Goal: Task Accomplishment & Management: Manage account settings

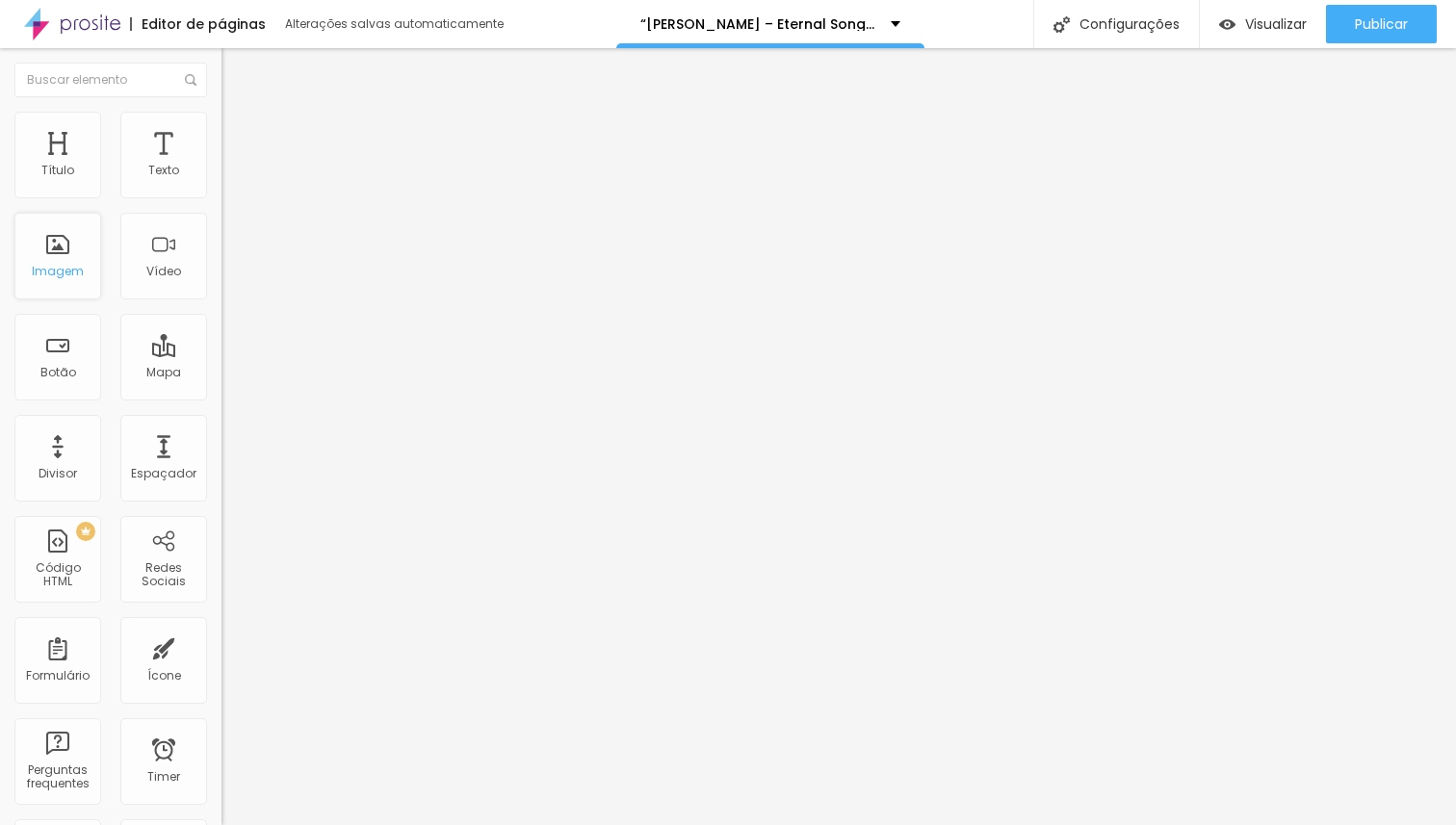
click at [55, 267] on div "Imagem" at bounding box center [57, 271] width 52 height 14
click at [57, 258] on div "Imagem" at bounding box center [57, 256] width 87 height 87
click at [58, 257] on div "Imagem" at bounding box center [57, 256] width 87 height 87
click at [222, 175] on span "Encaixotado" at bounding box center [259, 166] width 75 height 17
click at [222, 164] on div "Modo Encaixotado Encaixotado Completo" at bounding box center [333, 176] width 222 height 53
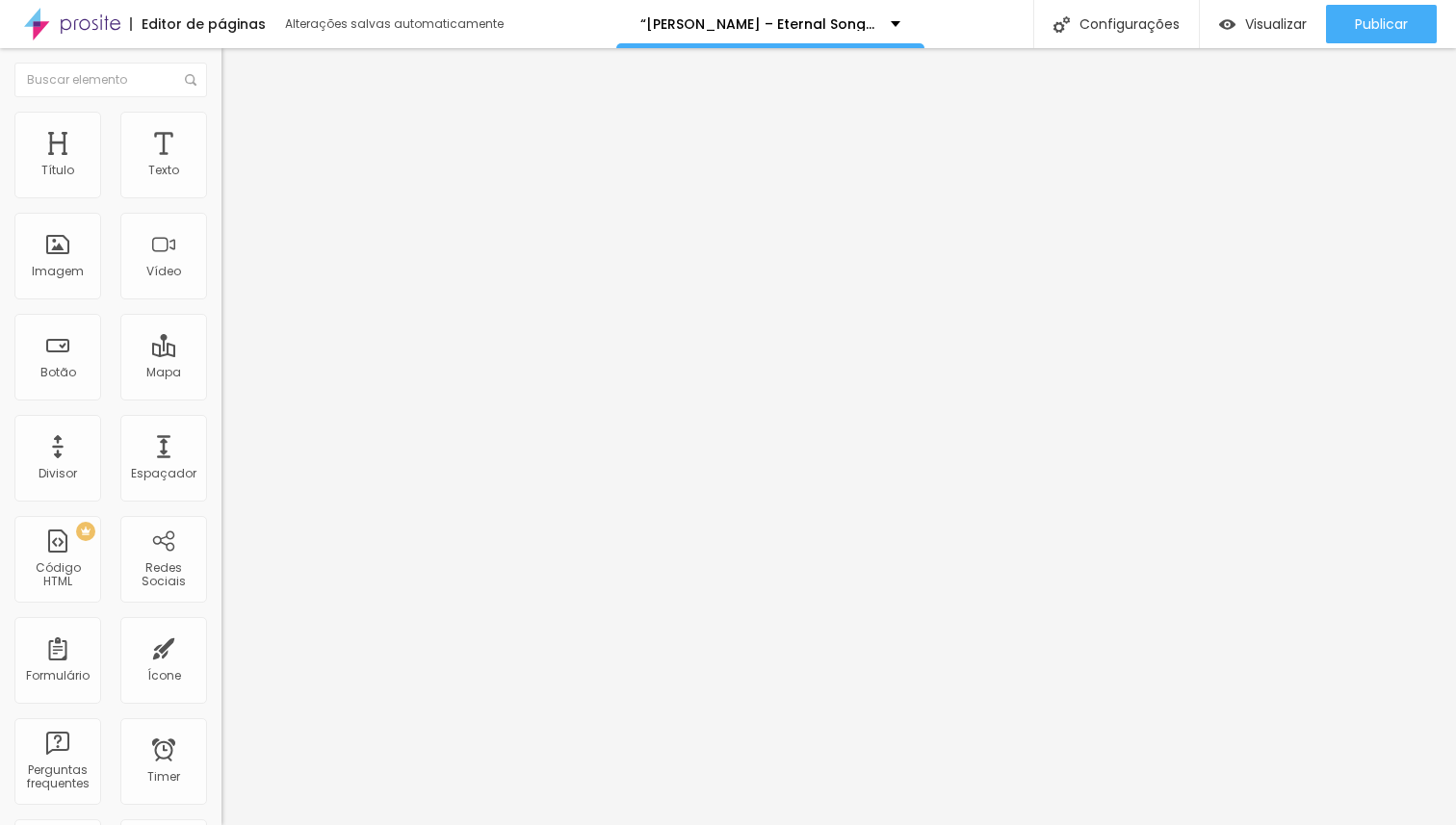
click at [236, 67] on img "button" at bounding box center [243, 70] width 16 height 16
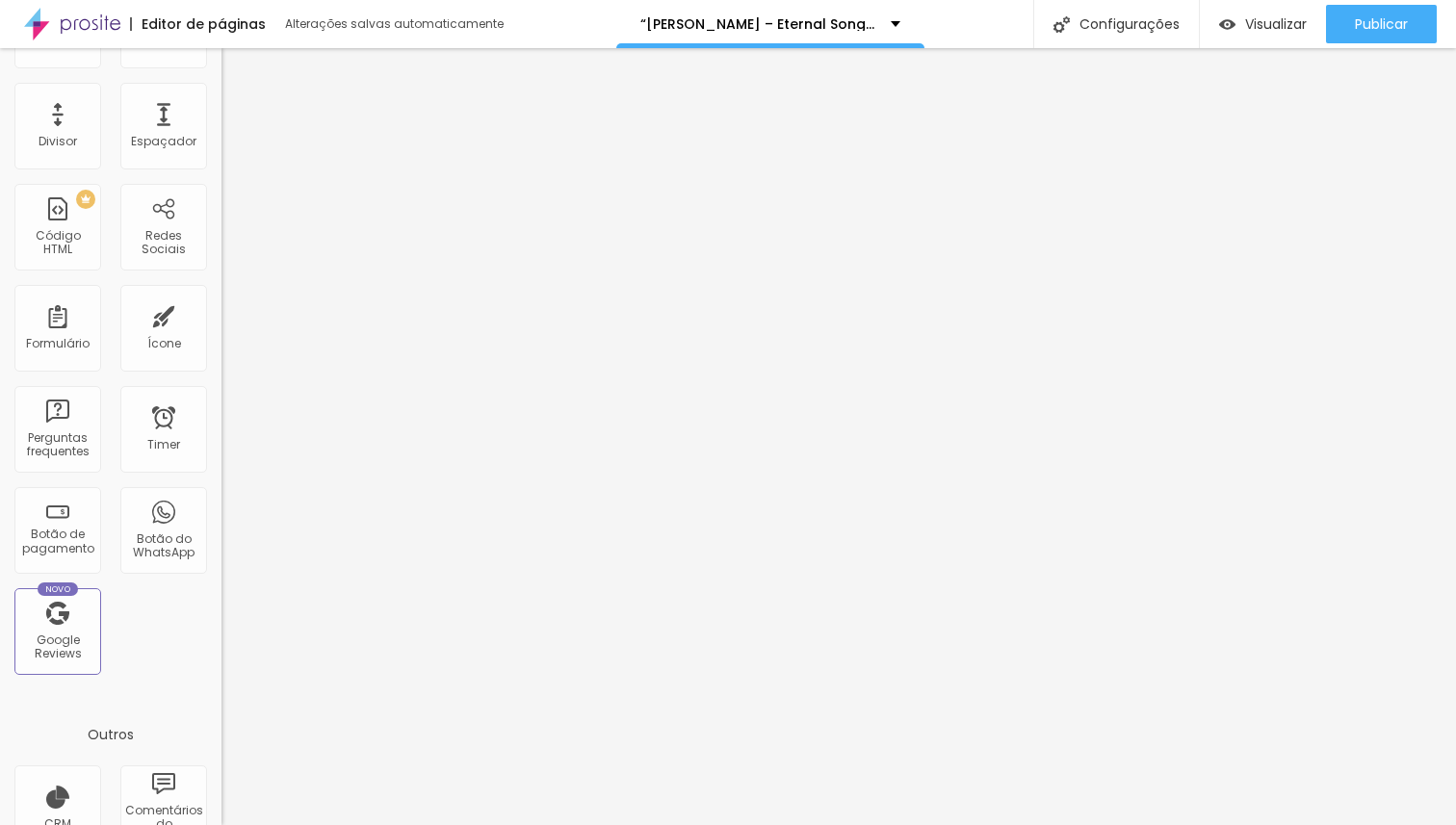
scroll to position [475, 0]
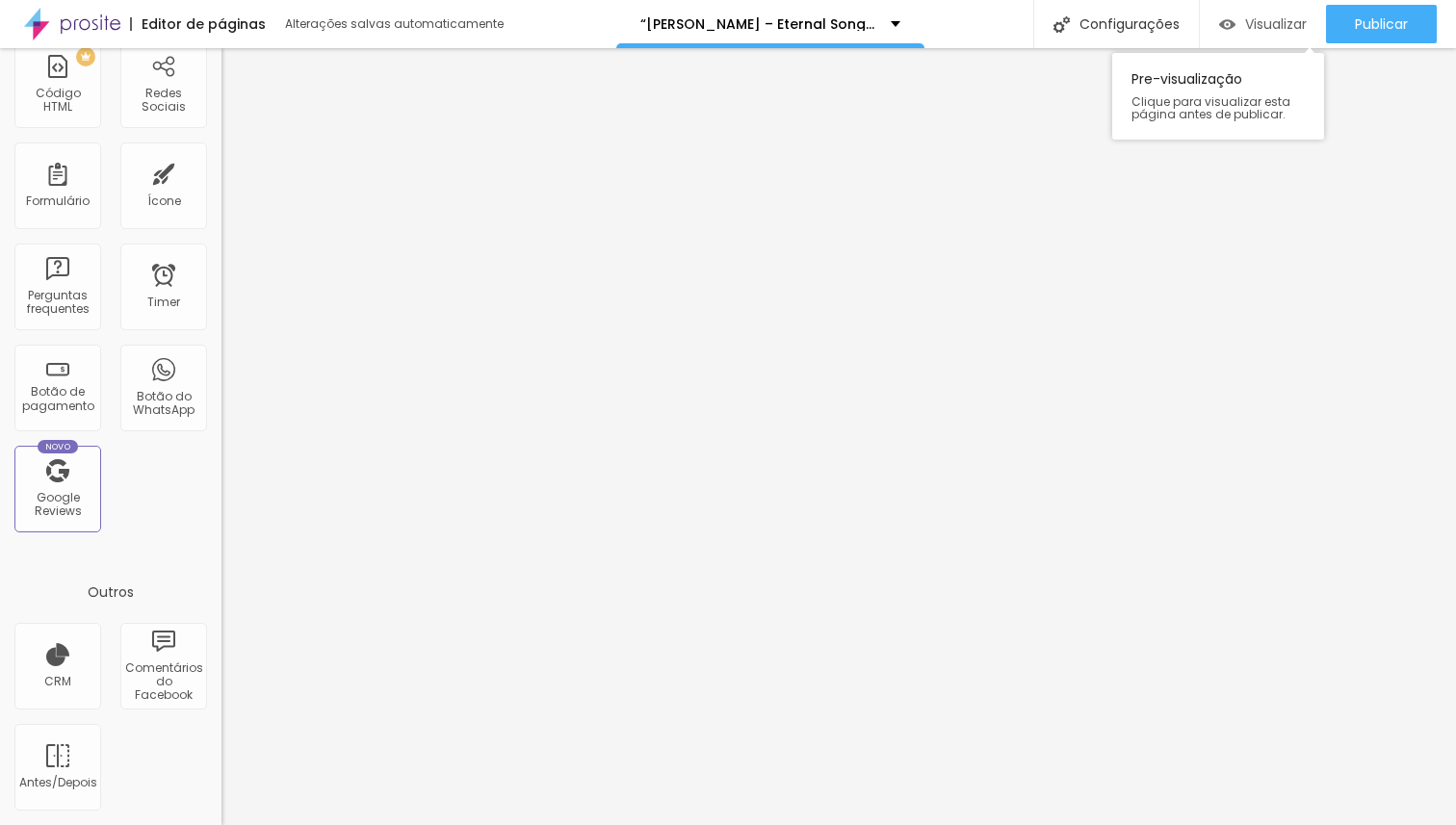
click at [1280, 18] on span "Visualizar" at bounding box center [1275, 24] width 61 height 16
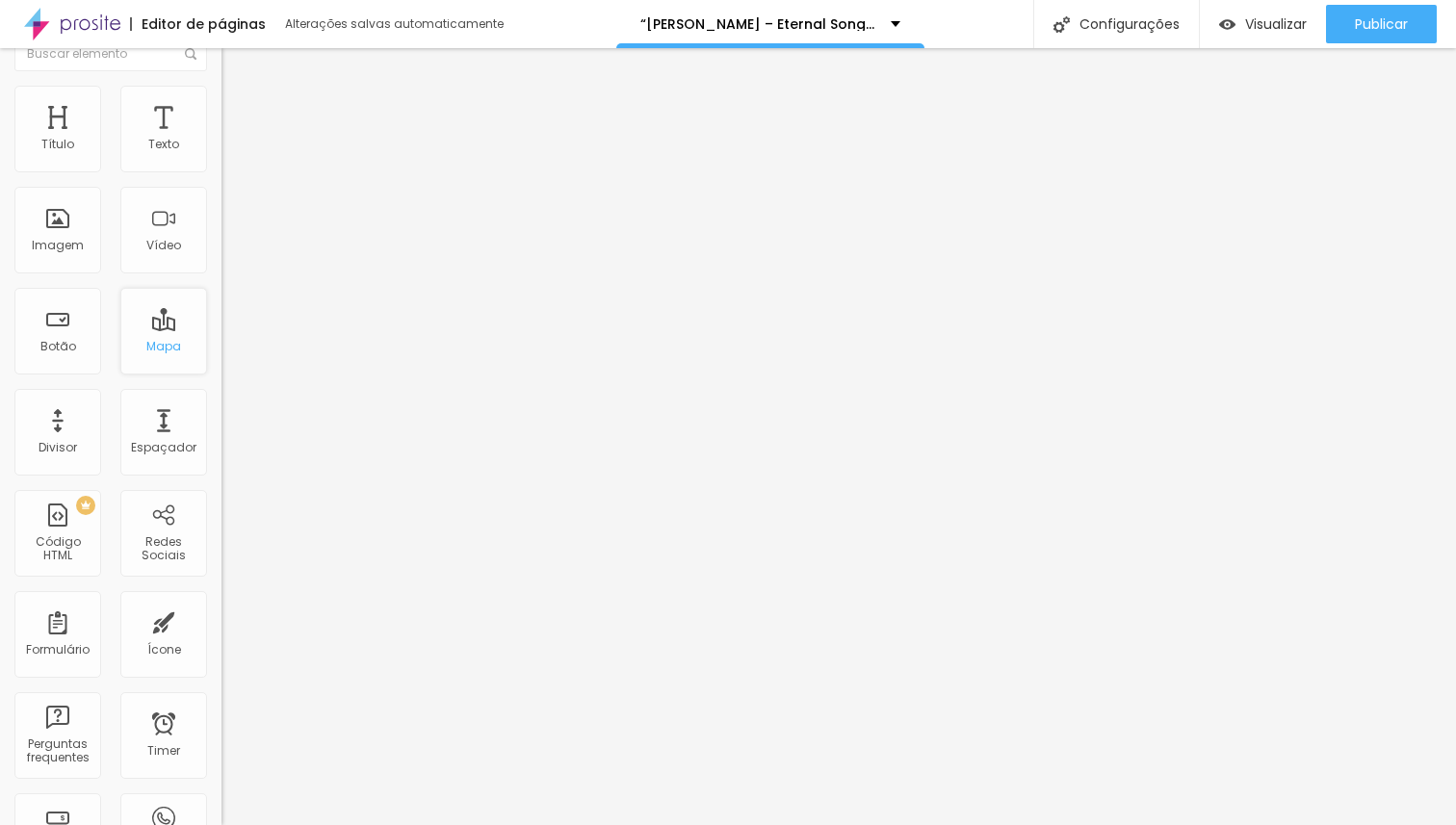
scroll to position [0, 0]
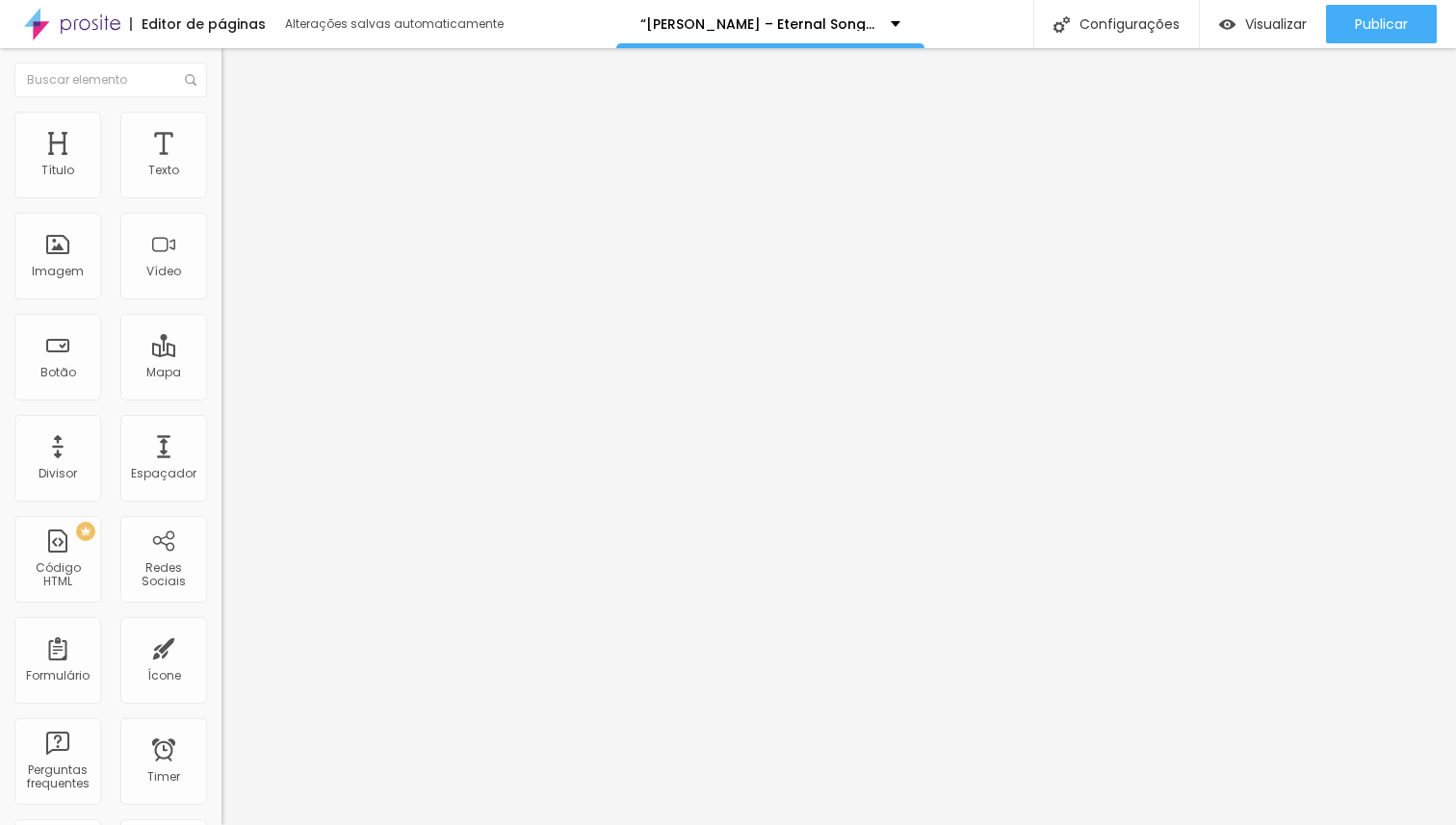
click at [83, 21] on img at bounding box center [72, 23] width 96 height 48
click at [728, 21] on p "Toni Martin Show" at bounding box center [742, 24] width 156 height 14
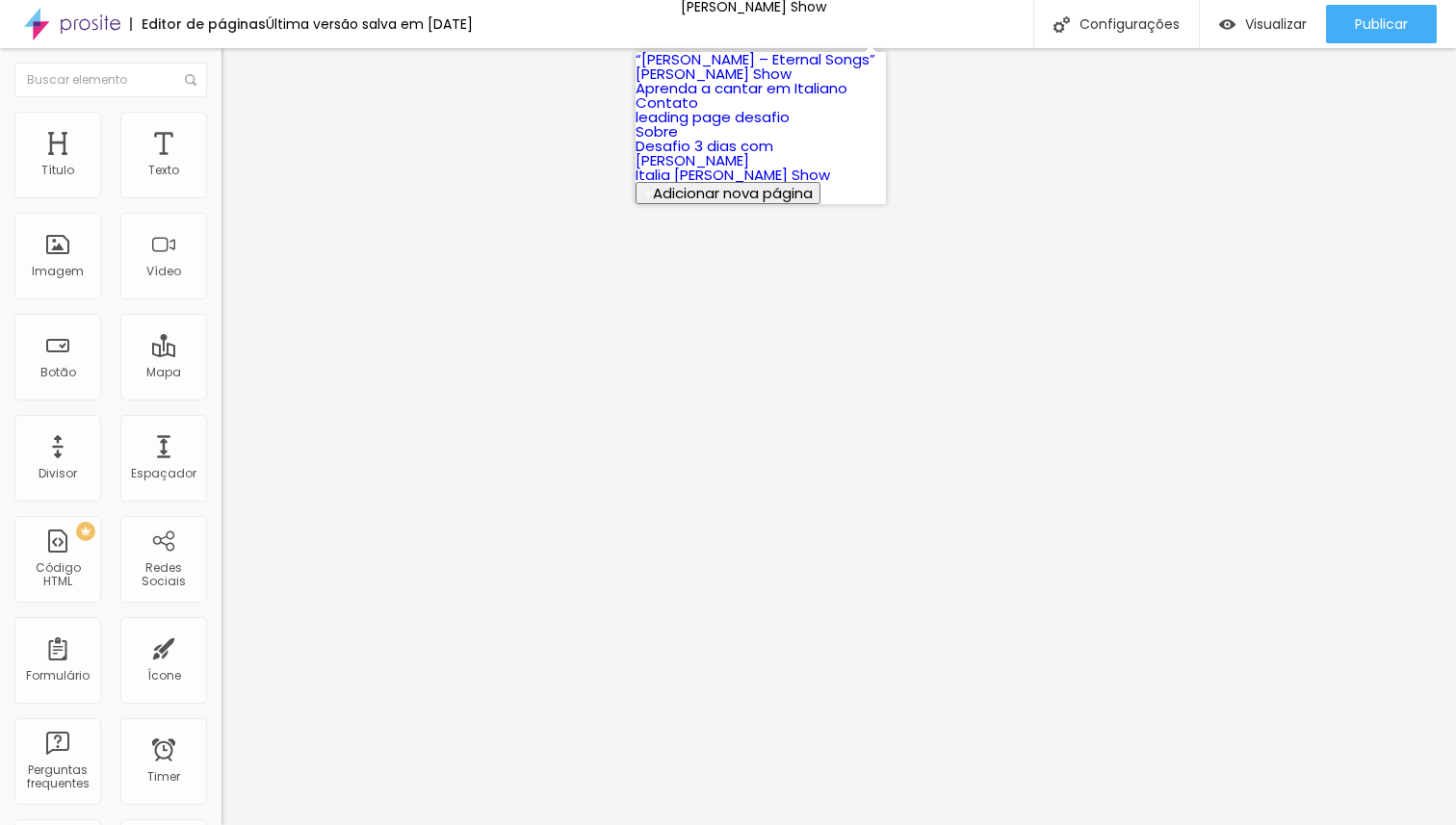
click at [711, 69] on link "“[PERSON_NAME] – Eternal Songs”" at bounding box center [755, 58] width 239 height 20
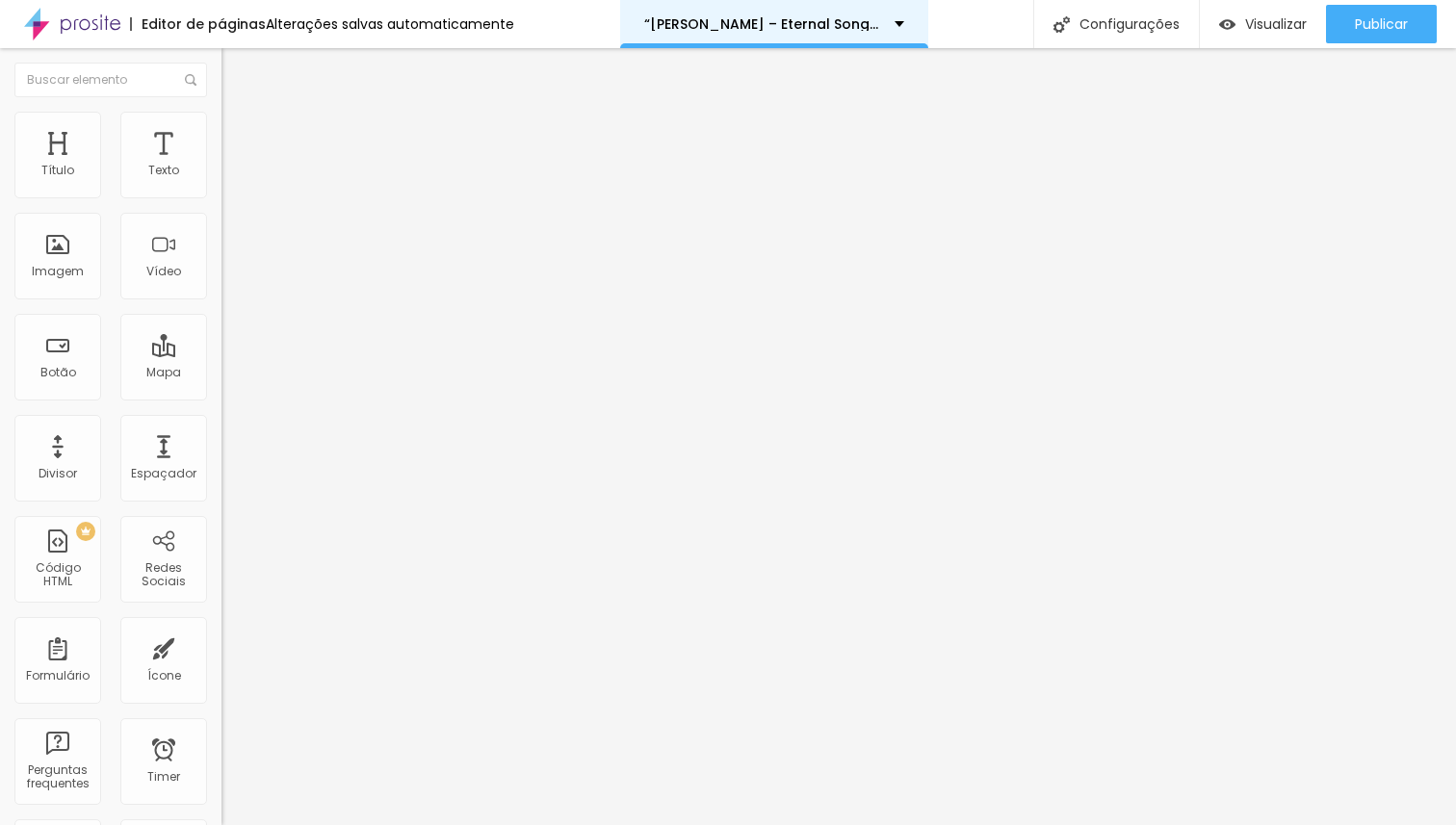
click at [863, 26] on div "“Toni Martin – Eternal Songs”" at bounding box center [774, 24] width 260 height 14
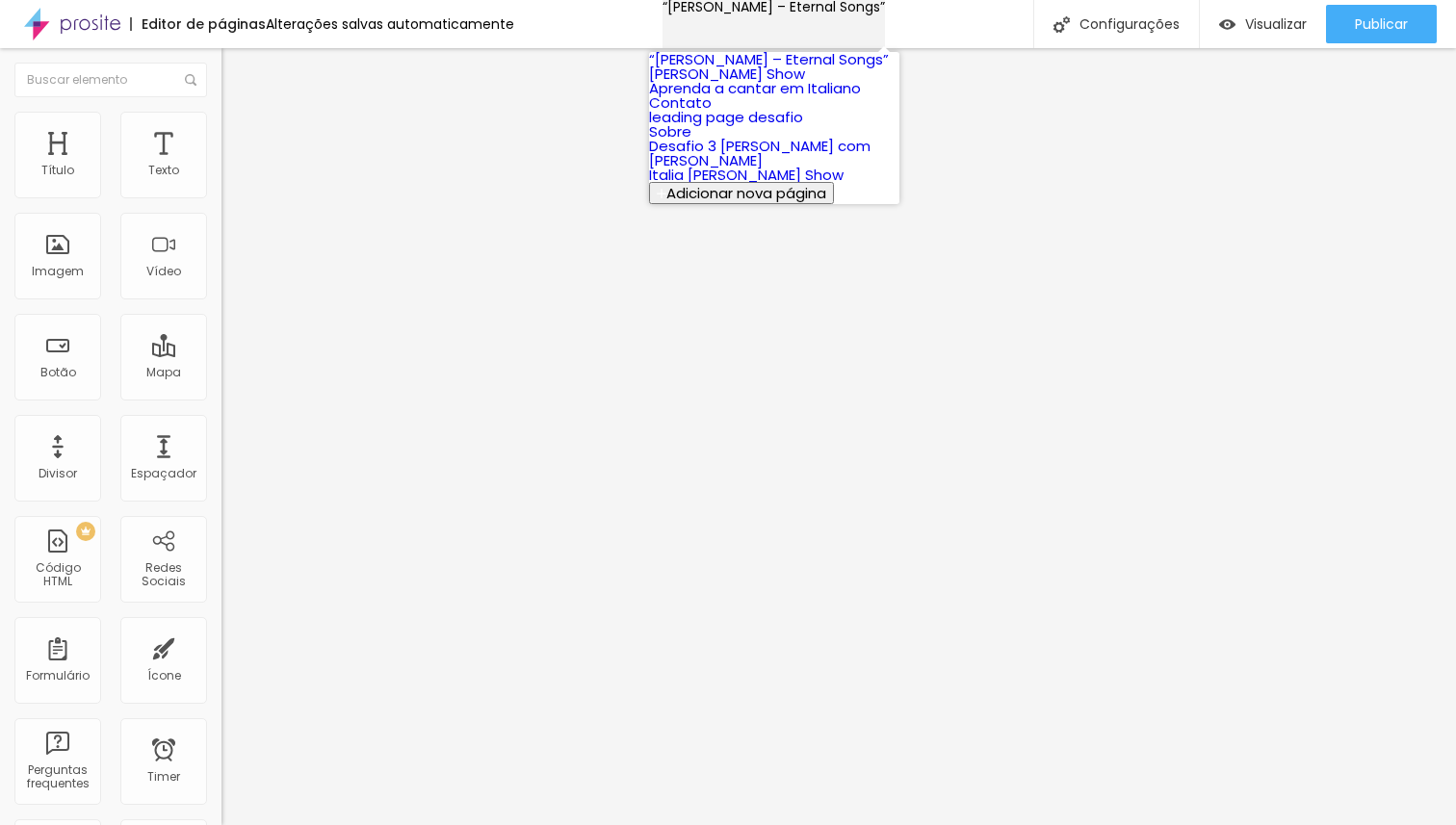
click at [863, 14] on div "“[PERSON_NAME] – Eternal Songs”" at bounding box center [774, 7] width 223 height 14
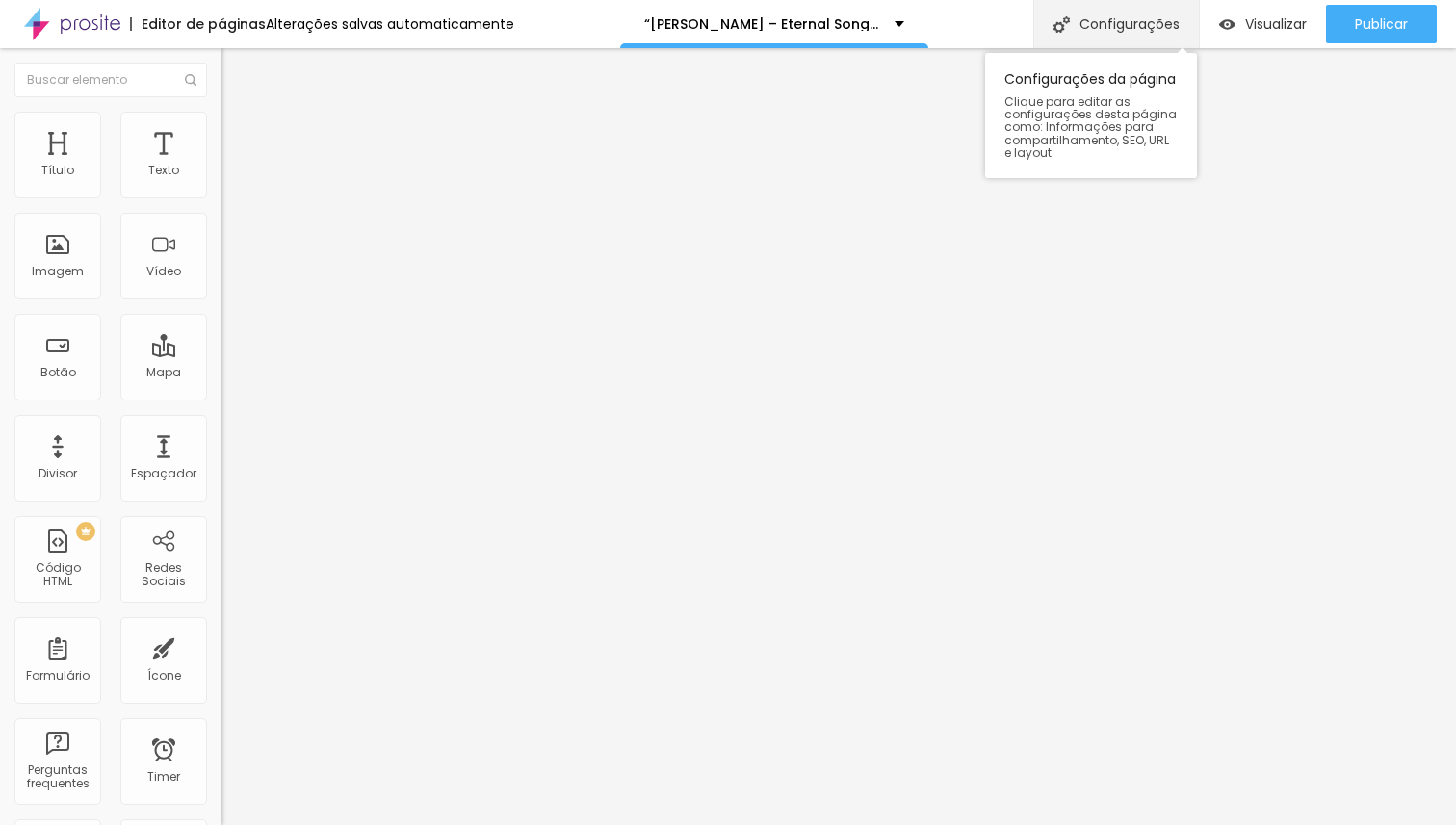
click at [1129, 19] on div "Configurações" at bounding box center [1116, 23] width 165 height 48
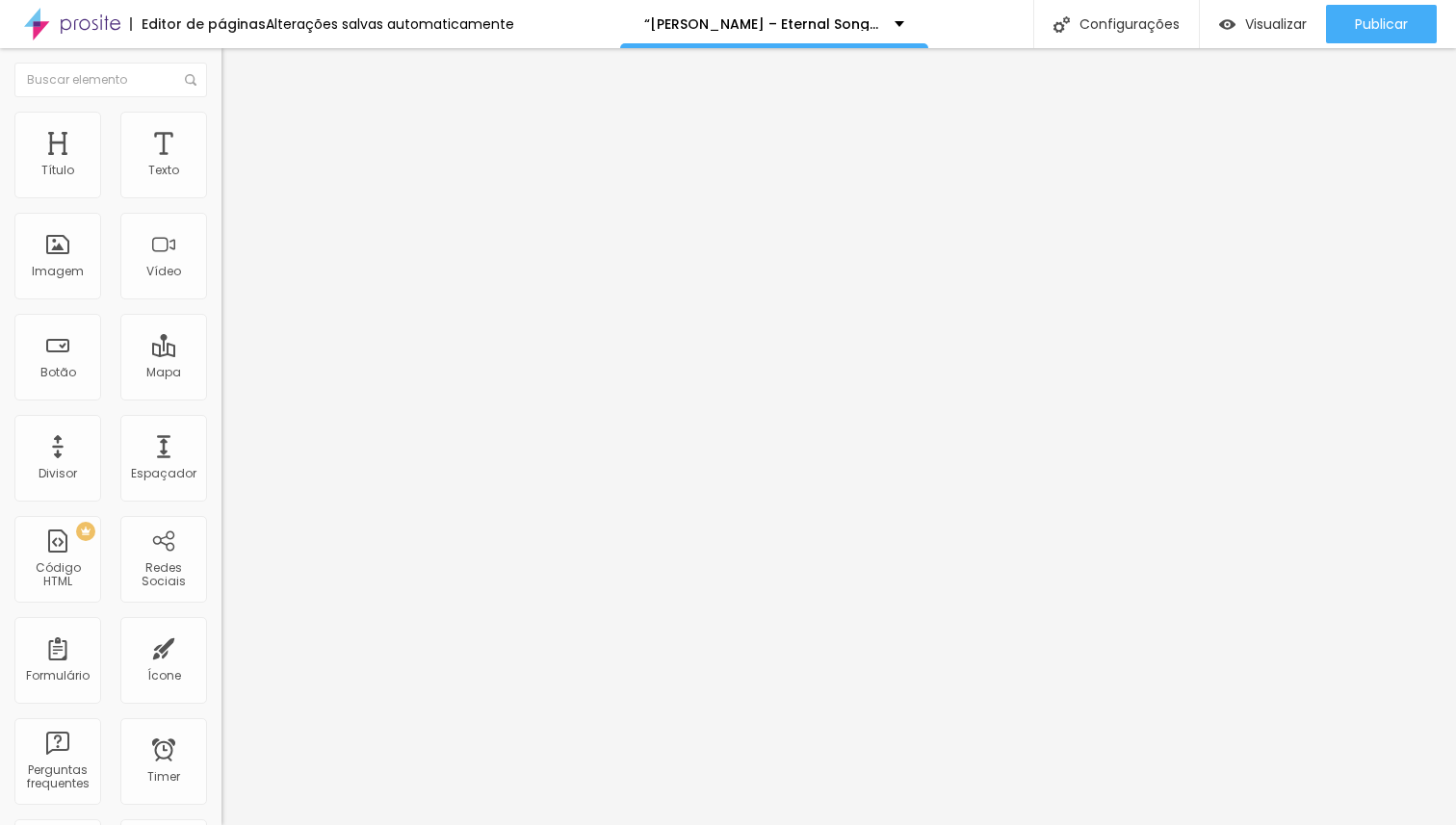
click at [1252, 24] on span "Visualizar" at bounding box center [1275, 24] width 61 height 16
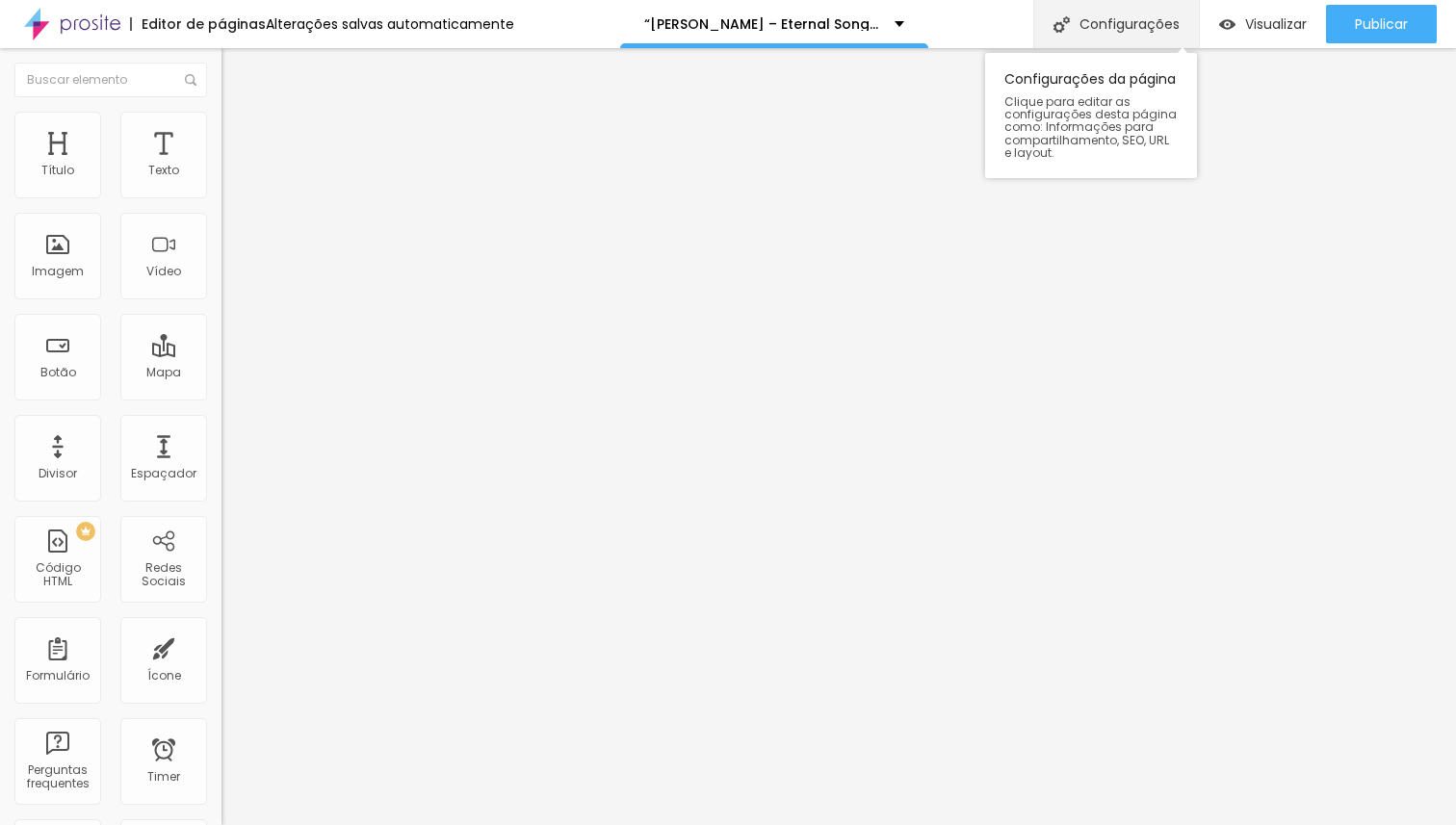
click at [1076, 22] on div "Configurações" at bounding box center [1116, 23] width 165 height 48
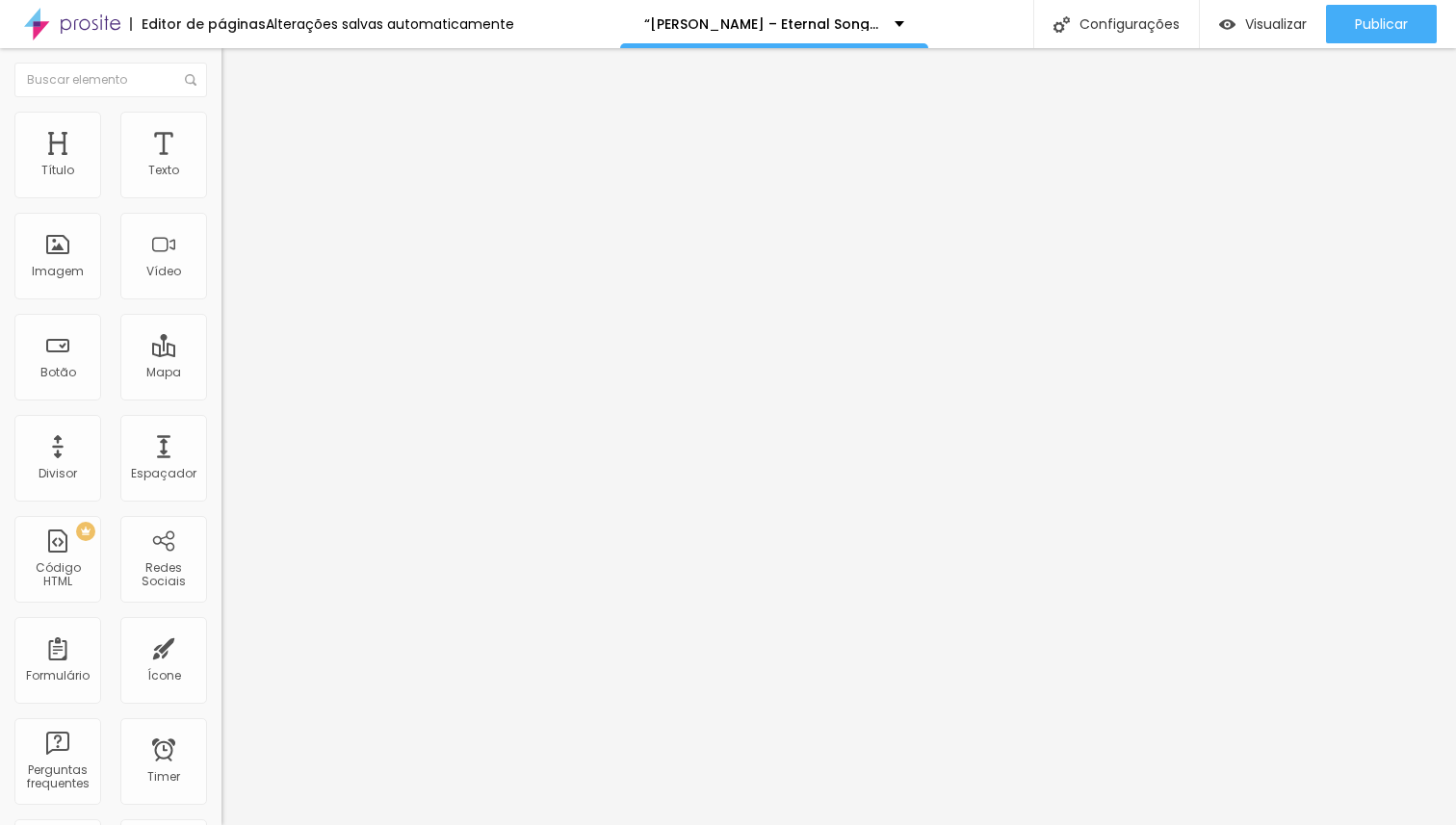
click at [1248, 17] on span "Visualizar" at bounding box center [1275, 24] width 61 height 16
click at [91, 17] on img at bounding box center [72, 23] width 96 height 48
click at [95, 19] on img at bounding box center [72, 23] width 96 height 48
click at [236, 74] on img "button" at bounding box center [243, 70] width 16 height 16
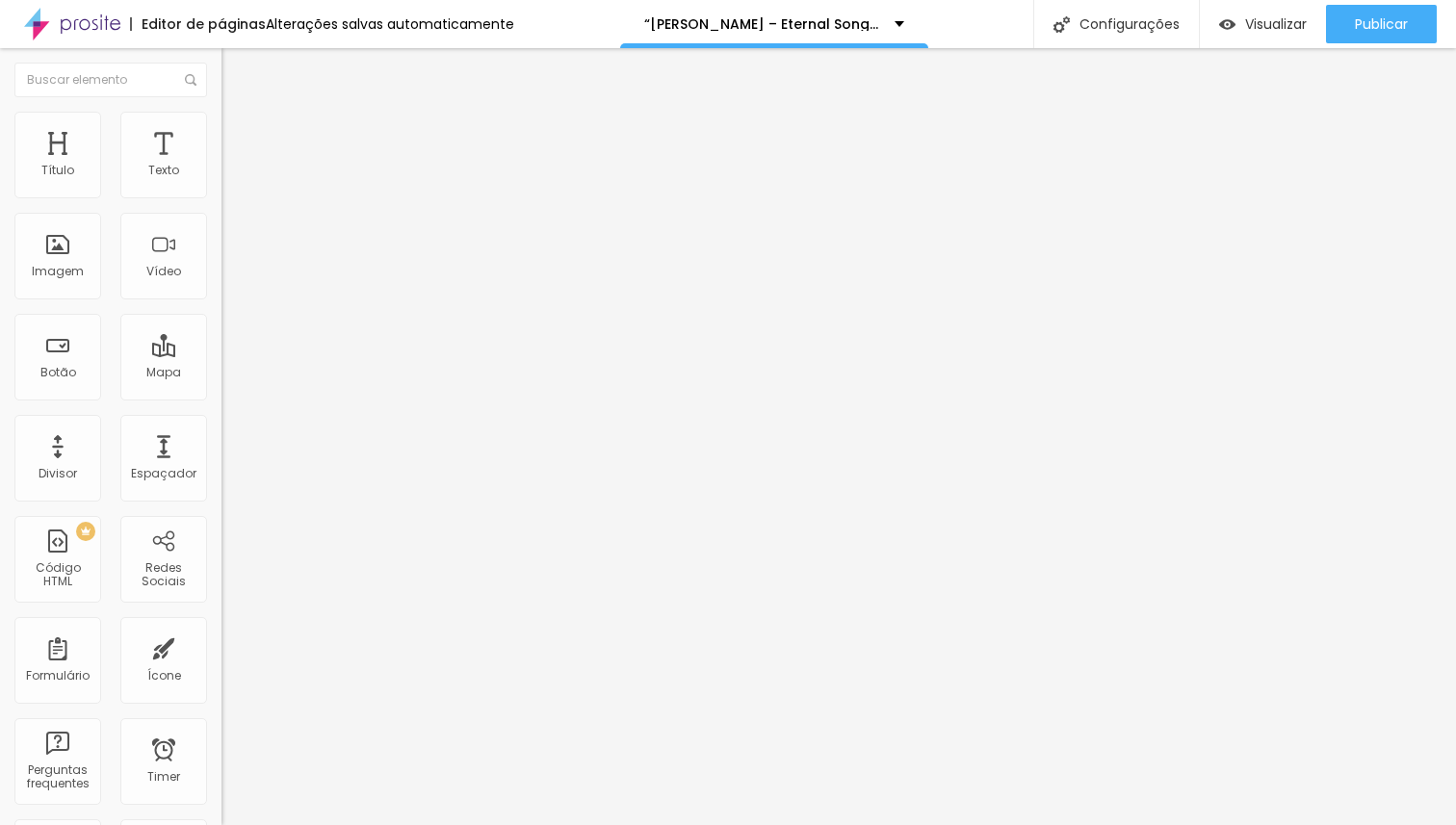
click at [222, 165] on span "Adicionar imagem" at bounding box center [284, 157] width 125 height 17
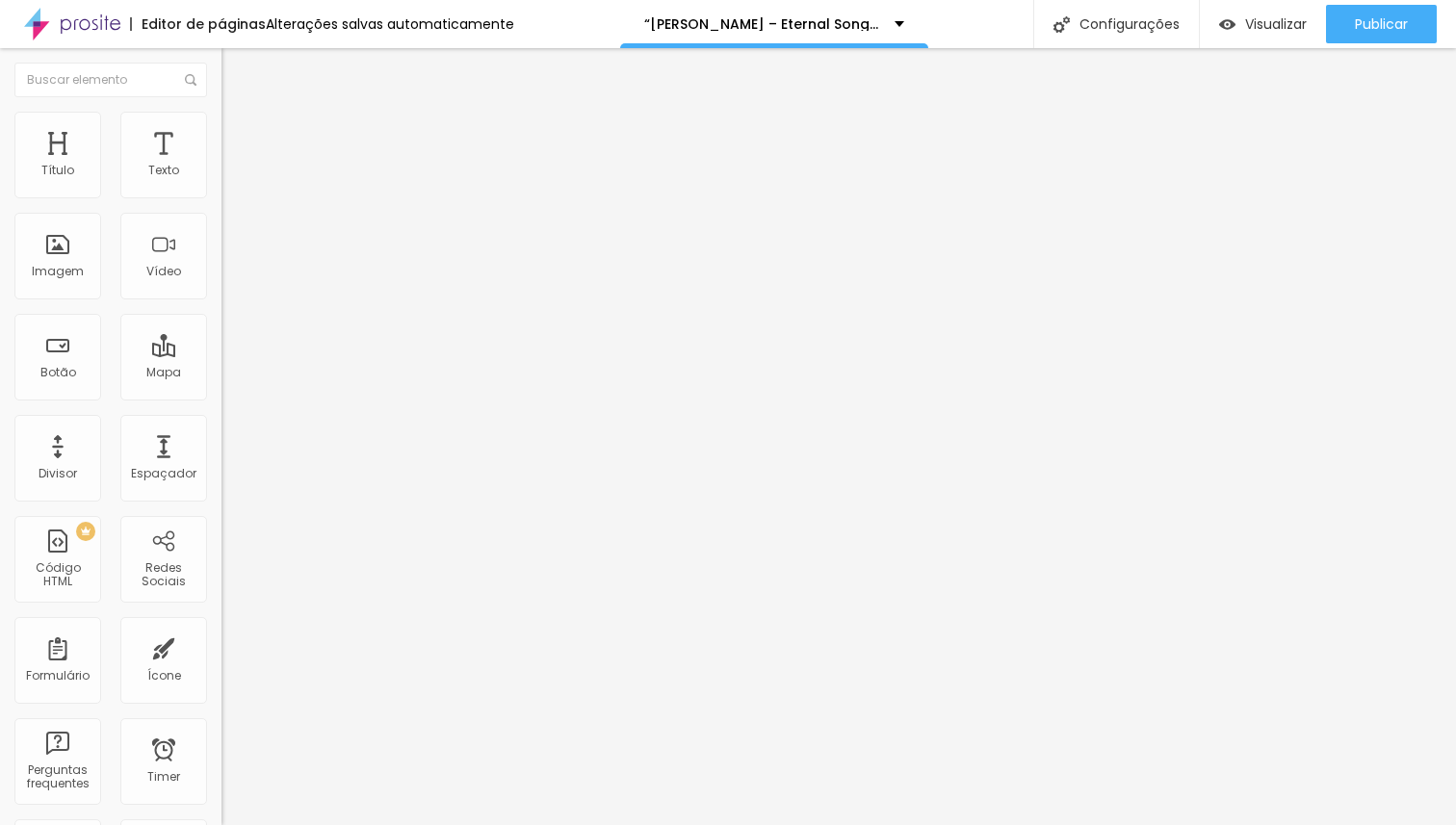
click at [238, 130] on span "Avançado" at bounding box center [270, 125] width 63 height 17
click at [236, 77] on img "button" at bounding box center [243, 70] width 16 height 16
click at [222, 131] on li "Avançado" at bounding box center [333, 141] width 222 height 19
click at [222, 126] on li "Estilo" at bounding box center [333, 122] width 222 height 19
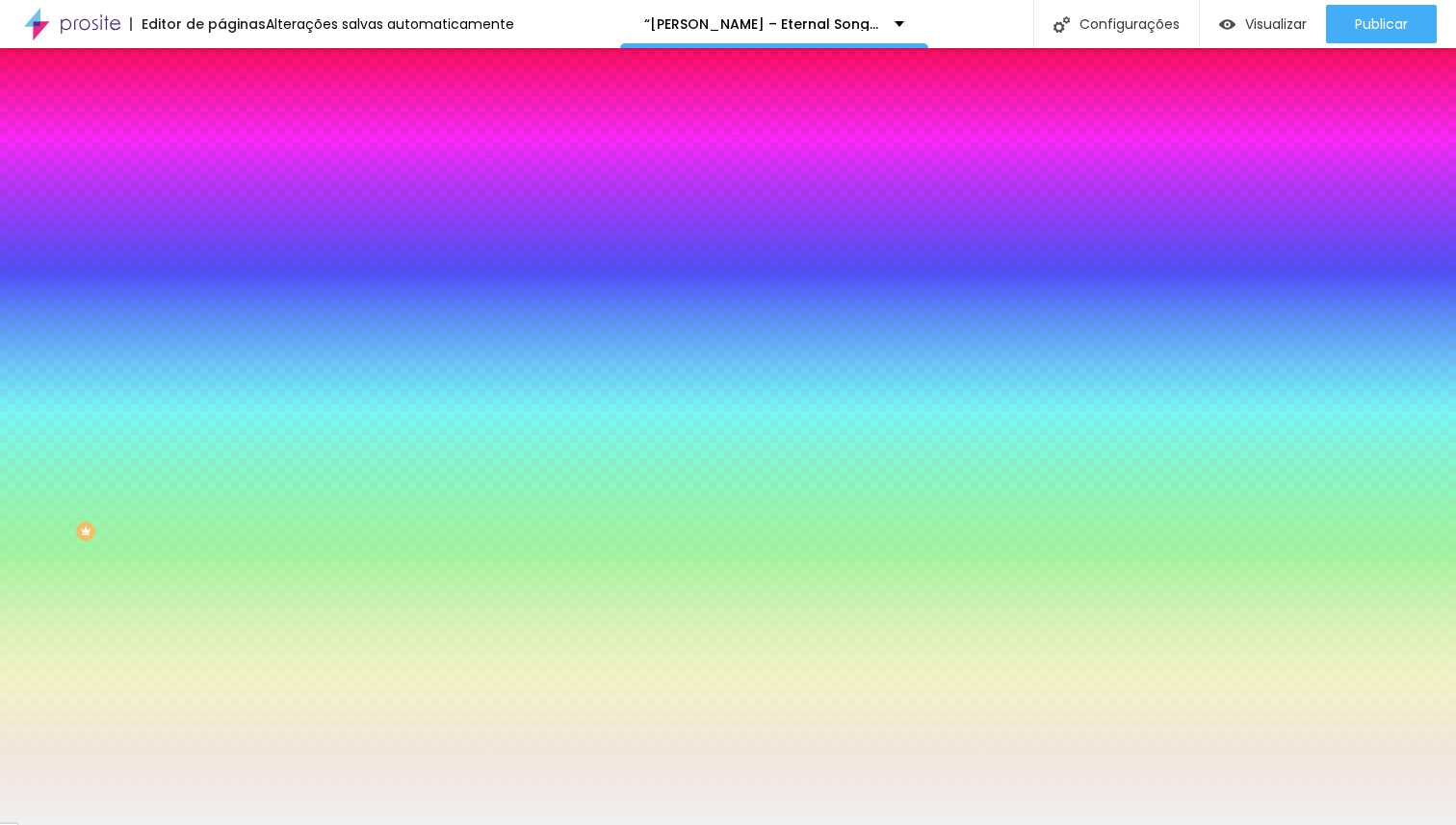
click at [222, 281] on div "Cor de fundo Voltar ao padrão #F2F1F1" at bounding box center [333, 254] width 222 height 53
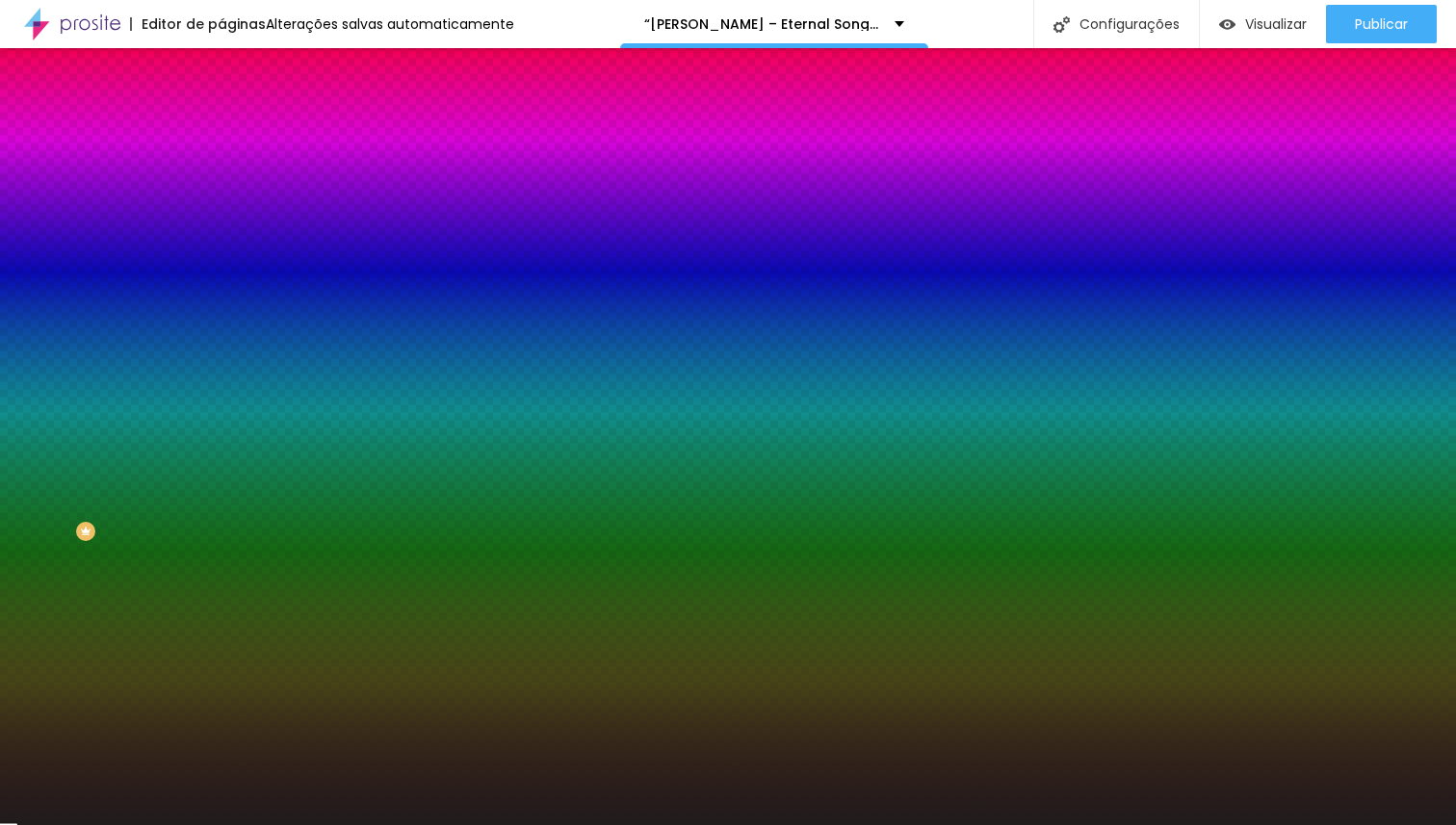
click at [48, 500] on div at bounding box center [728, 412] width 1456 height 825
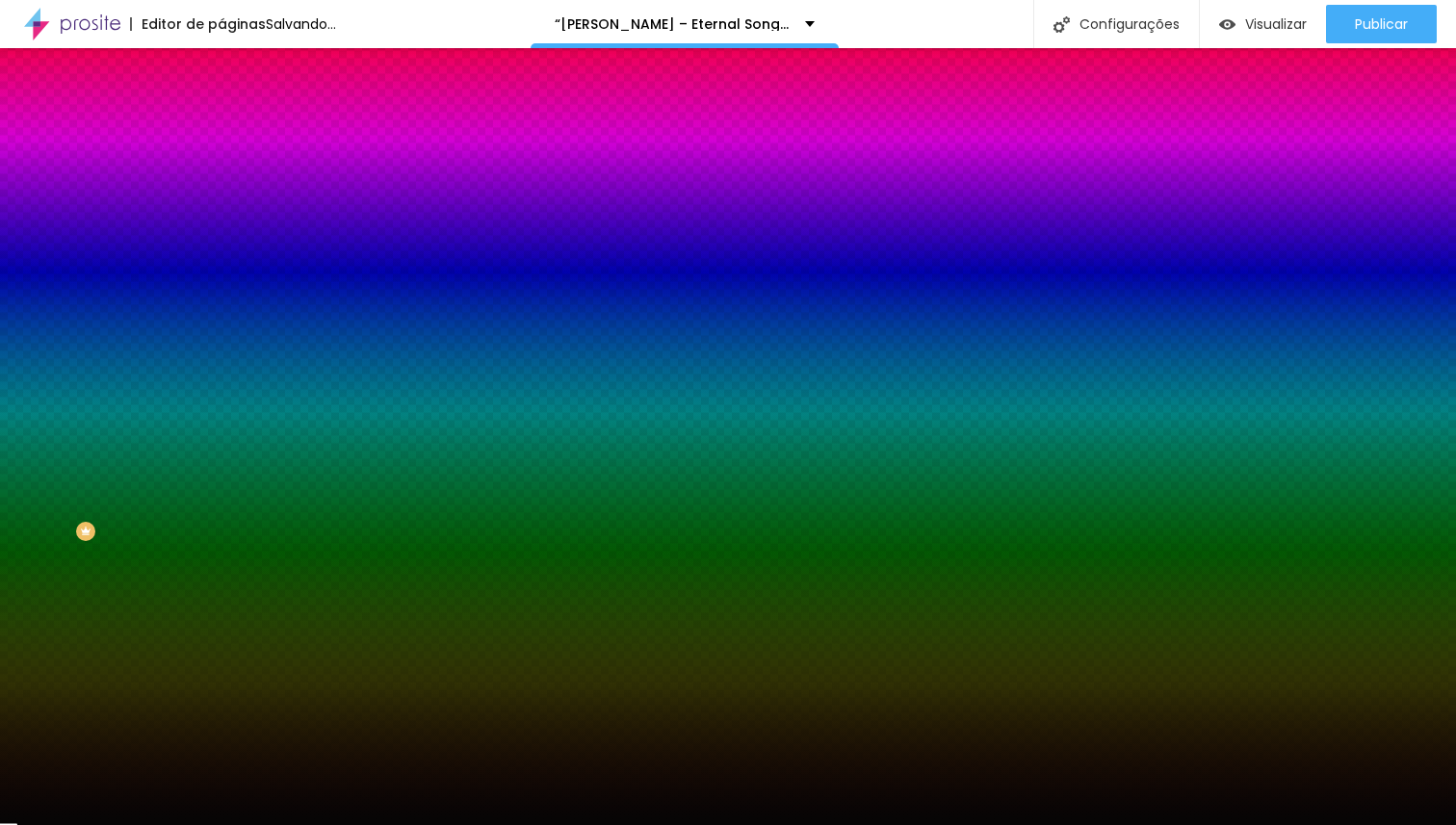
type input "#000000"
drag, startPoint x: 48, startPoint y: 500, endPoint x: 46, endPoint y: 520, distance: 20.1
click at [222, 281] on div at bounding box center [333, 281] width 222 height 0
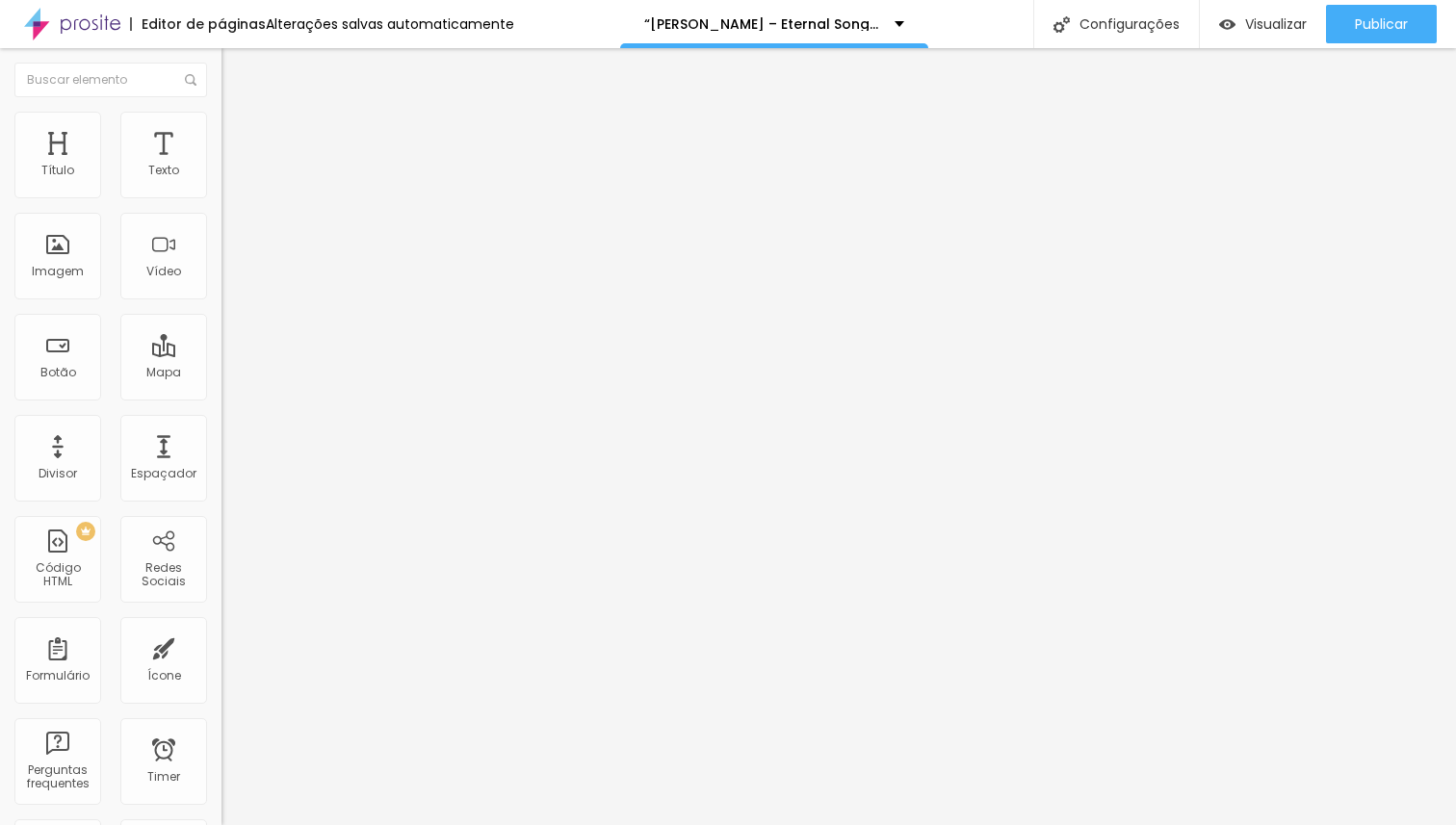
click at [238, 133] on span "Estilo" at bounding box center [253, 125] width 30 height 17
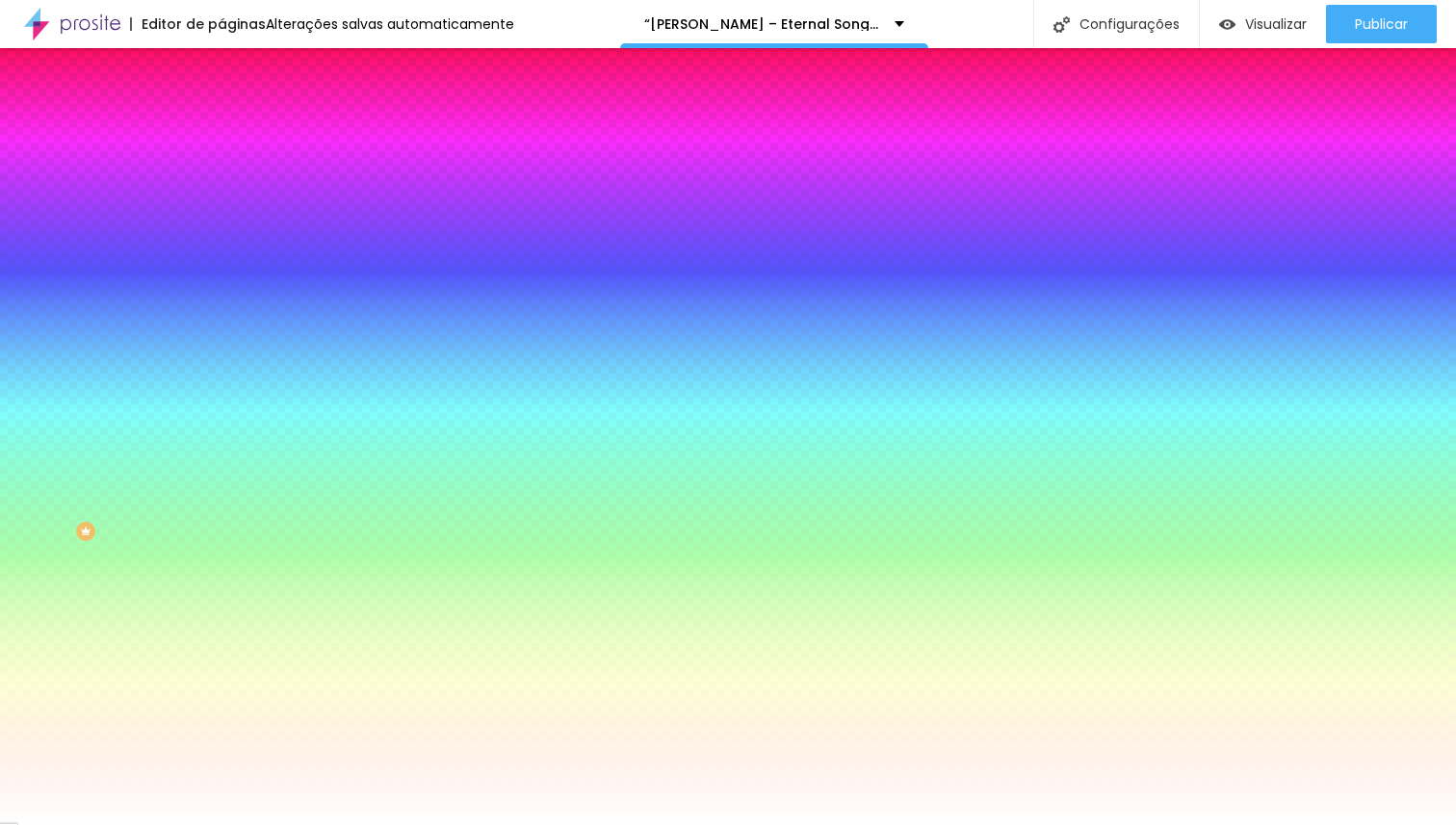
click at [229, 256] on icon "button" at bounding box center [236, 249] width 14 height 14
click at [222, 239] on div "Cor de fundo" at bounding box center [333, 233] width 222 height 12
click at [222, 281] on input "#FFFFFF" at bounding box center [337, 271] width 231 height 19
click at [222, 239] on div "Cor de fundo" at bounding box center [333, 233] width 222 height 12
click at [229, 256] on icon "button" at bounding box center [236, 249] width 14 height 14
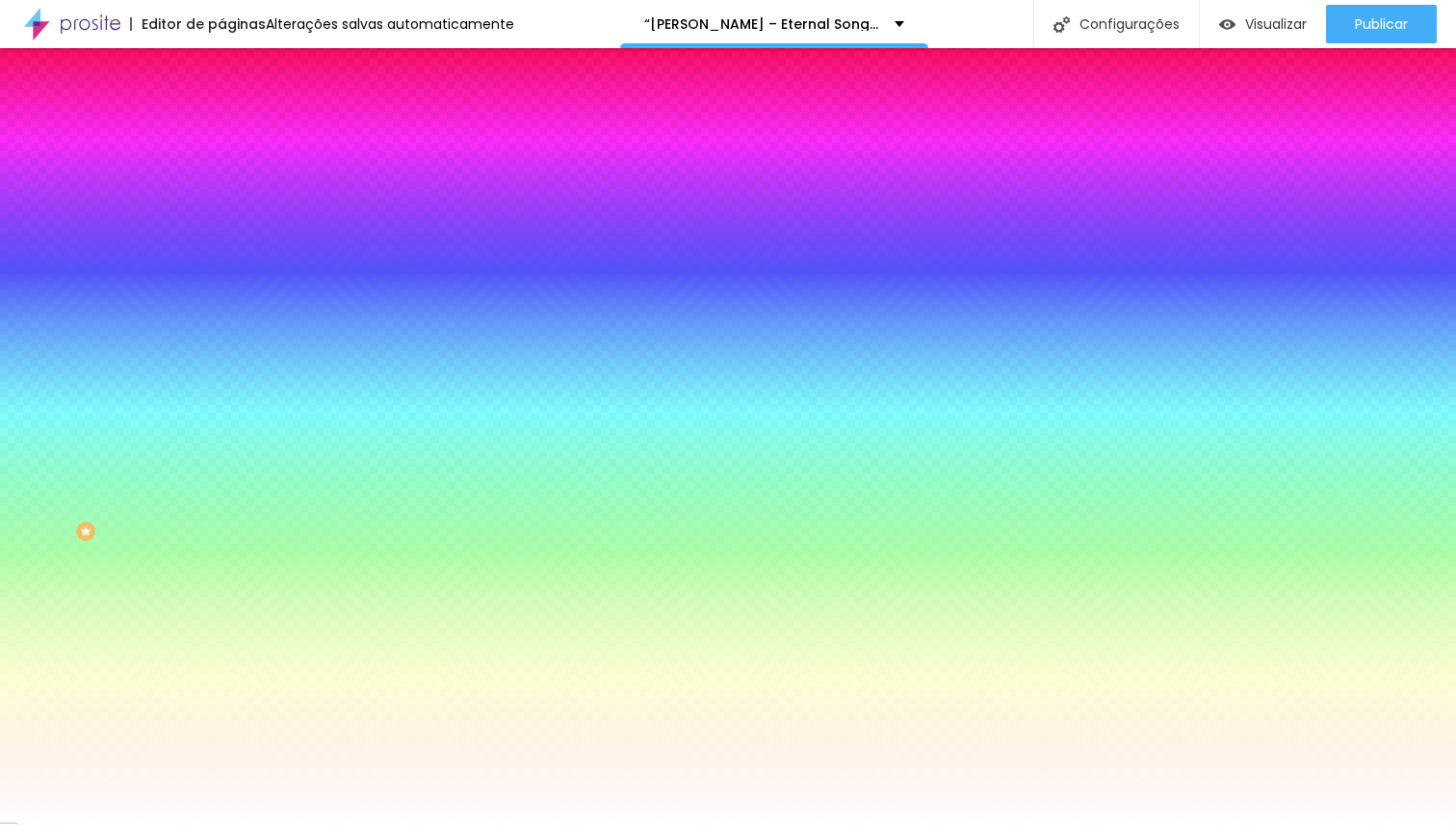
click at [234, 256] on icon "button" at bounding box center [237, 249] width 8 height 14
click at [222, 281] on input "#FFFFFF" at bounding box center [337, 271] width 231 height 19
click at [222, 239] on div "Cor de fundo" at bounding box center [333, 233] width 222 height 12
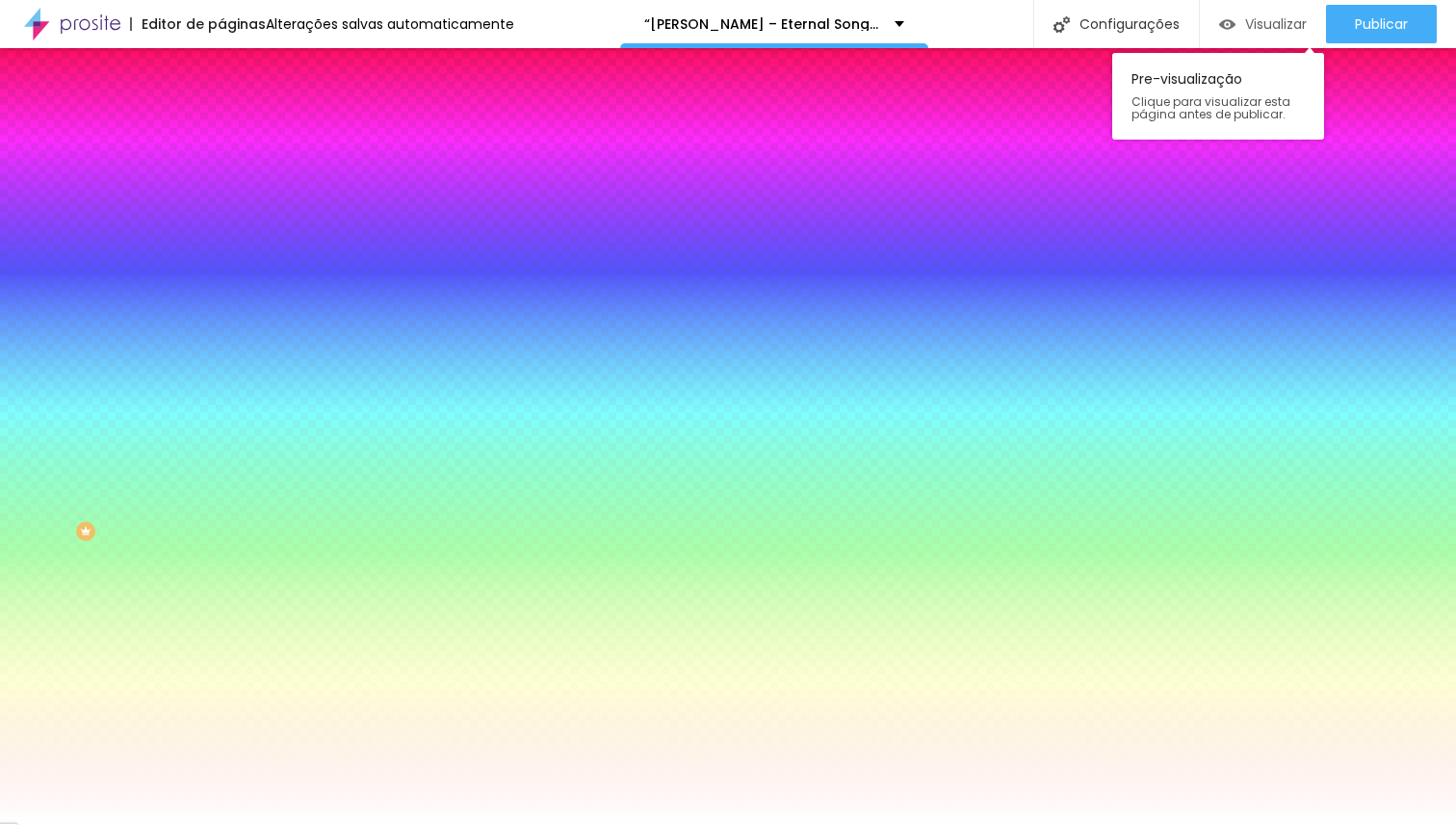
click at [1259, 24] on span "Visualizar" at bounding box center [1275, 24] width 61 height 16
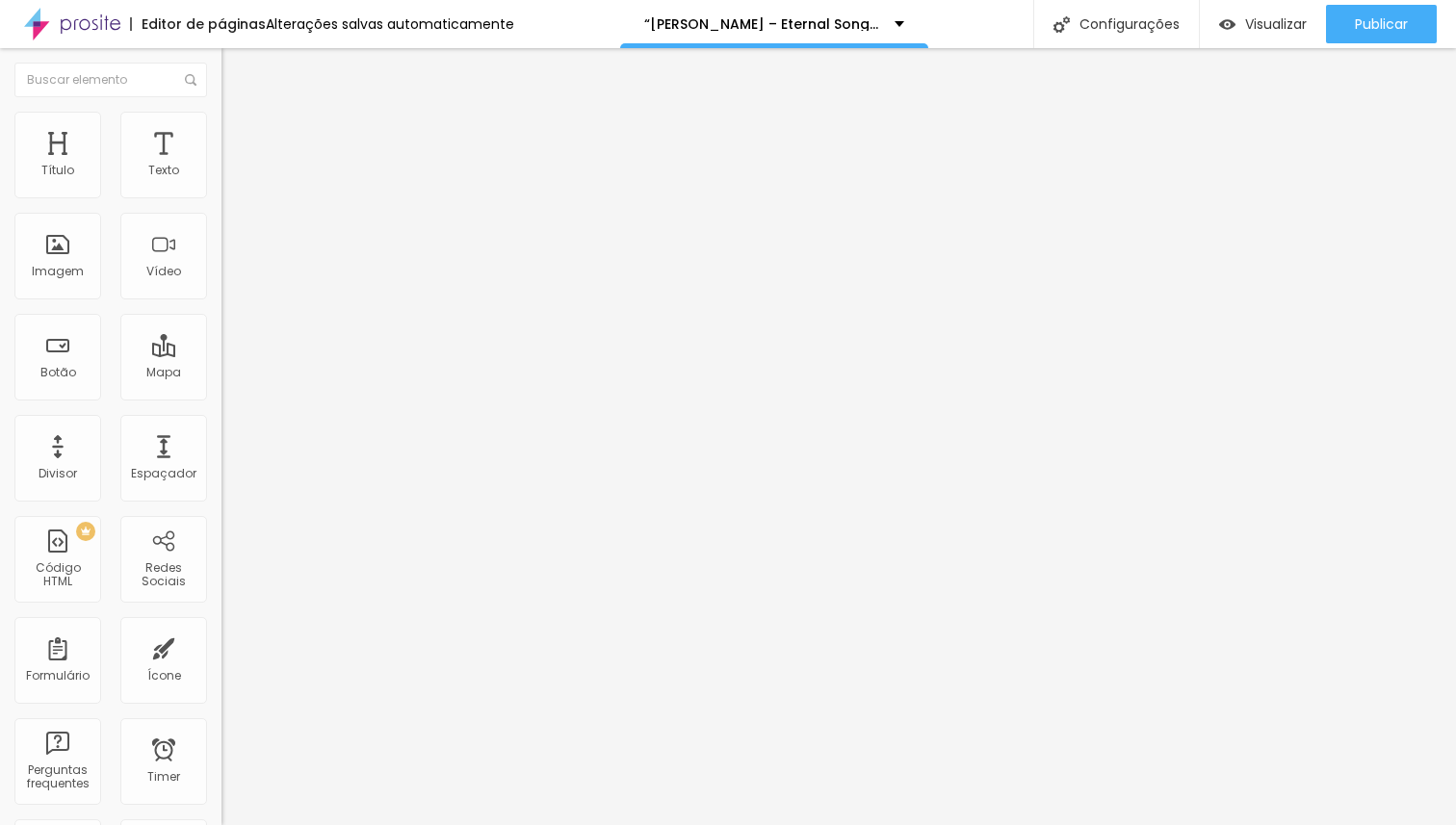
click at [250, 212] on div "Conectar" at bounding box center [284, 193] width 69 height 39
click at [1259, 18] on span "Visualizar" at bounding box center [1275, 24] width 61 height 16
click at [1271, 24] on span "Visualizar" at bounding box center [1275, 24] width 61 height 16
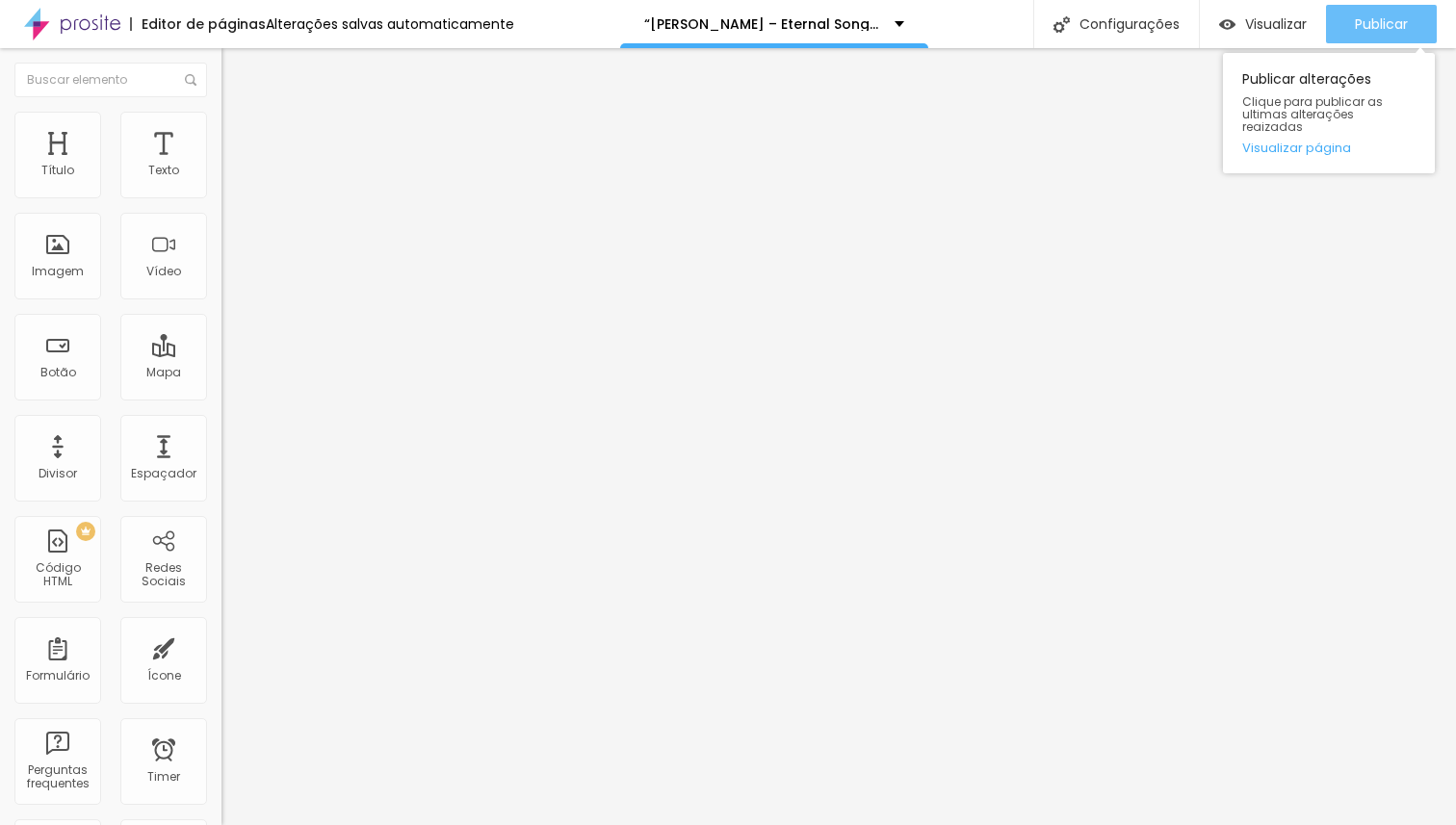
click at [1401, 28] on span "Publicar" at bounding box center [1381, 24] width 53 height 16
click at [1314, 141] on link "Visualizar página" at bounding box center [1329, 147] width 173 height 13
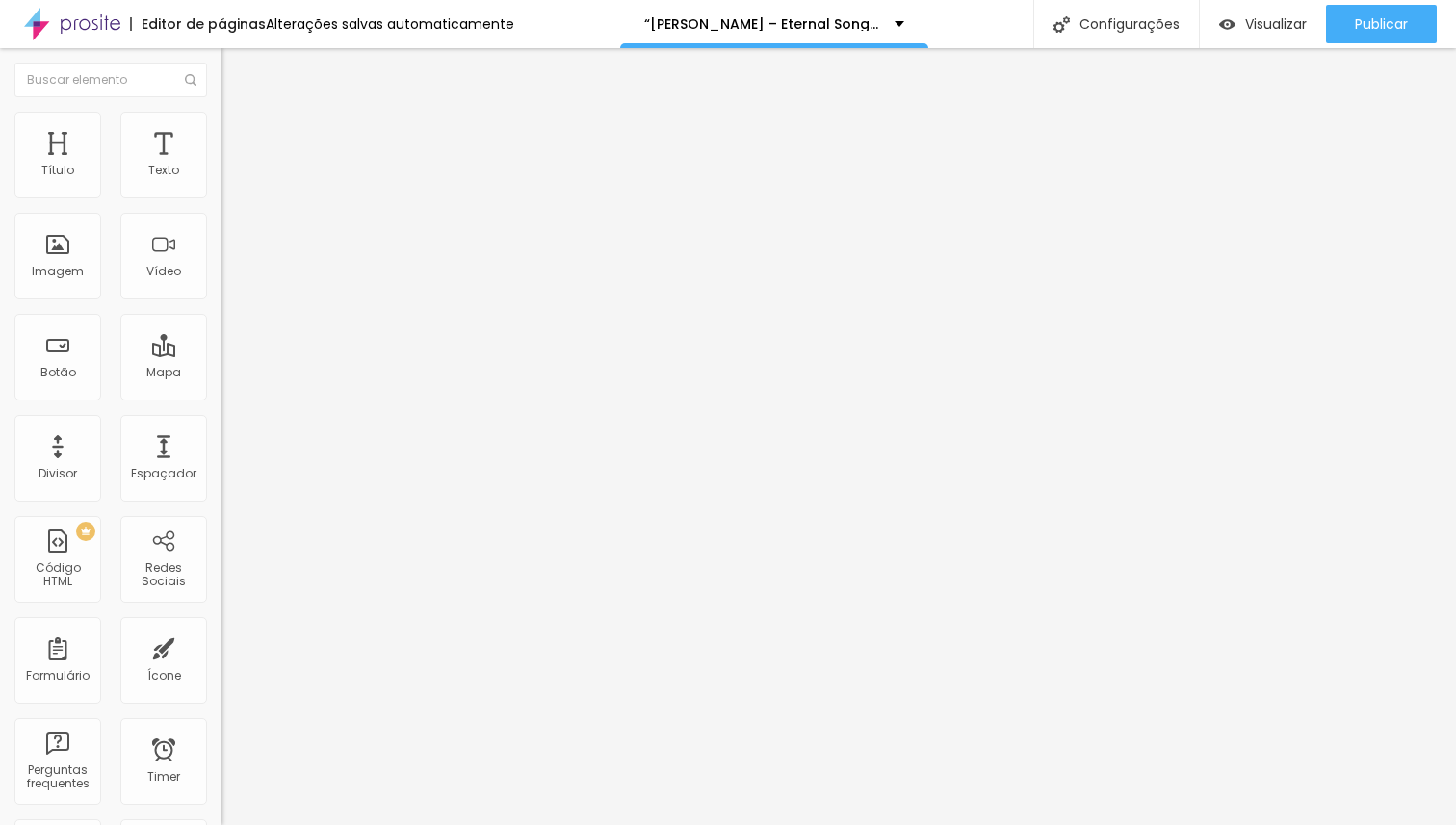
drag, startPoint x: 89, startPoint y: 183, endPoint x: 115, endPoint y: 179, distance: 26.3
click at [222, 354] on div at bounding box center [333, 363] width 222 height 18
type input "20"
type input "21"
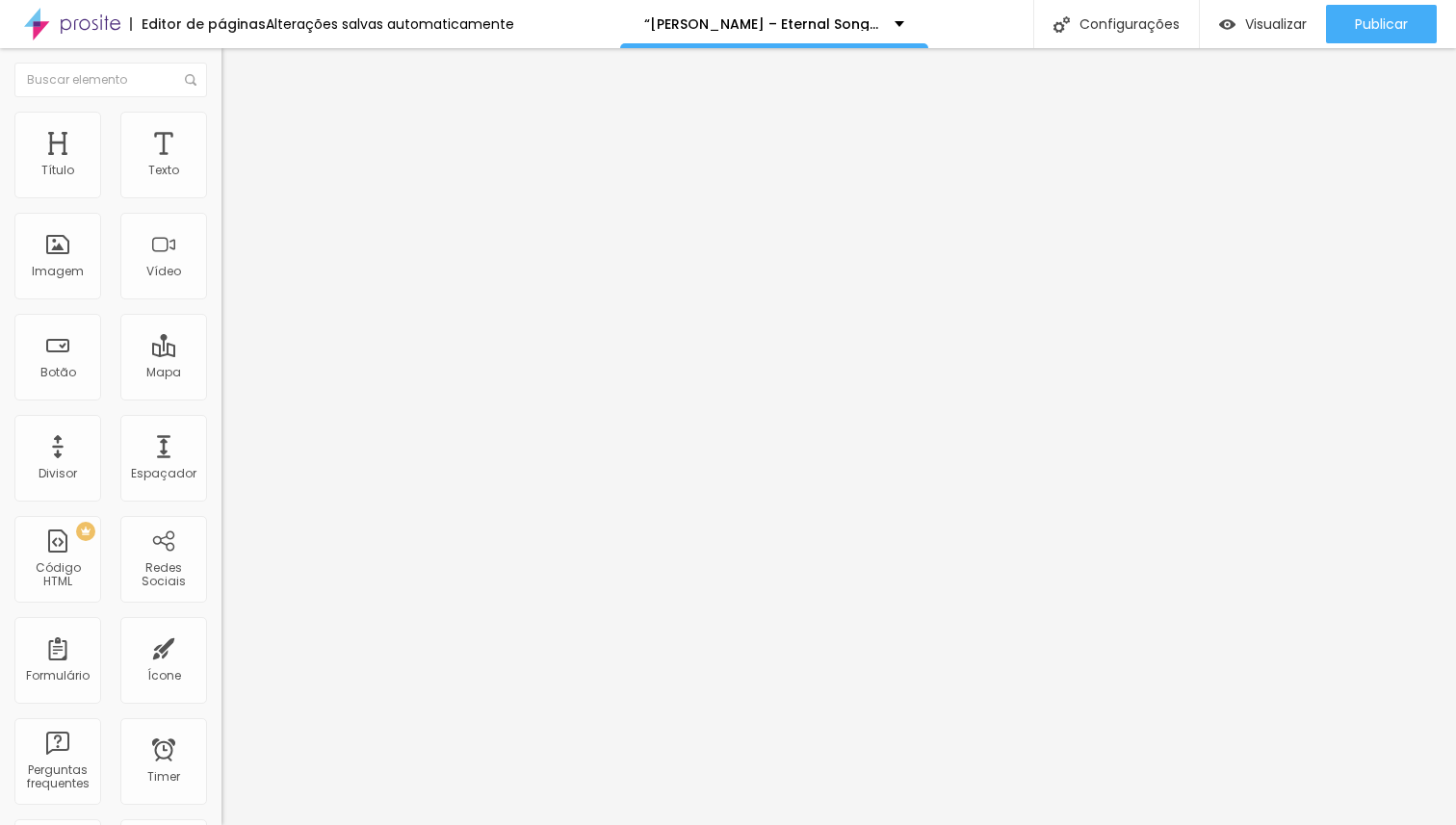
type input "21"
type input "22"
type input "23"
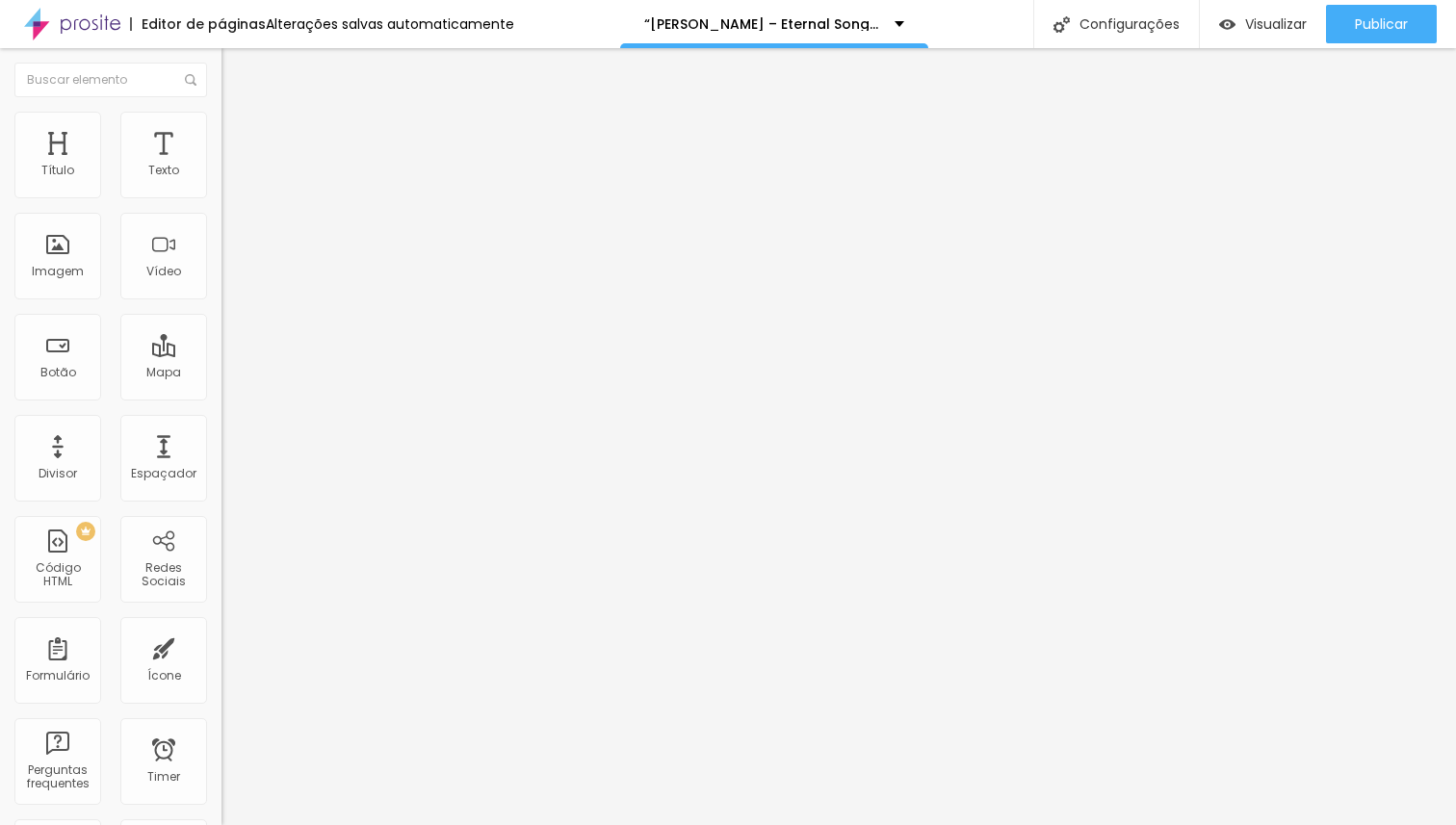
type input "22"
type input "21"
type input "20"
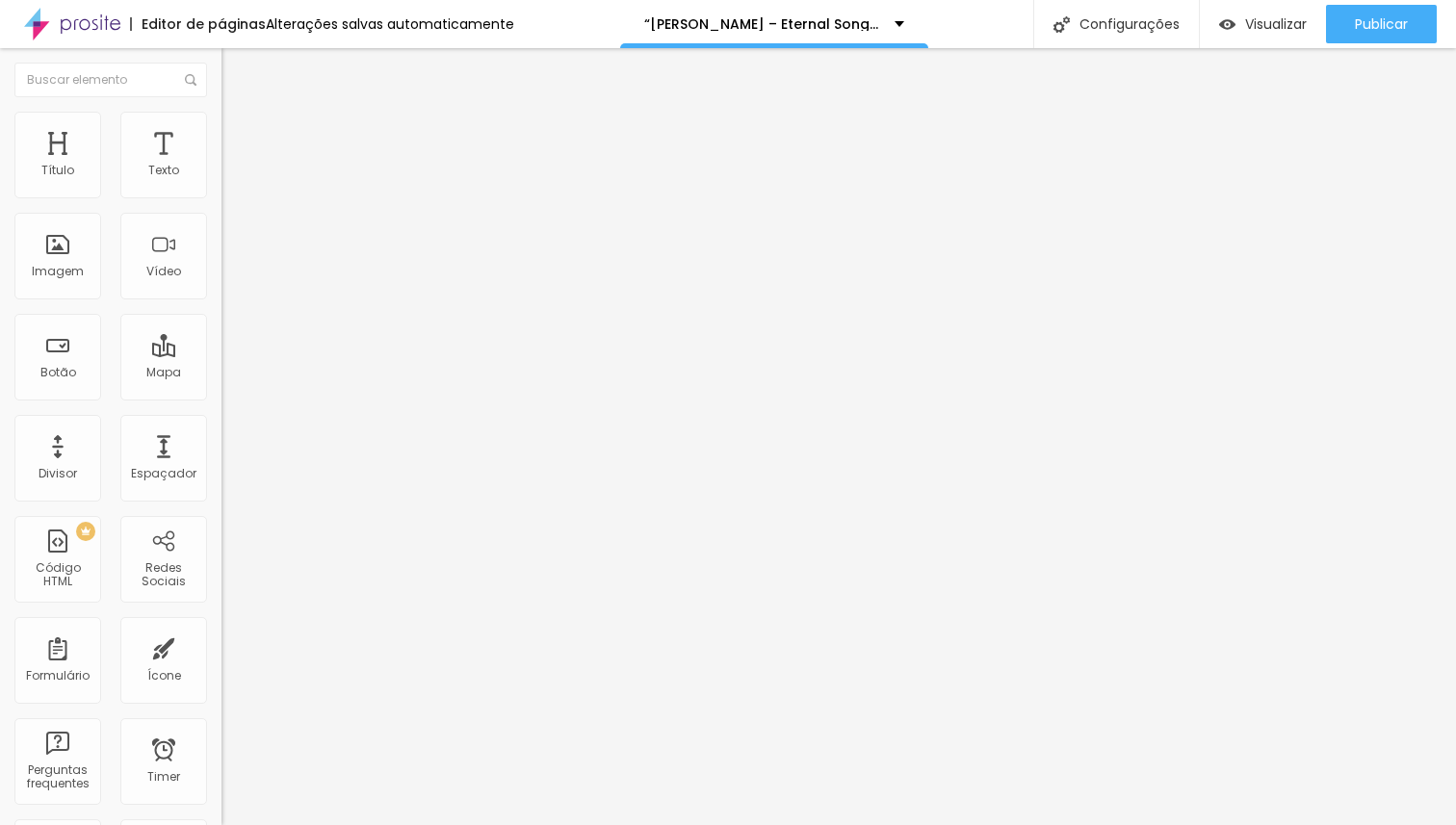
type input "20"
type input "19"
type input "20"
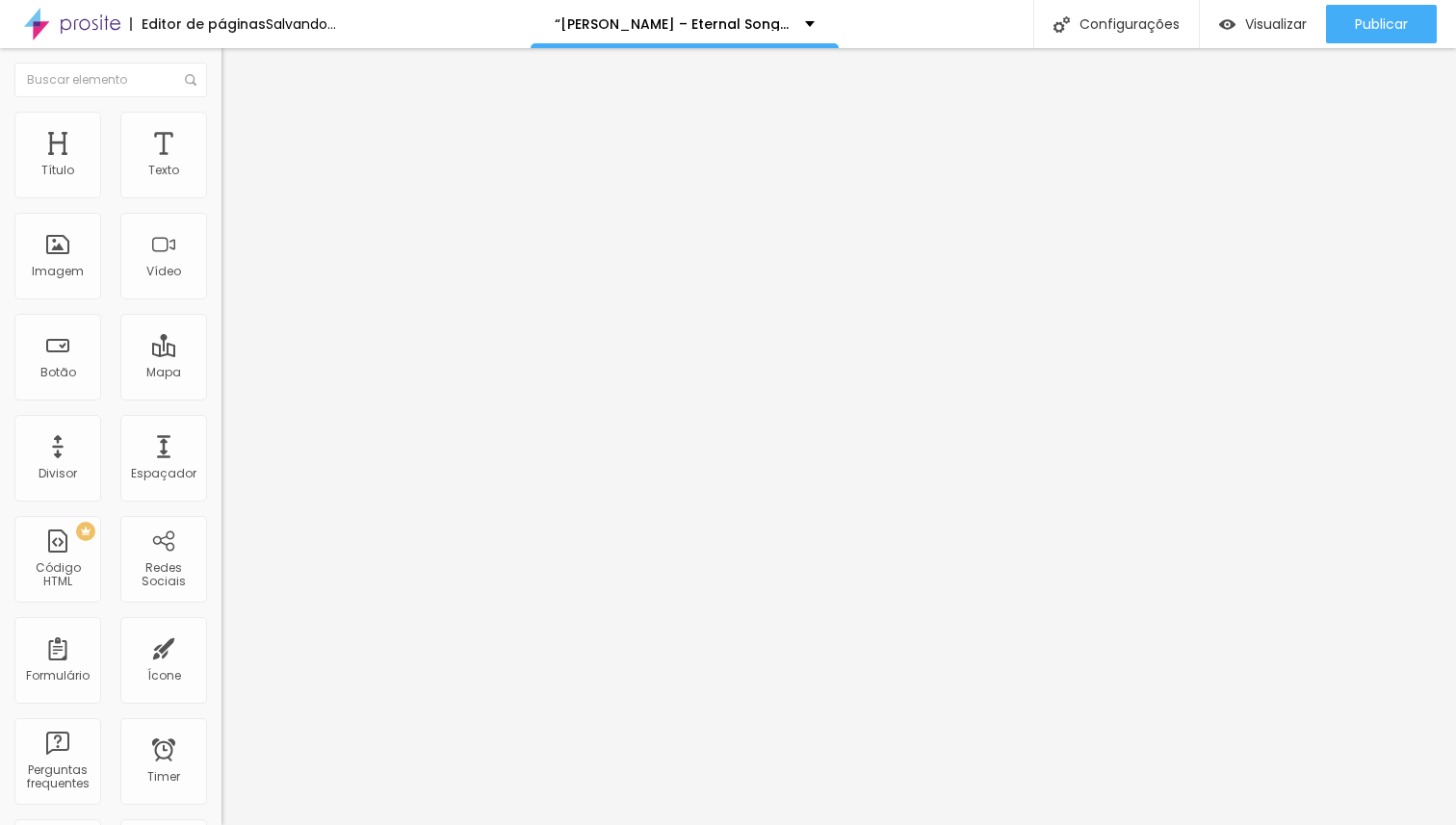
type input "20"
click at [222, 354] on input "range" at bounding box center [284, 362] width 125 height 16
click at [236, 70] on img "button" at bounding box center [243, 70] width 16 height 16
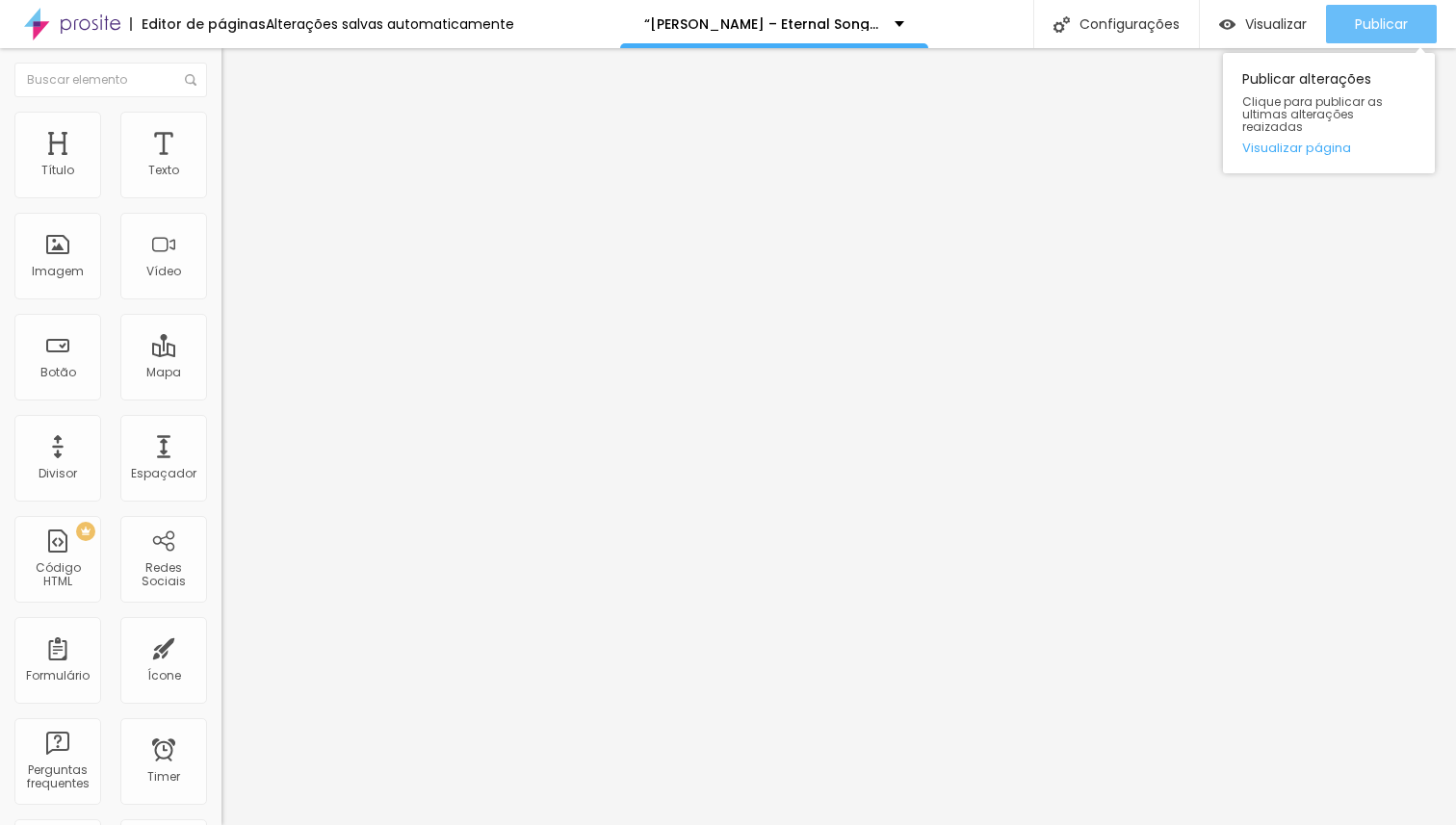
click at [1363, 27] on span "Publicar" at bounding box center [1381, 24] width 53 height 16
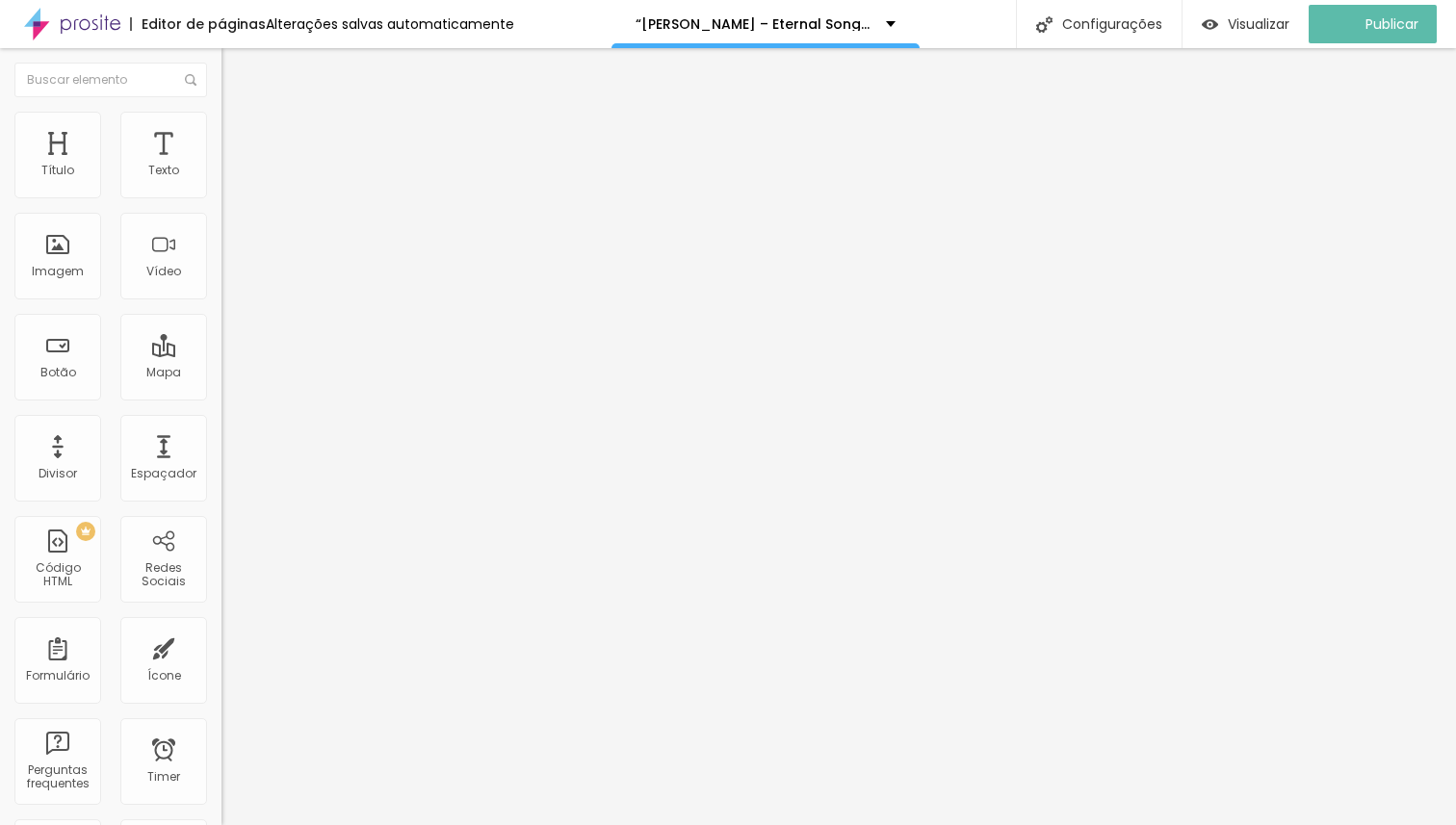
click at [236, 70] on img "button" at bounding box center [243, 70] width 16 height 16
click at [222, 83] on button "Editar Texto" at bounding box center [333, 70] width 222 height 45
click at [236, 68] on img "button" at bounding box center [243, 70] width 16 height 16
click at [236, 68] on div "Editar Texto" at bounding box center [290, 70] width 110 height 16
click at [236, 74] on img "button" at bounding box center [243, 70] width 16 height 16
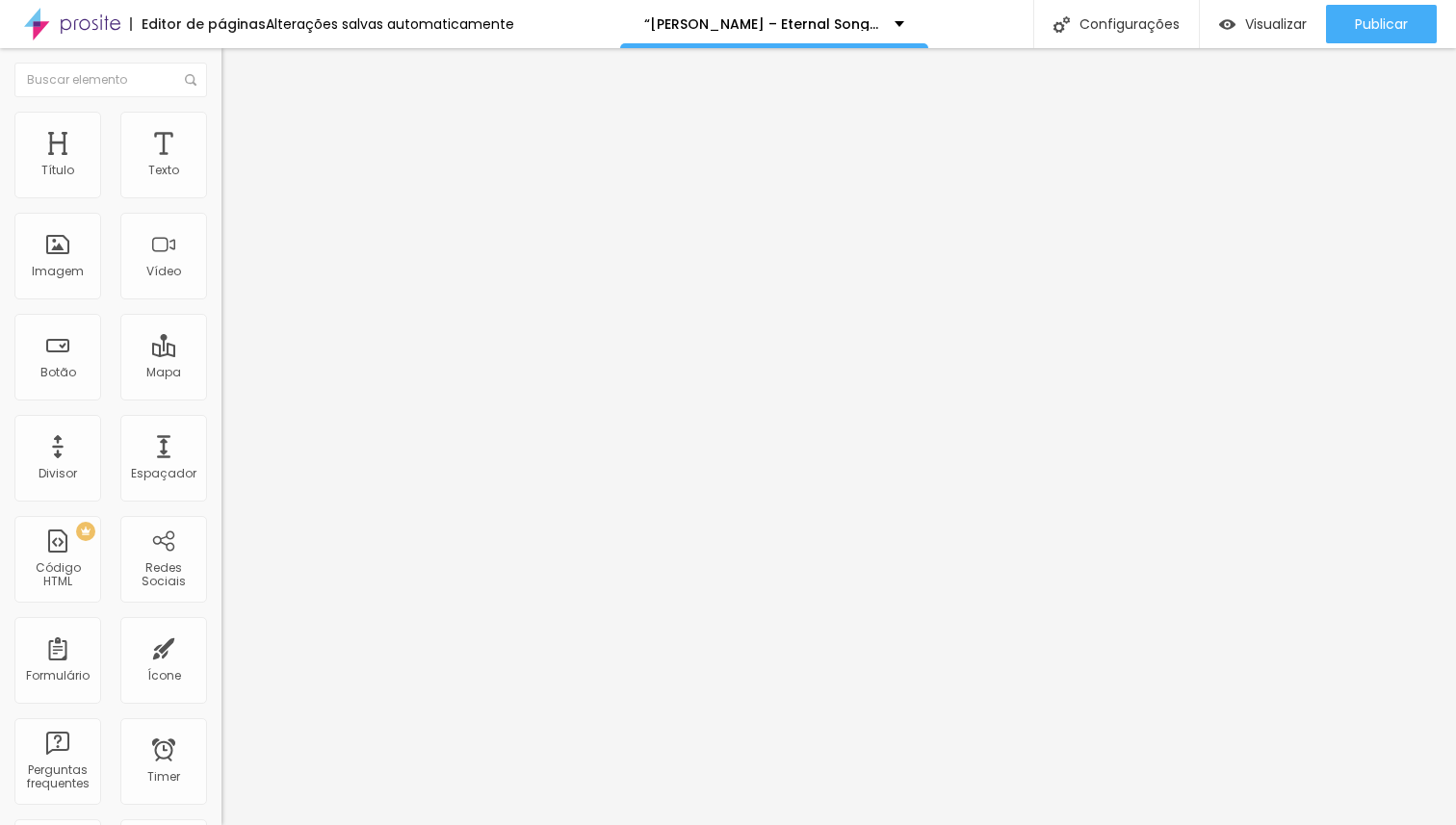
click at [236, 66] on img "button" at bounding box center [243, 70] width 16 height 16
click at [236, 69] on img "button" at bounding box center [243, 70] width 16 height 16
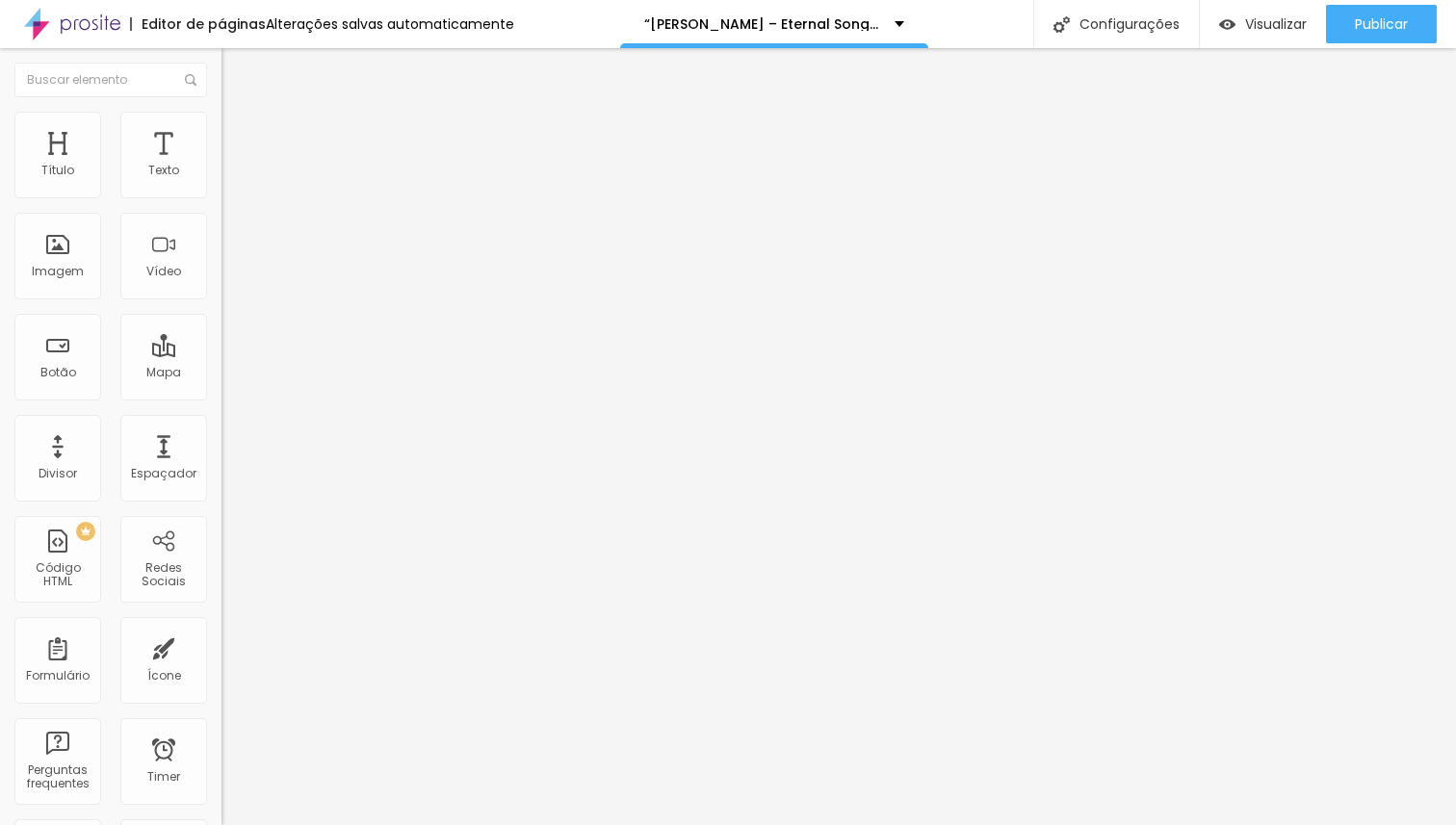
click at [80, 24] on img at bounding box center [72, 23] width 96 height 48
click at [99, 30] on img at bounding box center [72, 23] width 96 height 48
click at [73, 20] on img at bounding box center [72, 23] width 96 height 48
click at [222, 127] on li "Estilo" at bounding box center [333, 122] width 222 height 19
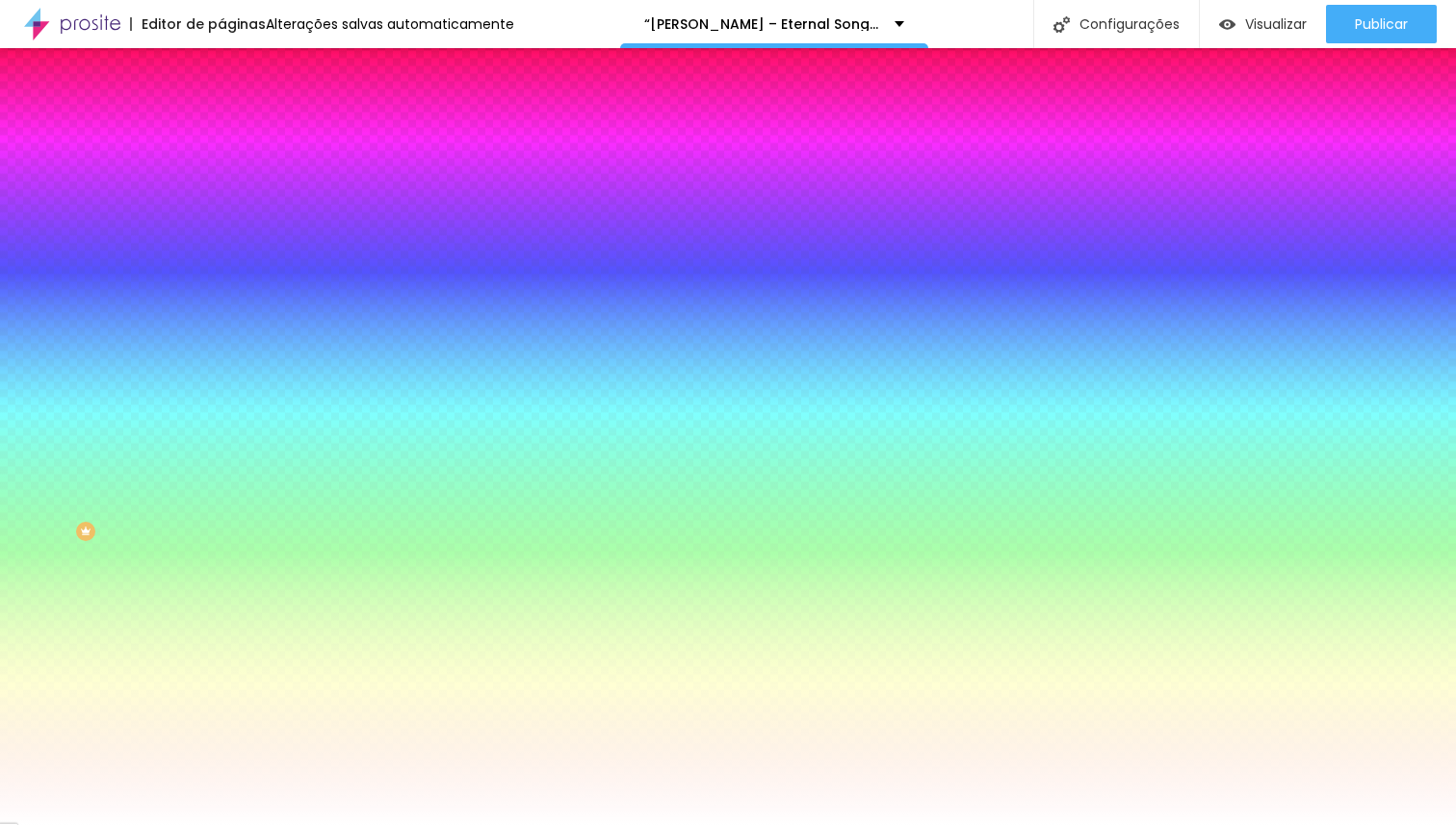
click at [222, 161] on div "Cor de fundo" at bounding box center [333, 156] width 222 height 12
click at [234, 178] on icon "button" at bounding box center [237, 171] width 8 height 14
click at [222, 189] on input "#FFFFFF" at bounding box center [337, 194] width 231 height 19
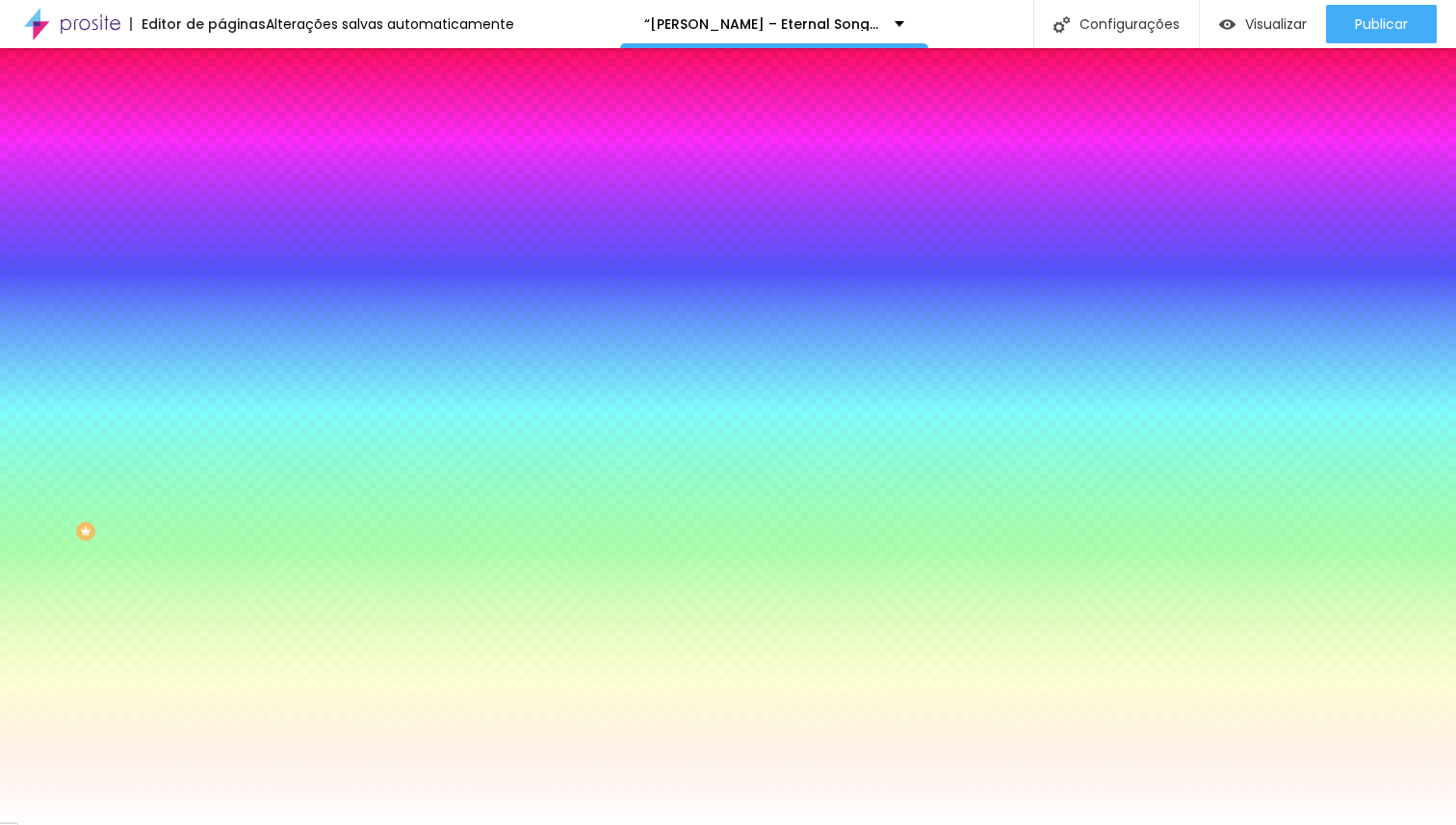
click at [222, 161] on div "Cor de fundo" at bounding box center [333, 156] width 222 height 12
click at [222, 184] on div at bounding box center [333, 184] width 222 height 0
click at [172, 295] on div at bounding box center [728, 412] width 1456 height 825
click at [114, 294] on div at bounding box center [728, 412] width 1456 height 825
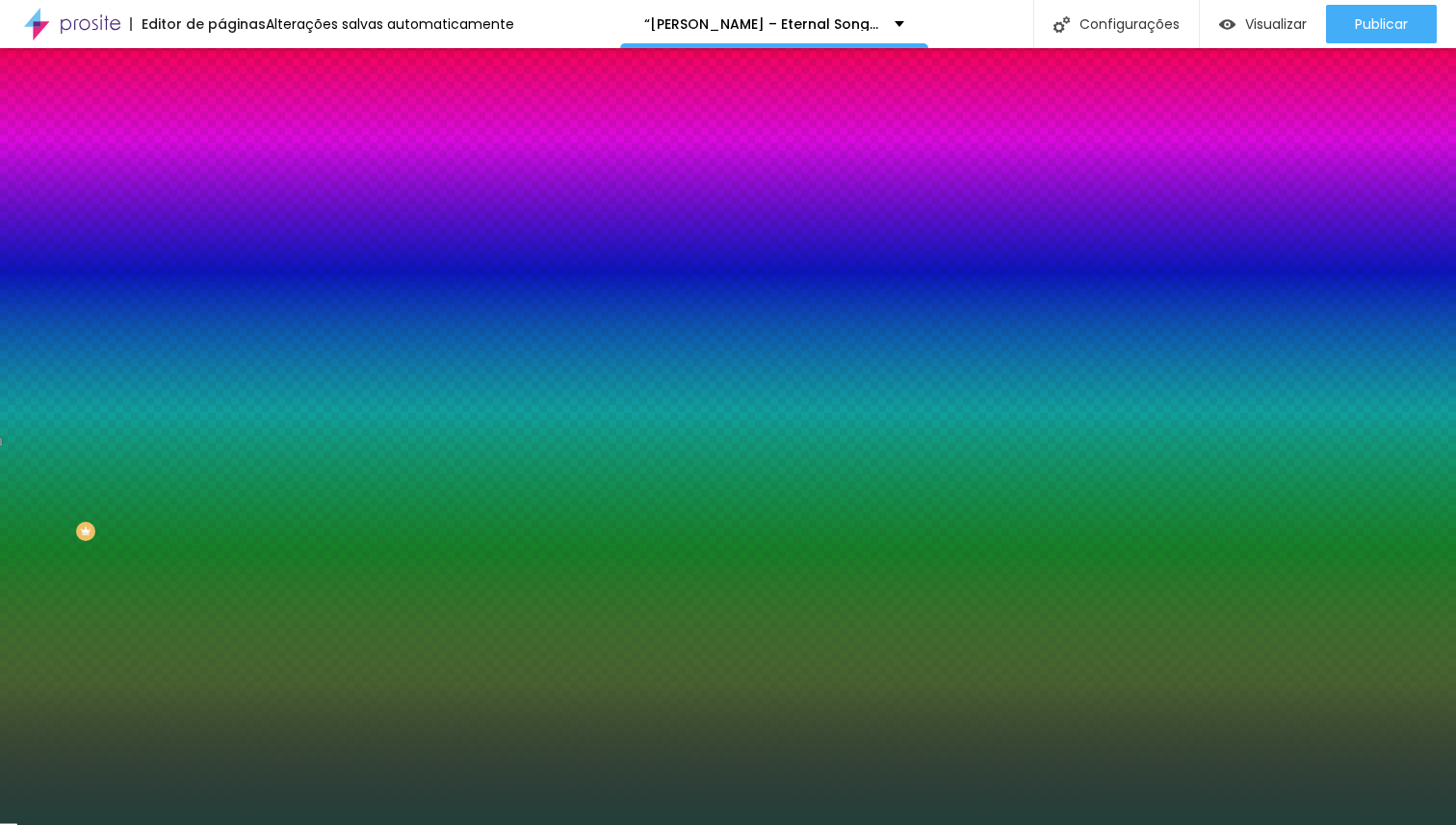
drag, startPoint x: 114, startPoint y: 294, endPoint x: 87, endPoint y: 326, distance: 41.9
click at [645, 619] on div at bounding box center [647, 621] width 4 height 4
click at [60, 262] on div at bounding box center [728, 412] width 1456 height 825
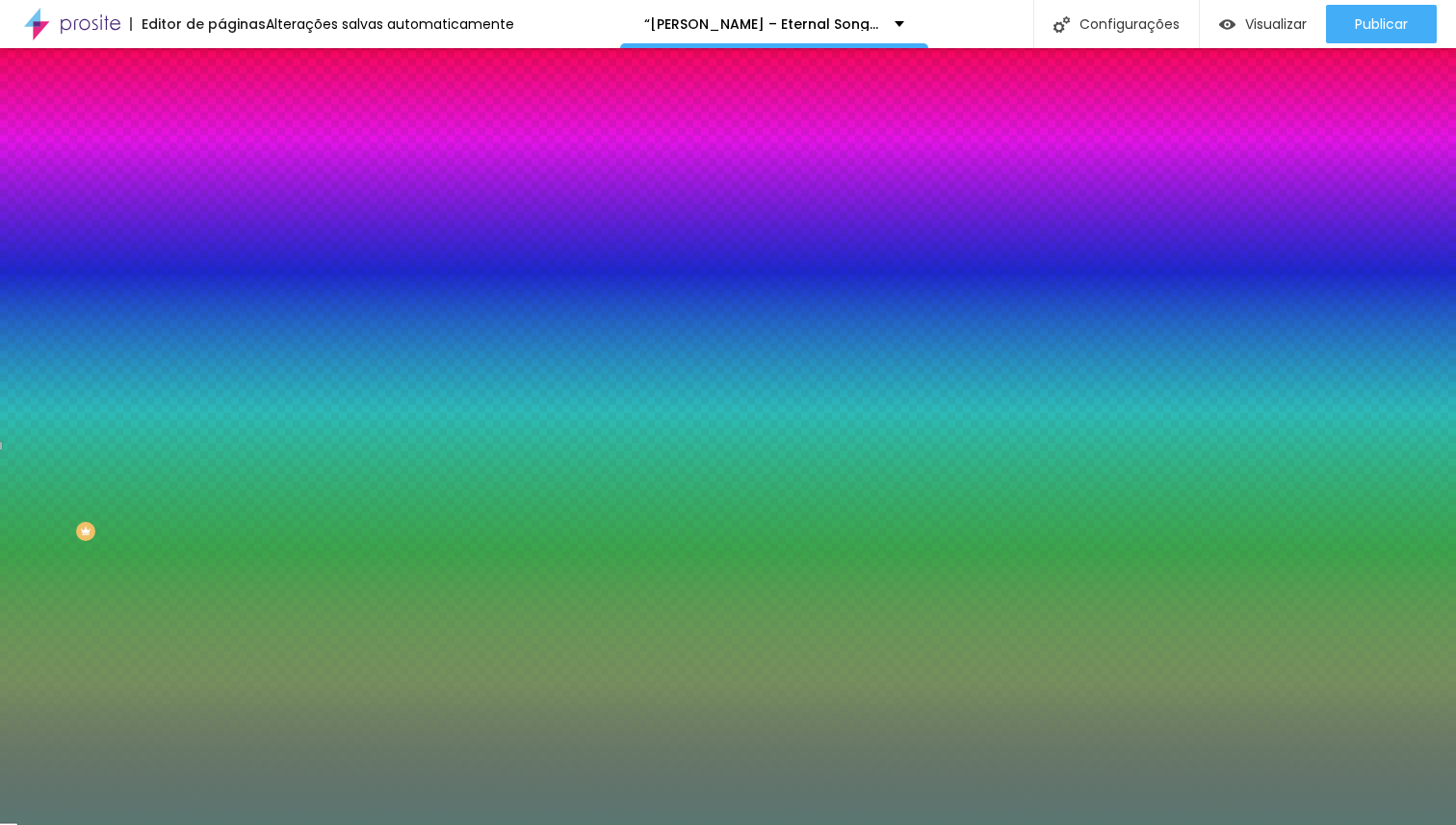
type input "#4F6A64"
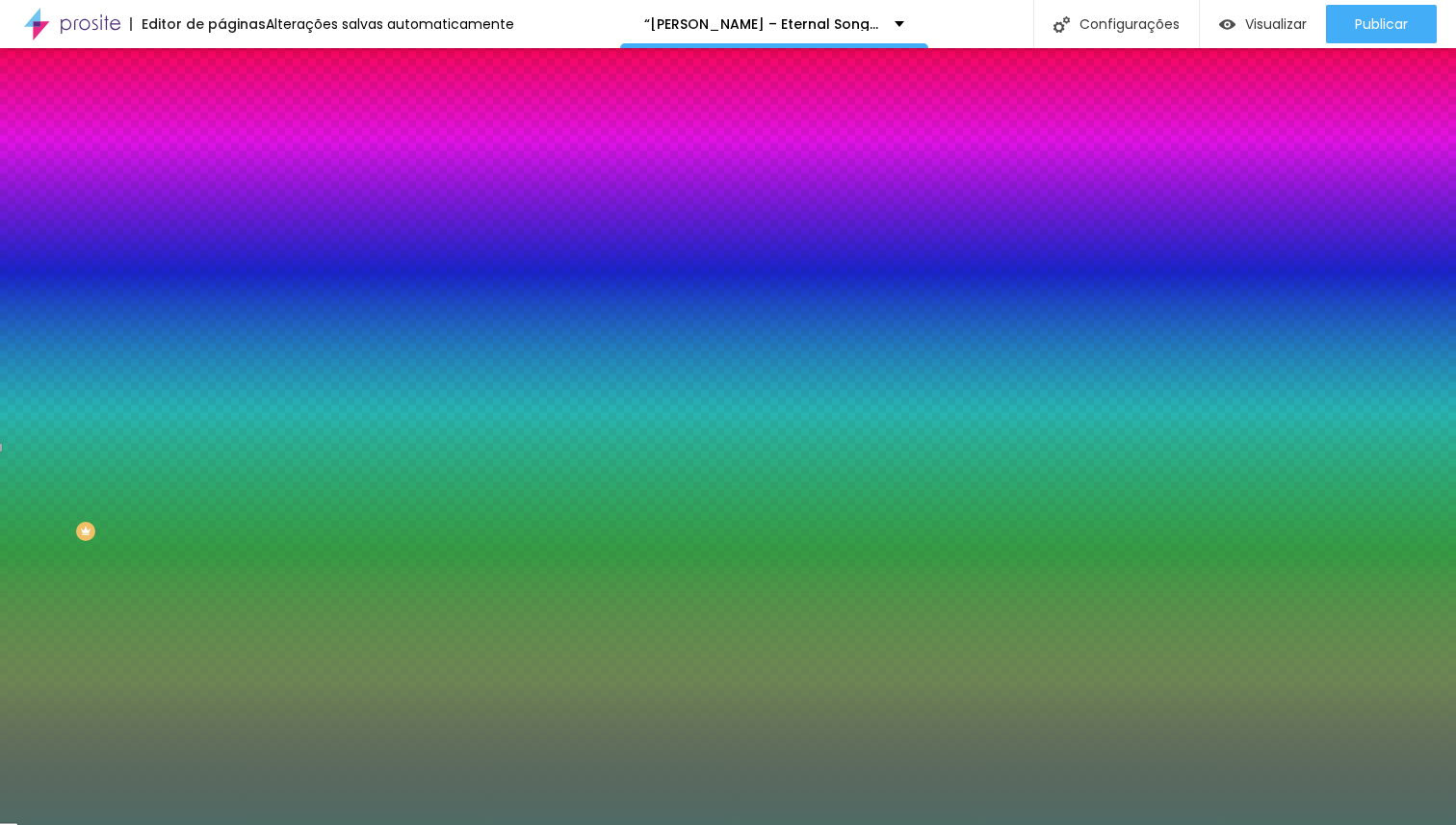
drag, startPoint x: 60, startPoint y: 262, endPoint x: 61, endPoint y: 302, distance: 40.0
click at [366, 477] on div at bounding box center [368, 479] width 4 height 4
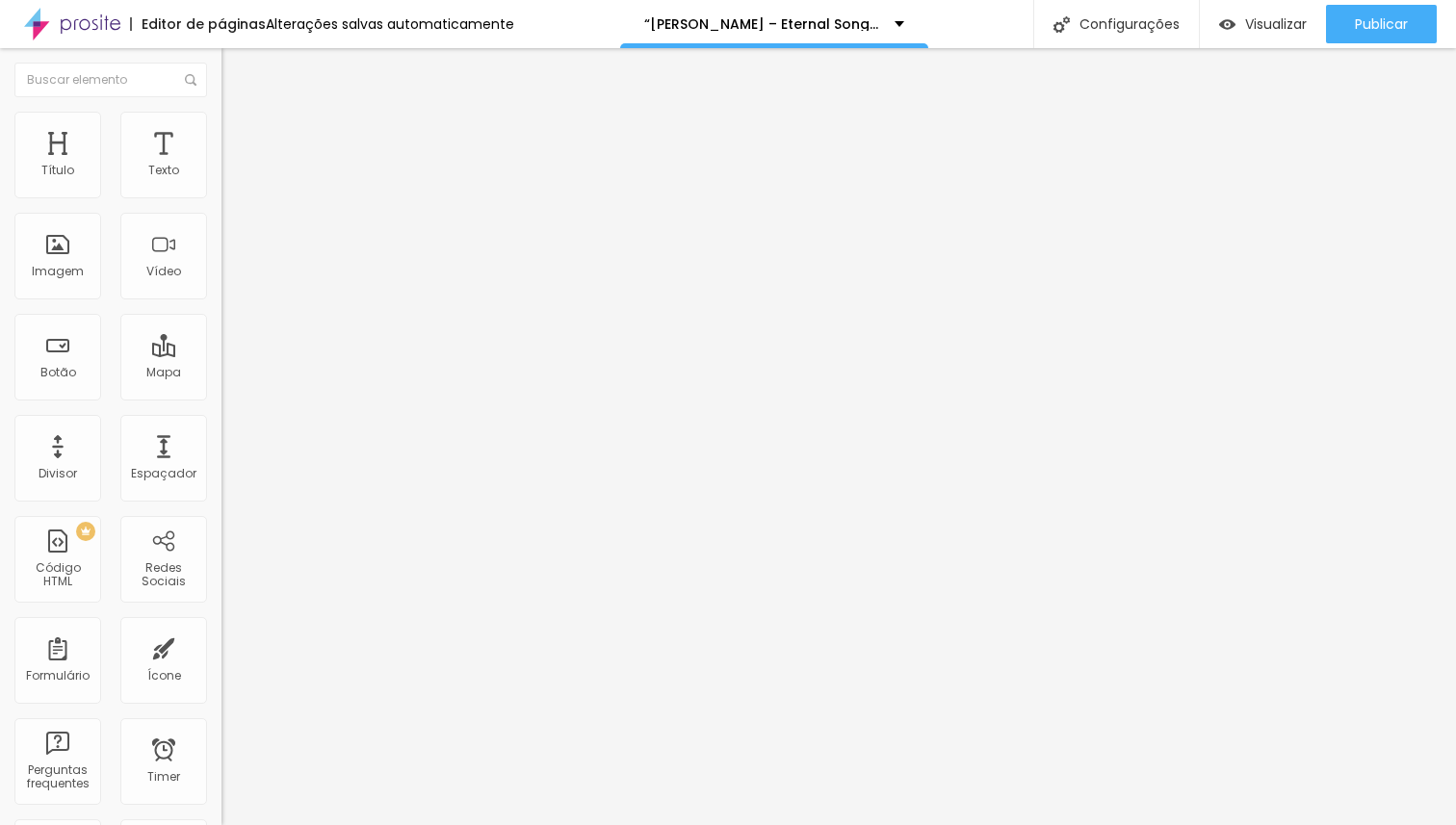
click at [238, 130] on span "Estilo" at bounding box center [253, 125] width 30 height 17
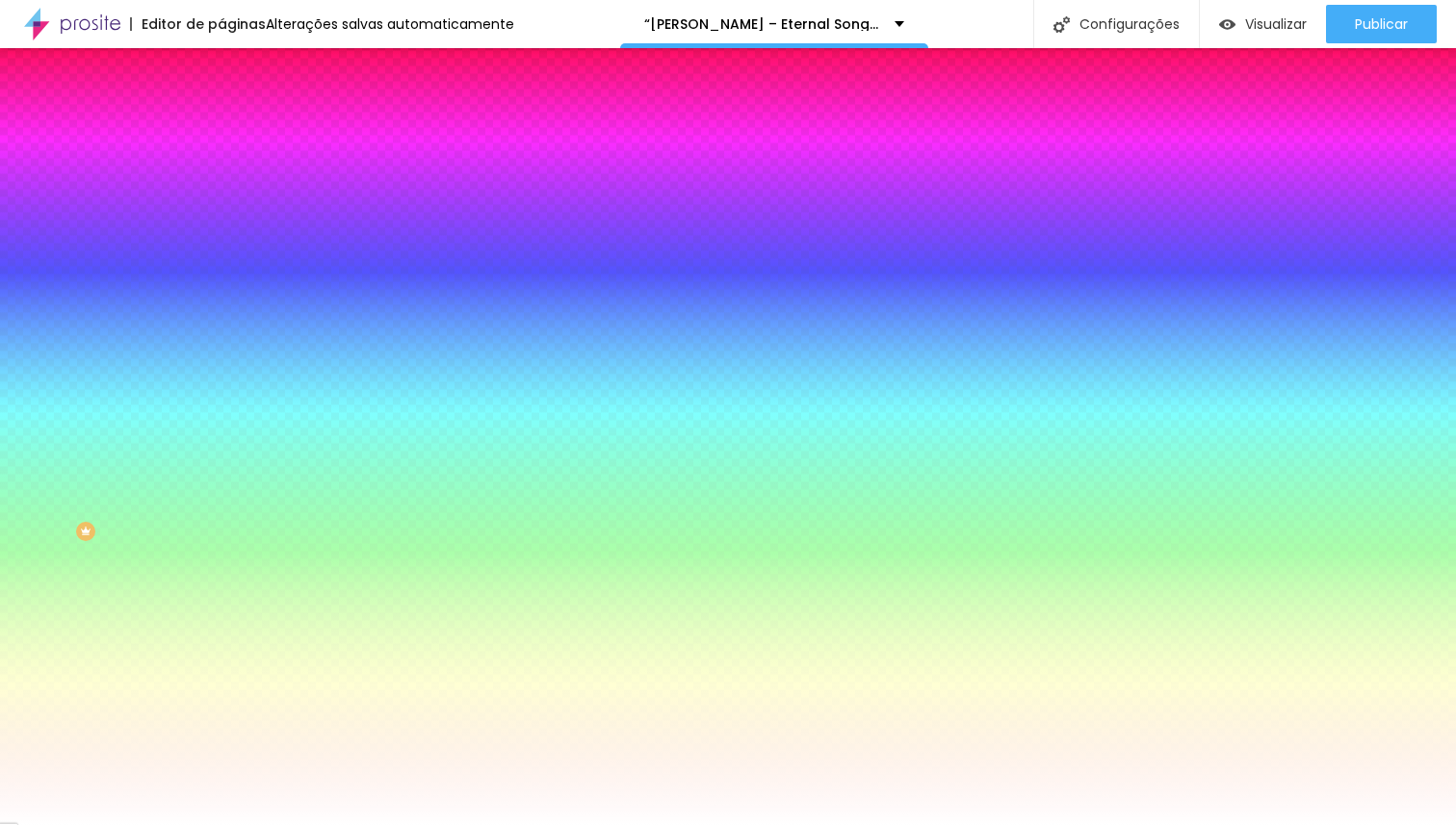
click at [222, 184] on div at bounding box center [333, 184] width 222 height 0
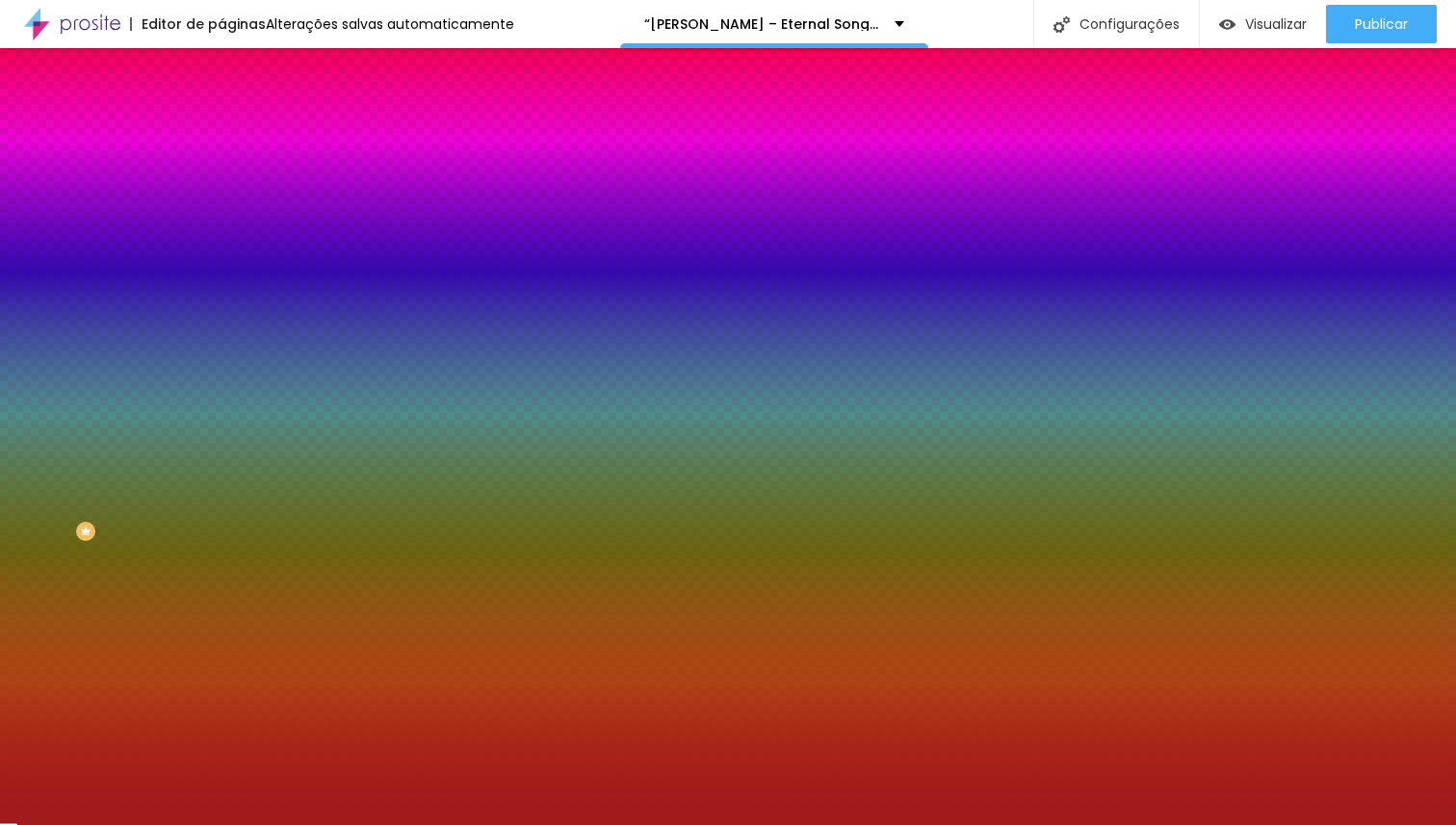
click at [135, 271] on div at bounding box center [728, 412] width 1456 height 825
type input "#A01B1B"
click at [135, 304] on div at bounding box center [728, 412] width 1456 height 825
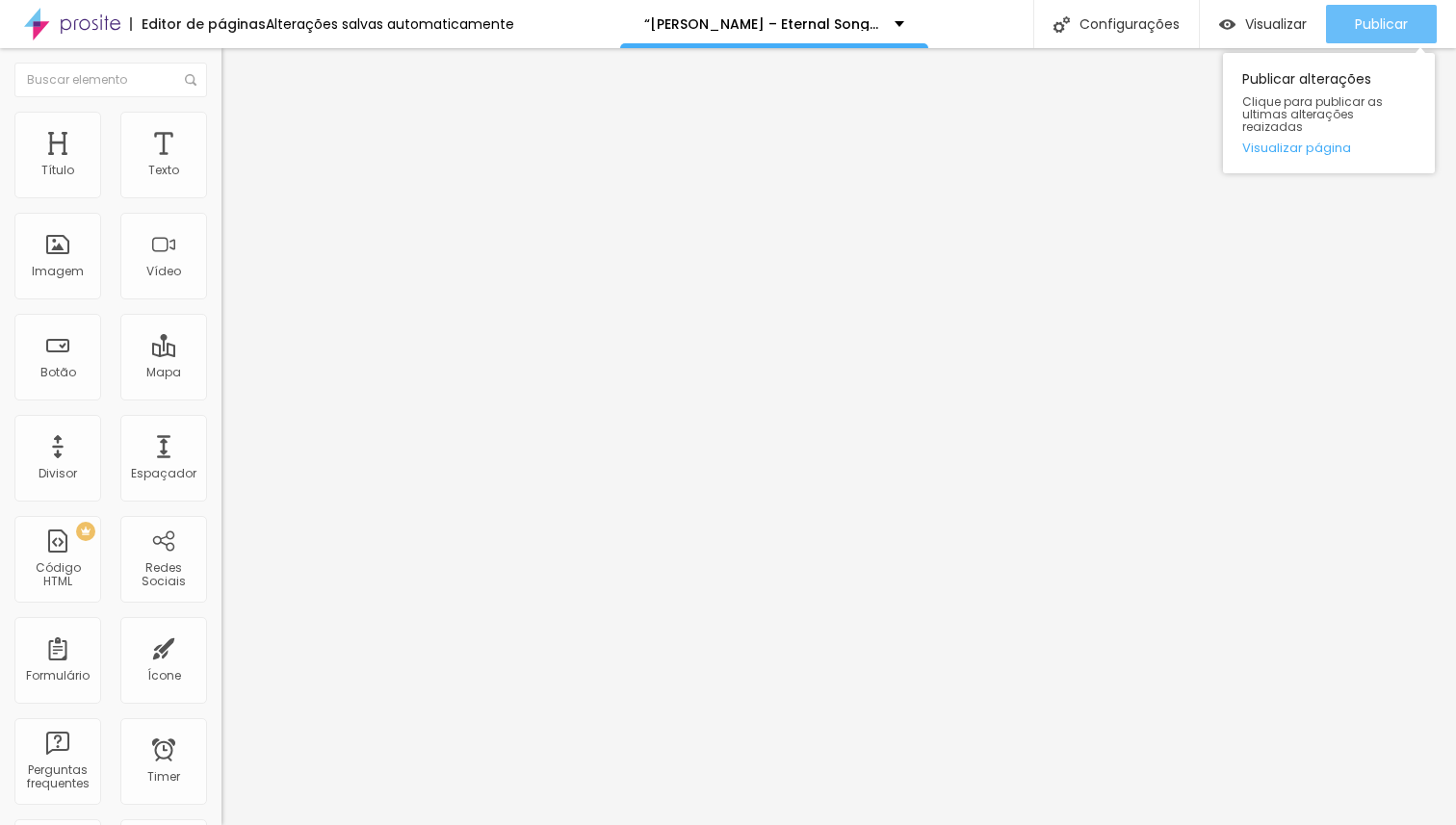
click at [1374, 38] on div "Publicar" at bounding box center [1381, 24] width 53 height 39
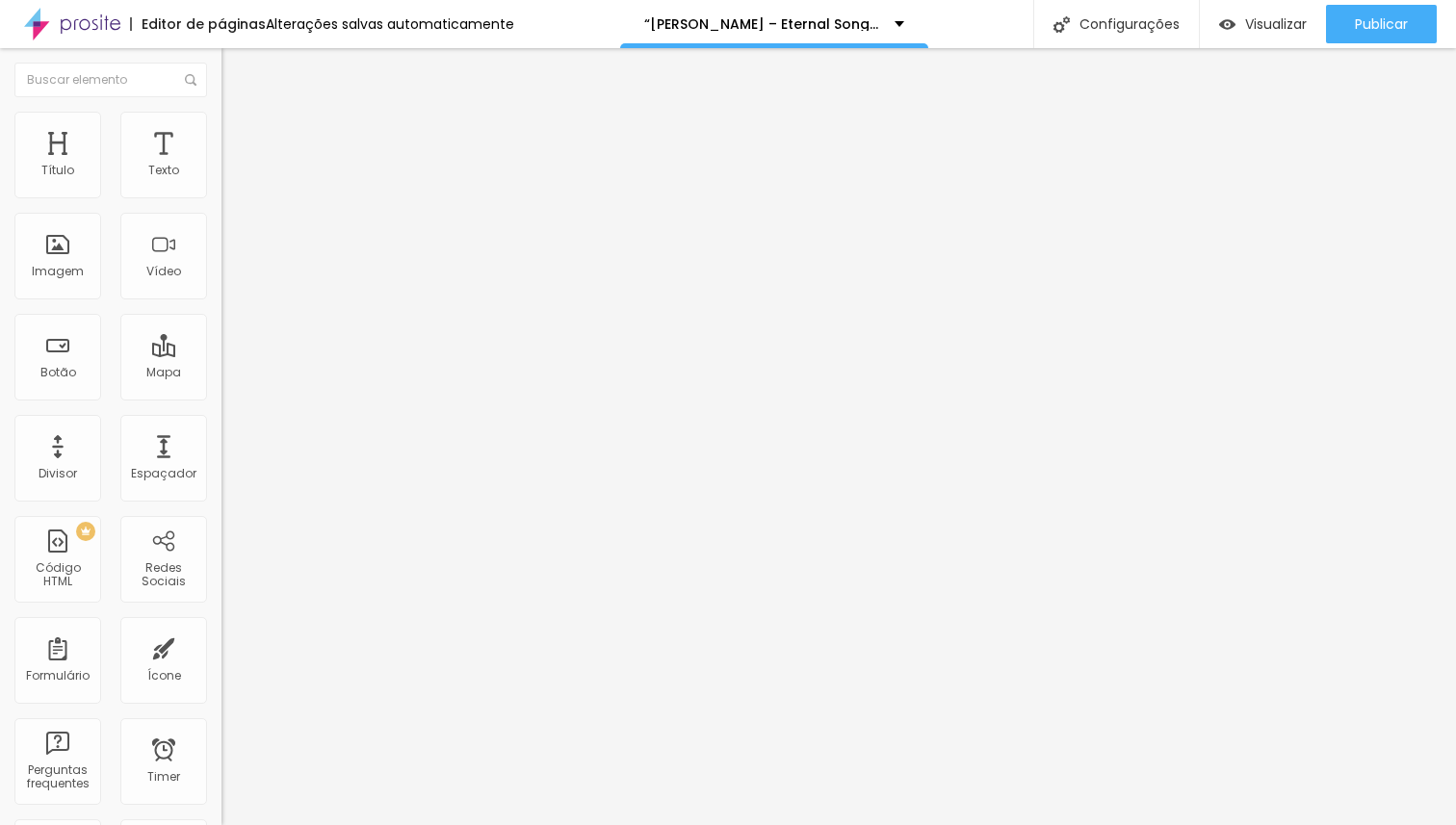
click at [236, 74] on img "button" at bounding box center [243, 70] width 16 height 16
click at [222, 165] on span "Adicionar imagem" at bounding box center [284, 157] width 125 height 17
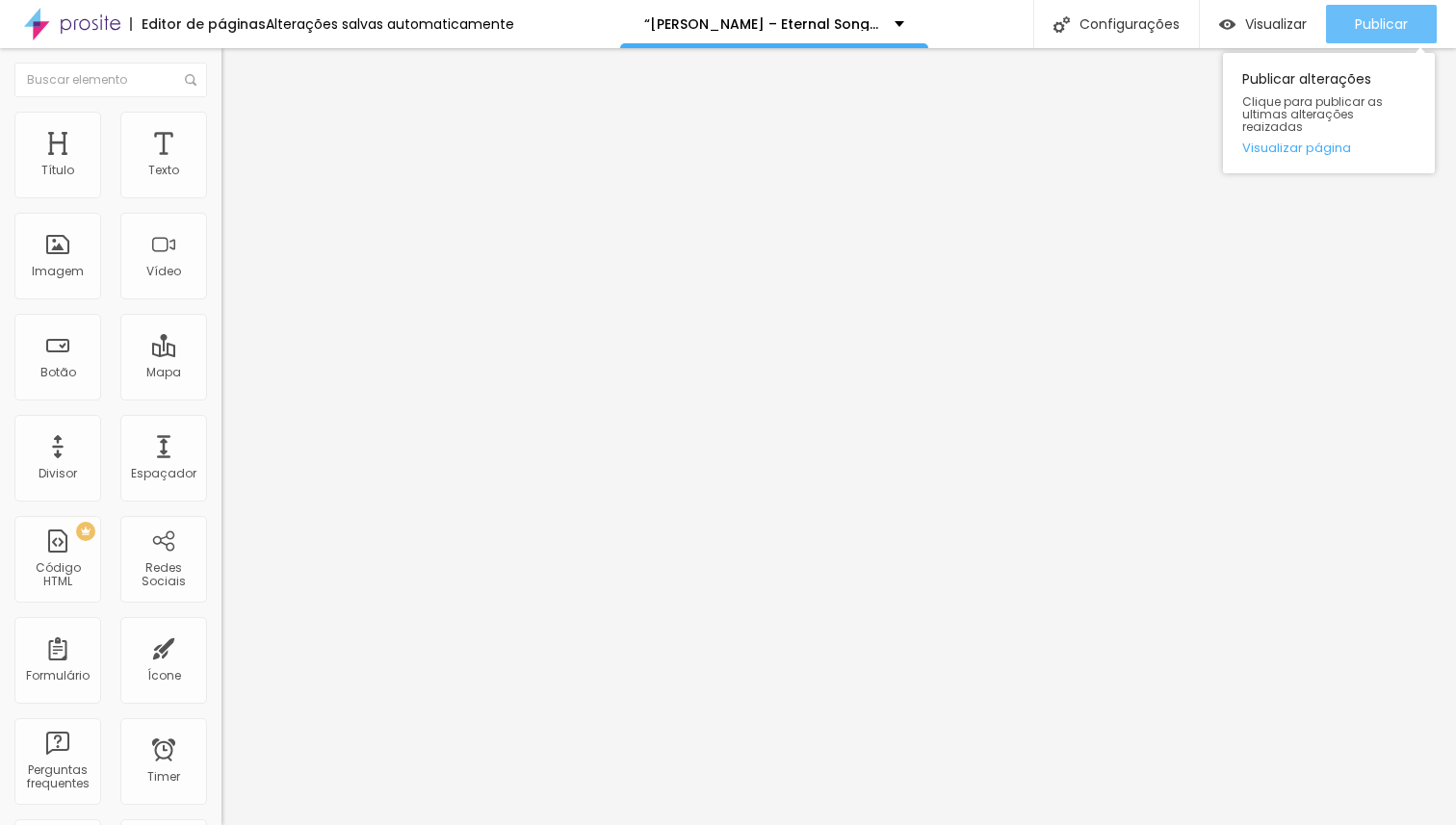
click at [1351, 24] on button "Publicar" at bounding box center [1381, 24] width 111 height 39
click at [1321, 141] on link "Visualizar página" at bounding box center [1329, 147] width 173 height 13
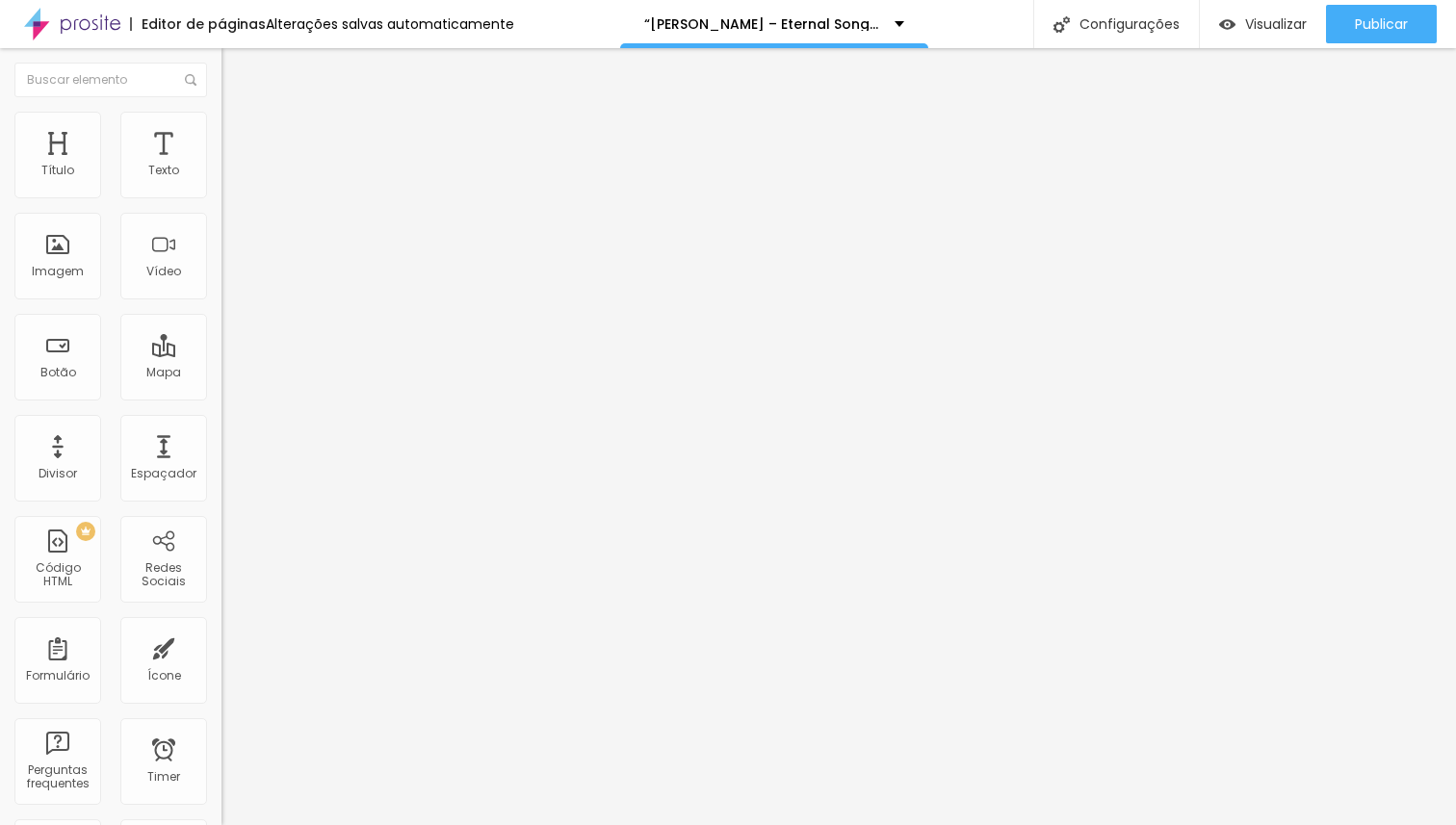
click at [222, 112] on li "Avançado" at bounding box center [333, 122] width 222 height 19
click at [222, 110] on img at bounding box center [231, 101] width 18 height 18
click at [222, 182] on span "Titulo 2" at bounding box center [253, 169] width 62 height 24
click at [222, 197] on span "Titulo 3" at bounding box center [248, 189] width 54 height 17
click at [229, 283] on icon "button" at bounding box center [235, 277] width 12 height 12
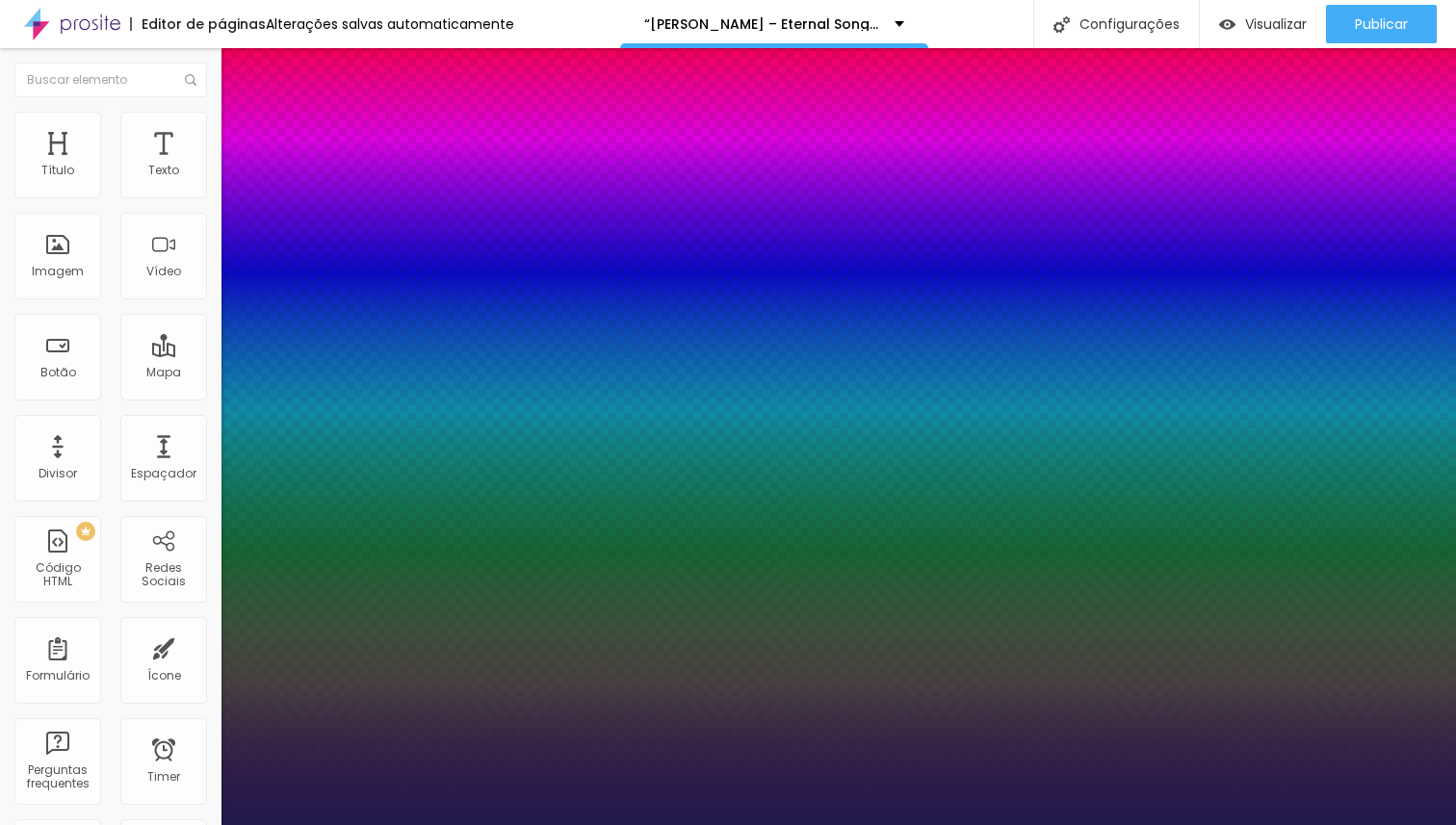
type input "1"
select select "Alice"
type input "1"
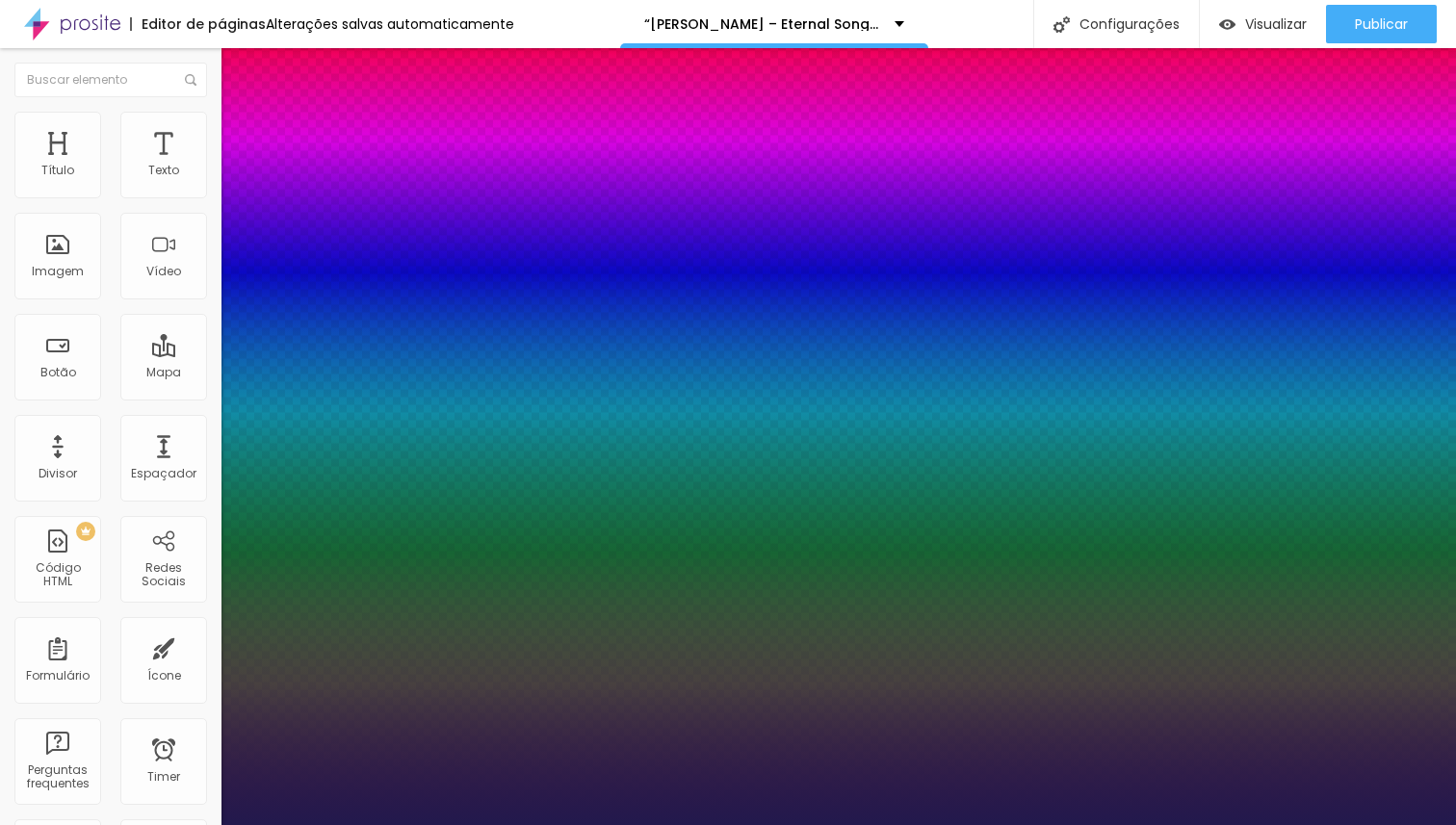
type input "14"
type input "1"
type input "15"
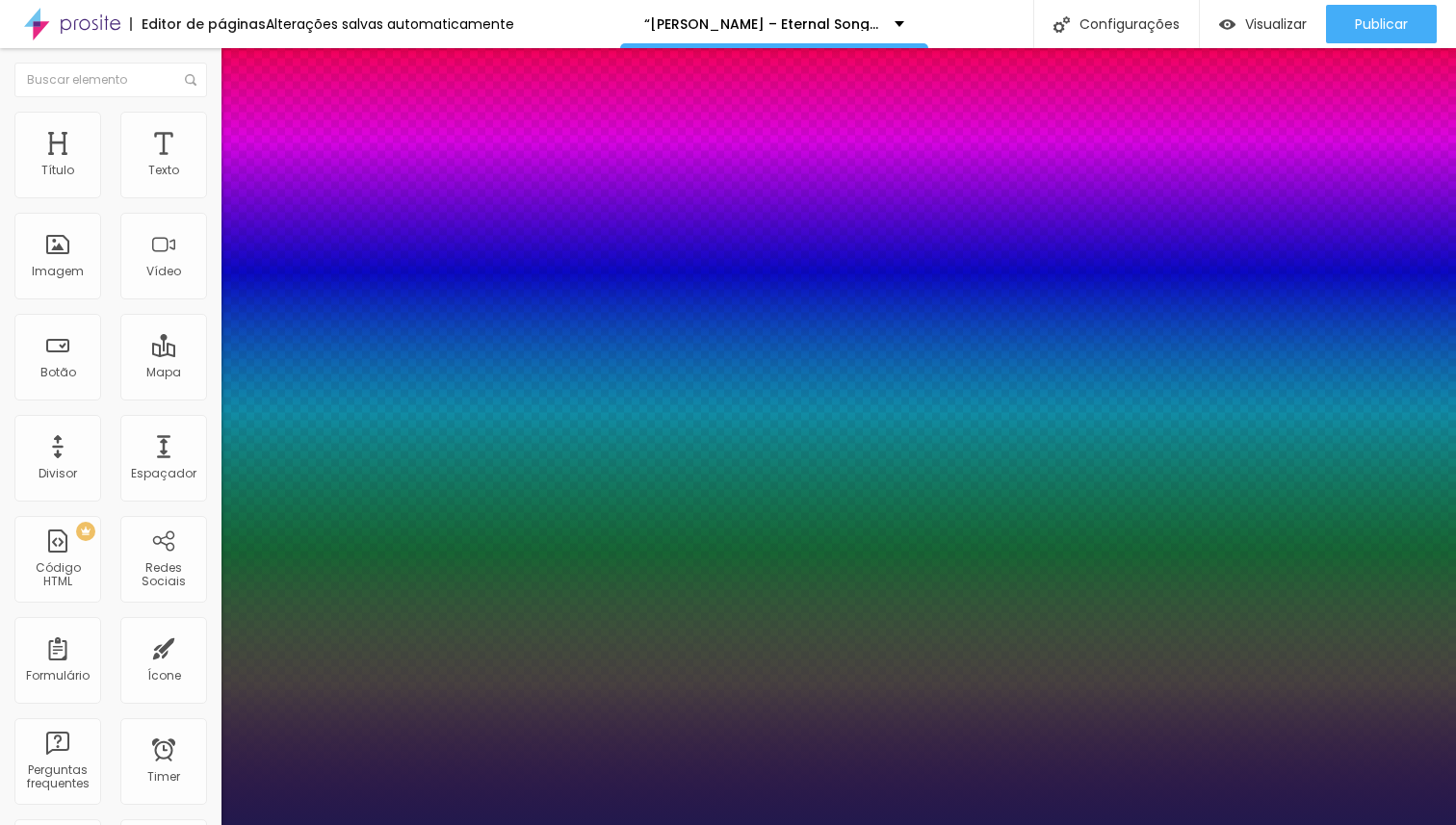
type input "1"
type input "16"
type input "1"
type input "17"
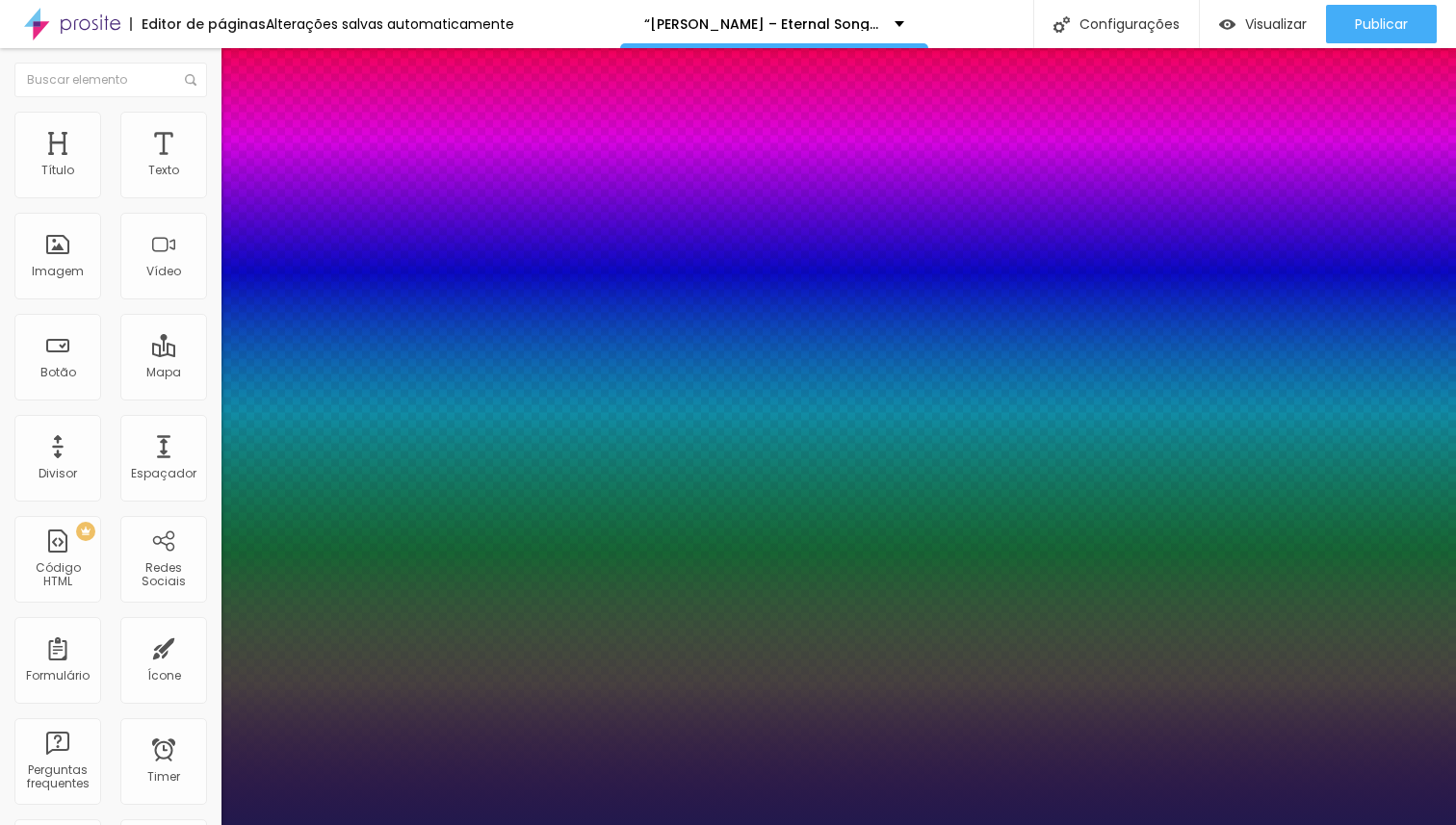
type input "17"
type input "1"
type input "18"
type input "1"
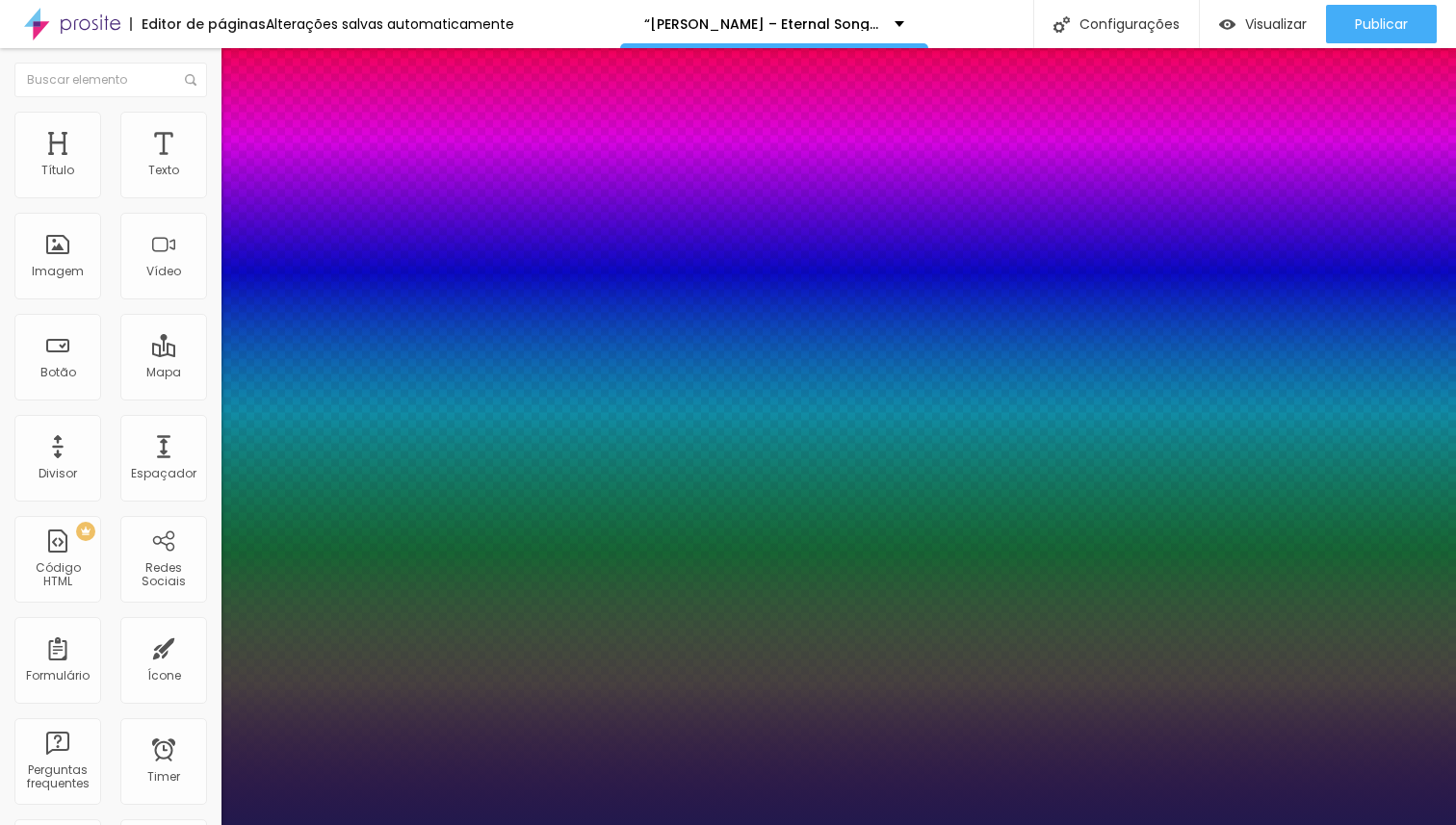
type input "19"
type input "1"
type input "20"
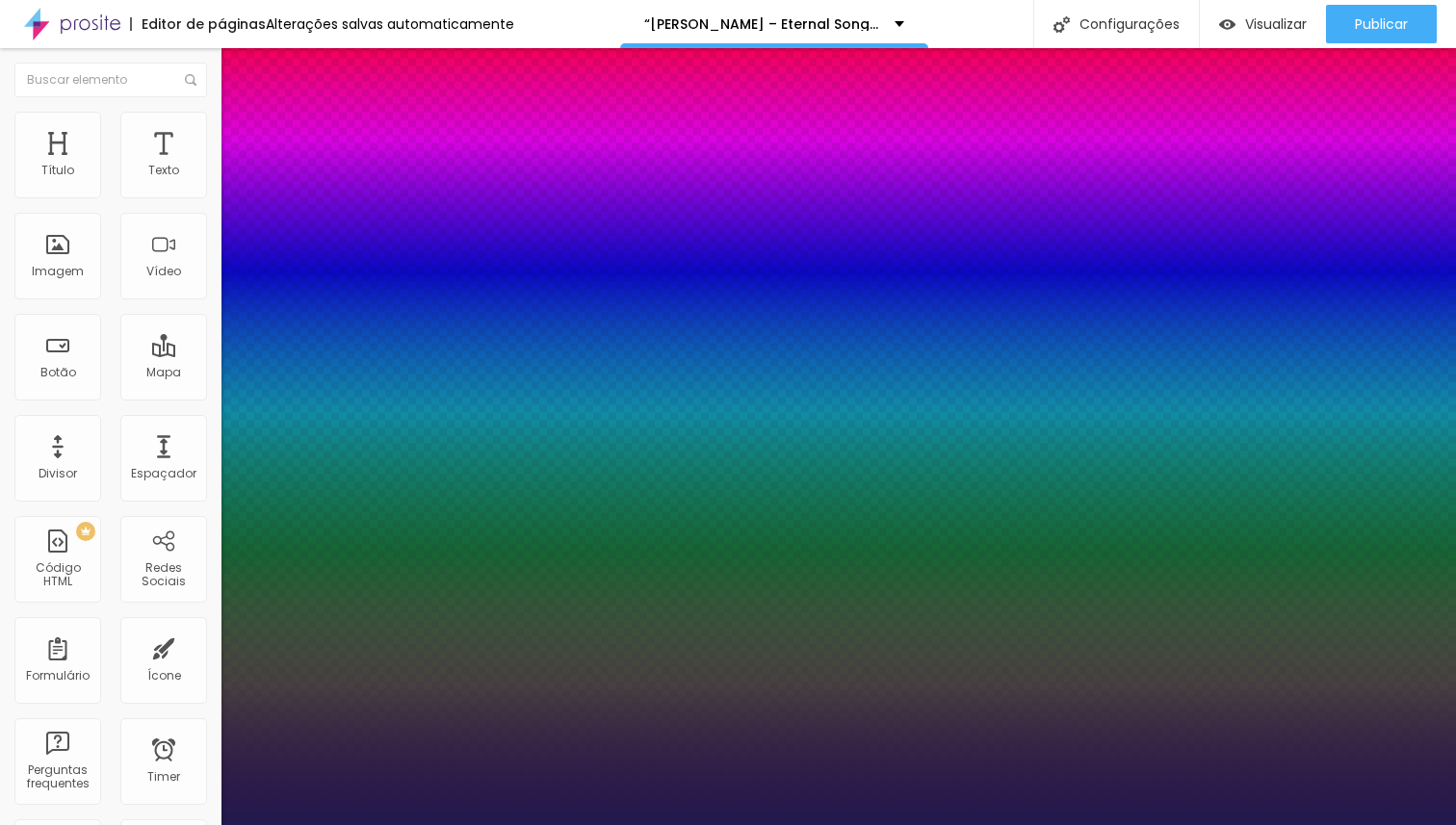
type input "1"
type input "21"
type input "1"
type input "22"
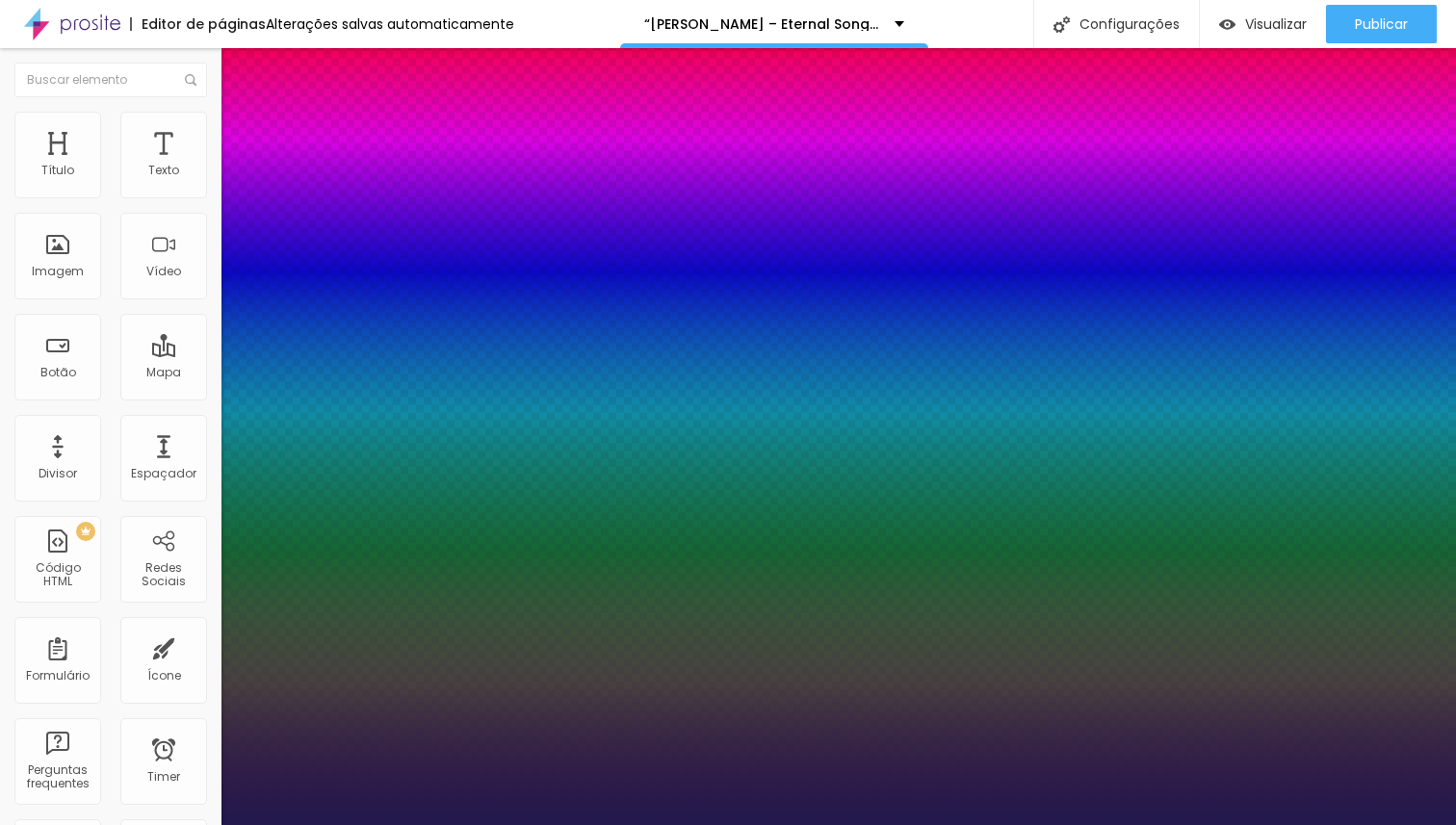
type input "22"
type input "1"
type input "23"
type input "1"
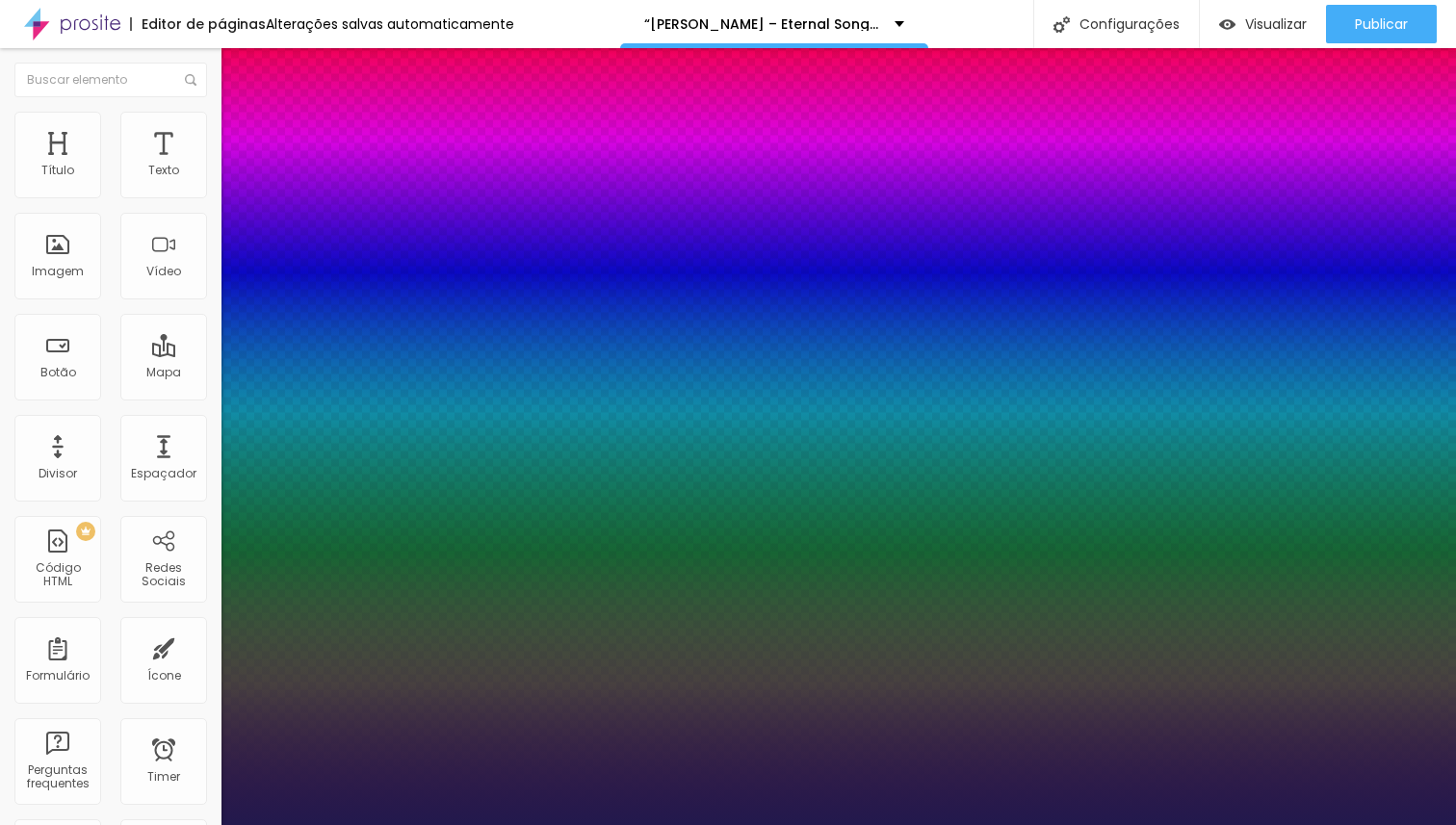
type input "22"
type input "1"
drag, startPoint x: 256, startPoint y: 540, endPoint x: 269, endPoint y: 540, distance: 13.0
type input "22"
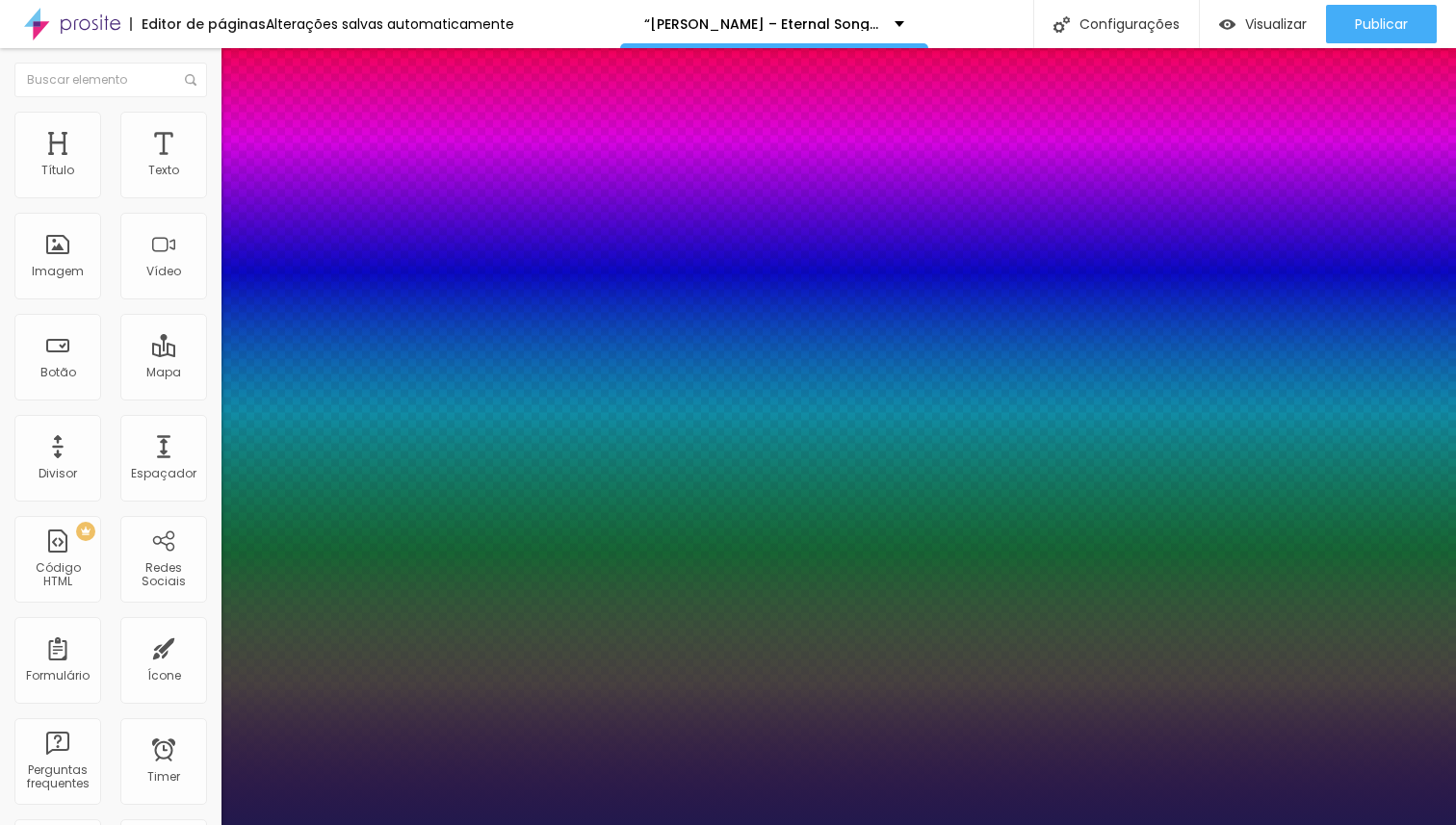
click at [295, 824] on div at bounding box center [728, 825] width 1456 height 0
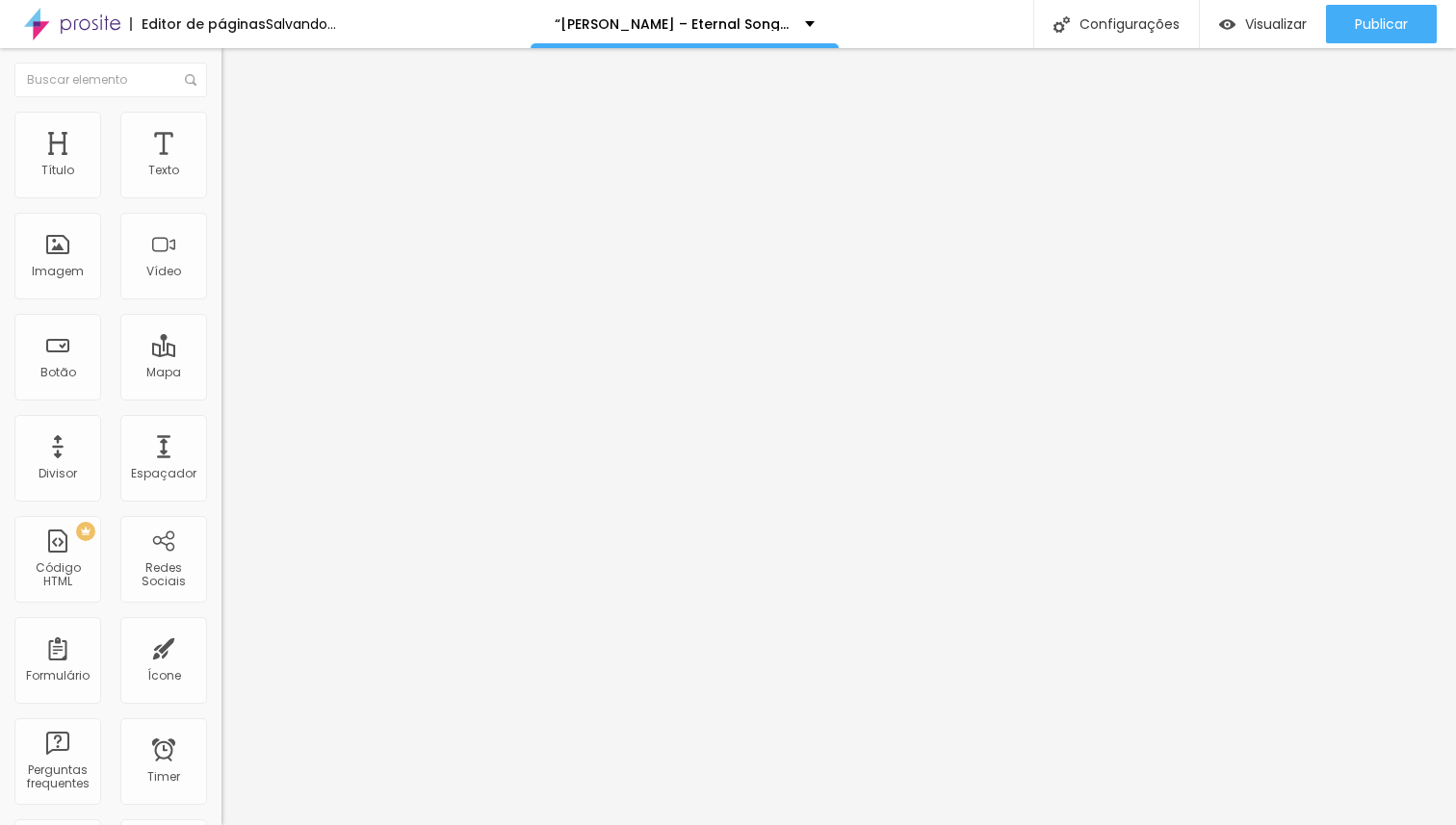
click at [238, 114] on span "Estilo" at bounding box center [253, 105] width 30 height 17
click at [222, 129] on li "Avançado" at bounding box center [333, 122] width 222 height 19
click at [222, 110] on img at bounding box center [231, 101] width 18 height 18
click at [222, 211] on span "Titulo 4" at bounding box center [247, 201] width 51 height 19
click at [222, 156] on div "Tamanho Titulo 1 H1 Titulo 2 H2 Titulo 3 H3 Titulo 4 H4 Titulo 5 H5 Titulo 6 H6…" at bounding box center [333, 729] width 222 height 1195
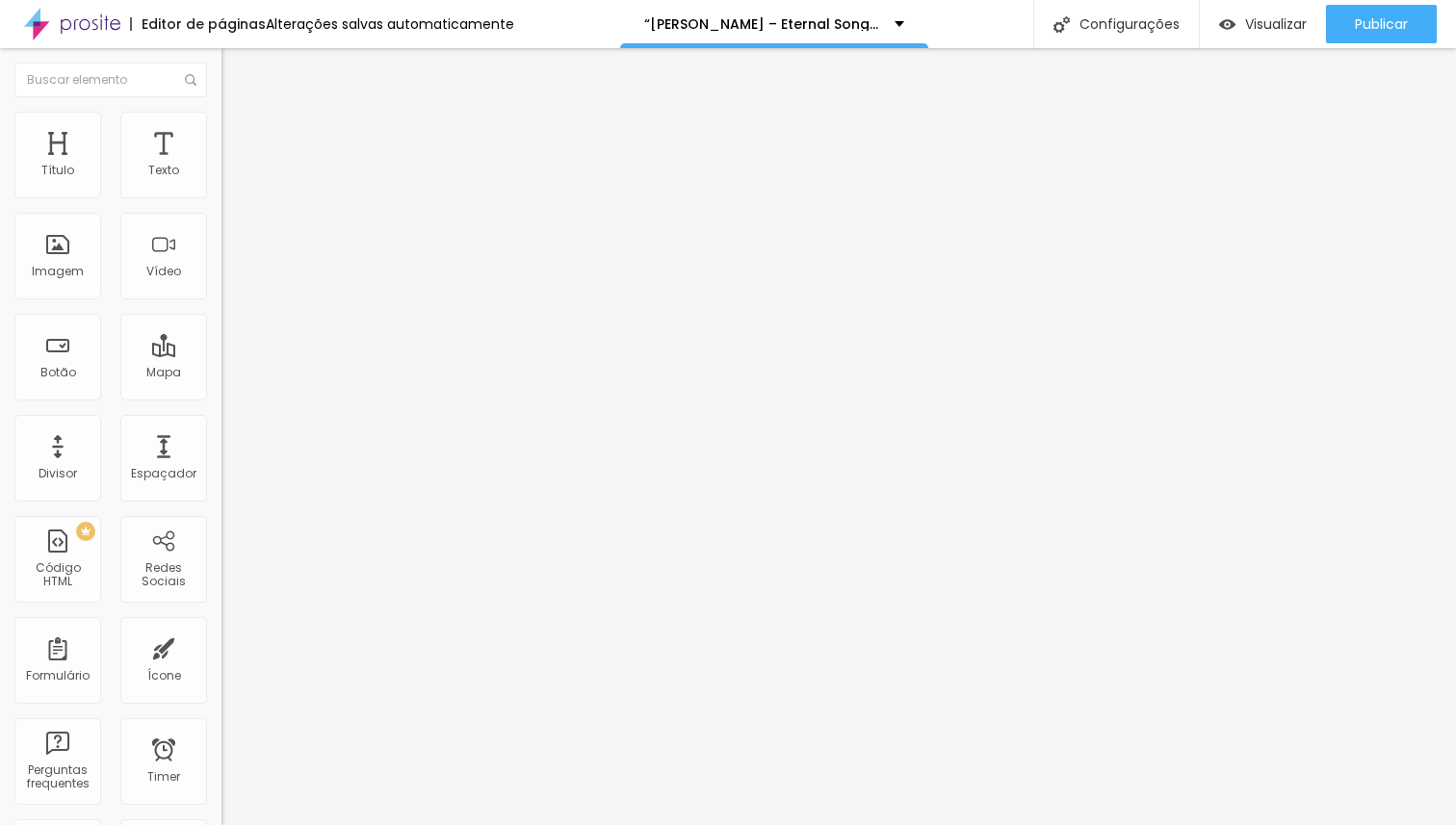
click at [238, 133] on span "Avançado" at bounding box center [270, 125] width 63 height 17
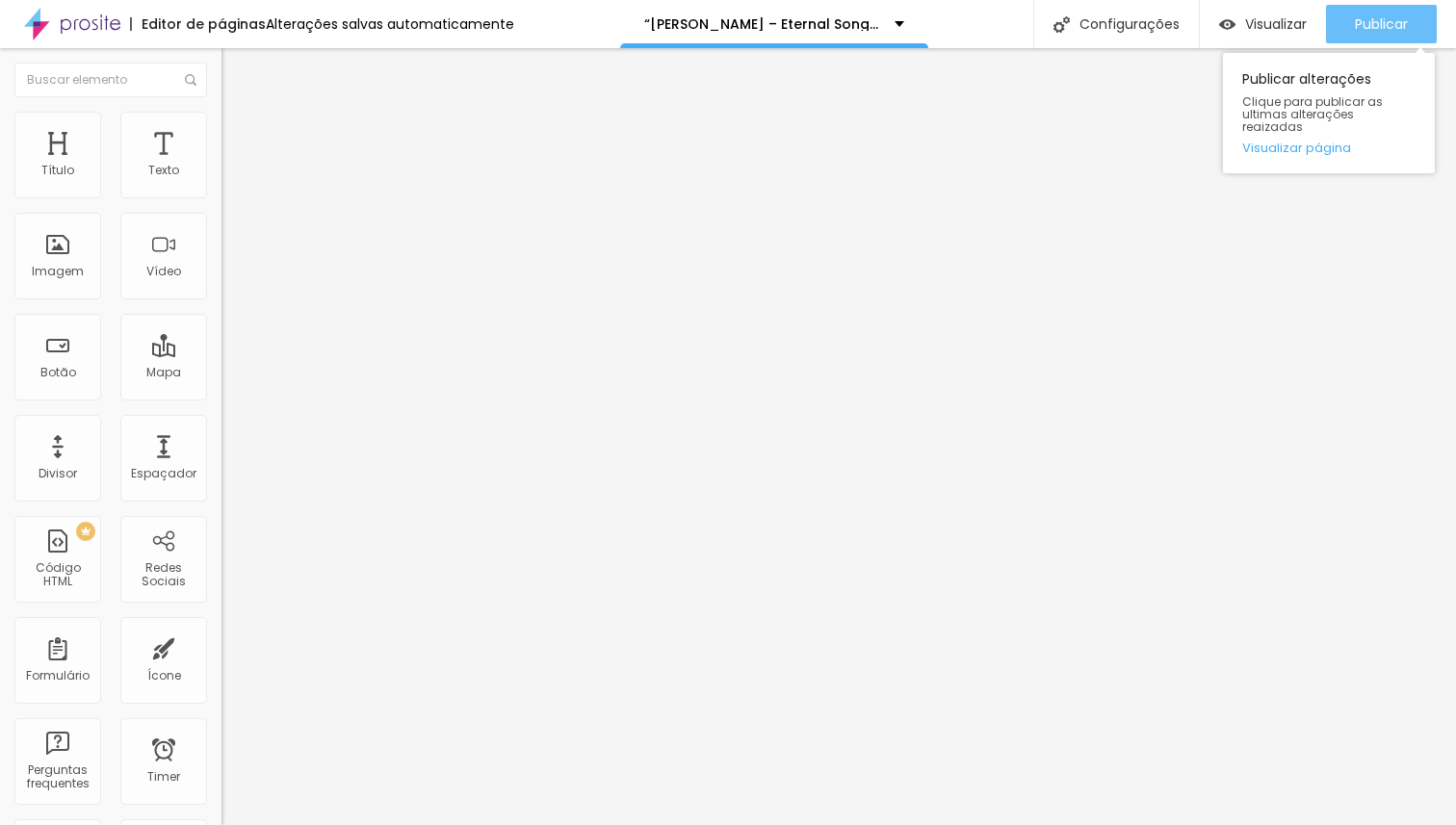
click at [1365, 26] on span "Publicar" at bounding box center [1381, 24] width 53 height 16
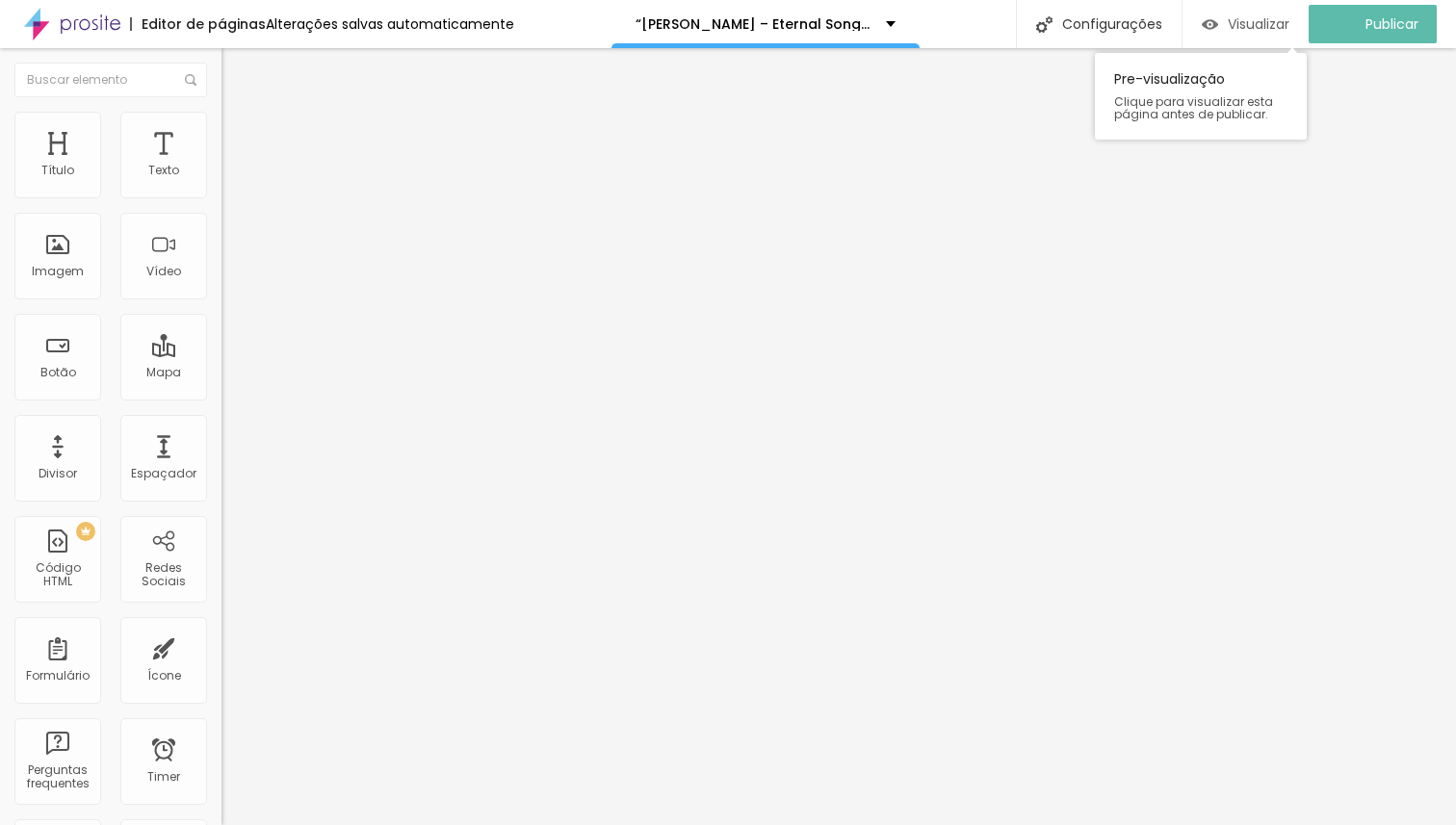
click at [1269, 29] on span "Visualizar" at bounding box center [1258, 24] width 61 height 16
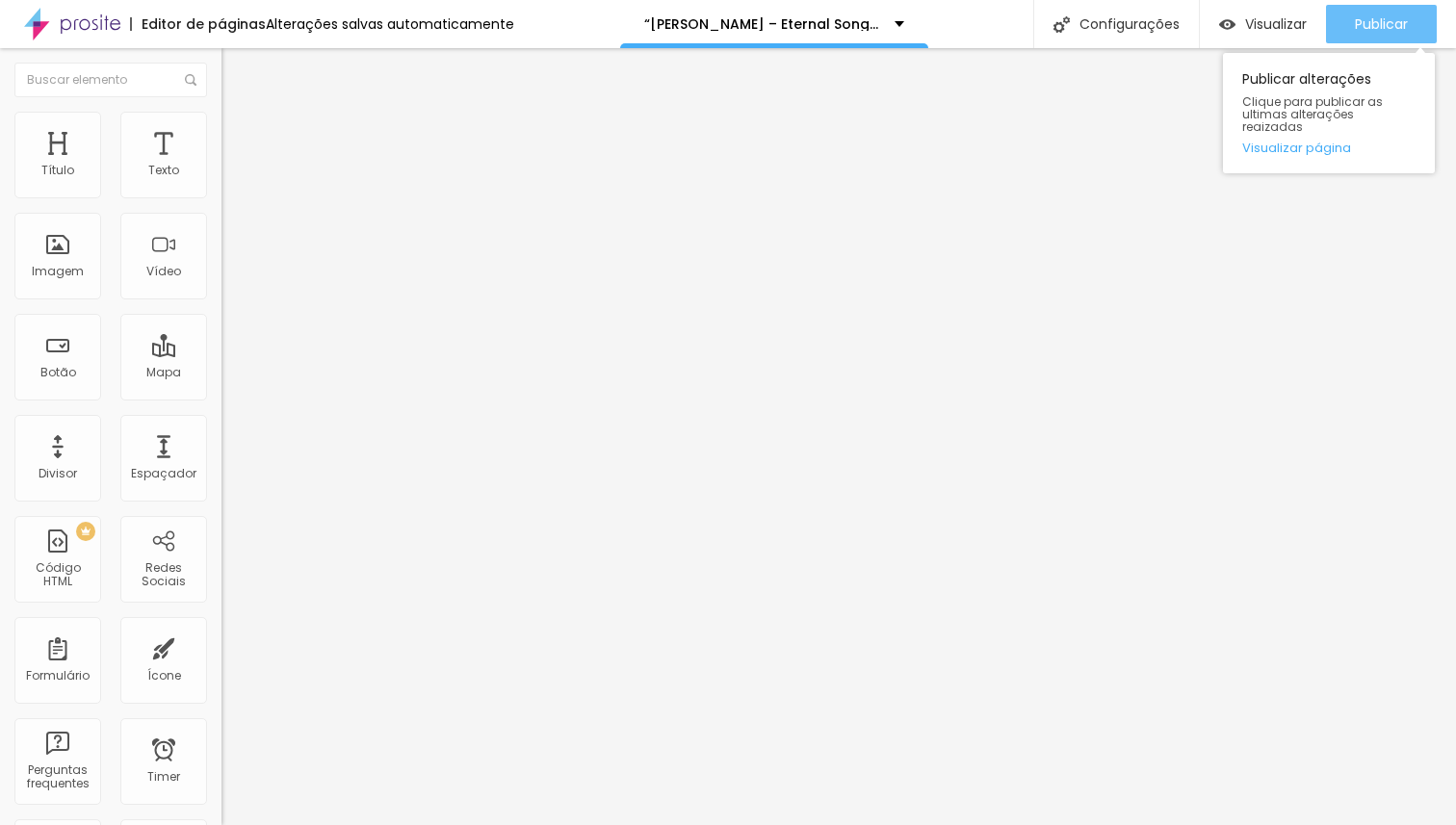
click at [1369, 29] on span "Publicar" at bounding box center [1381, 24] width 53 height 16
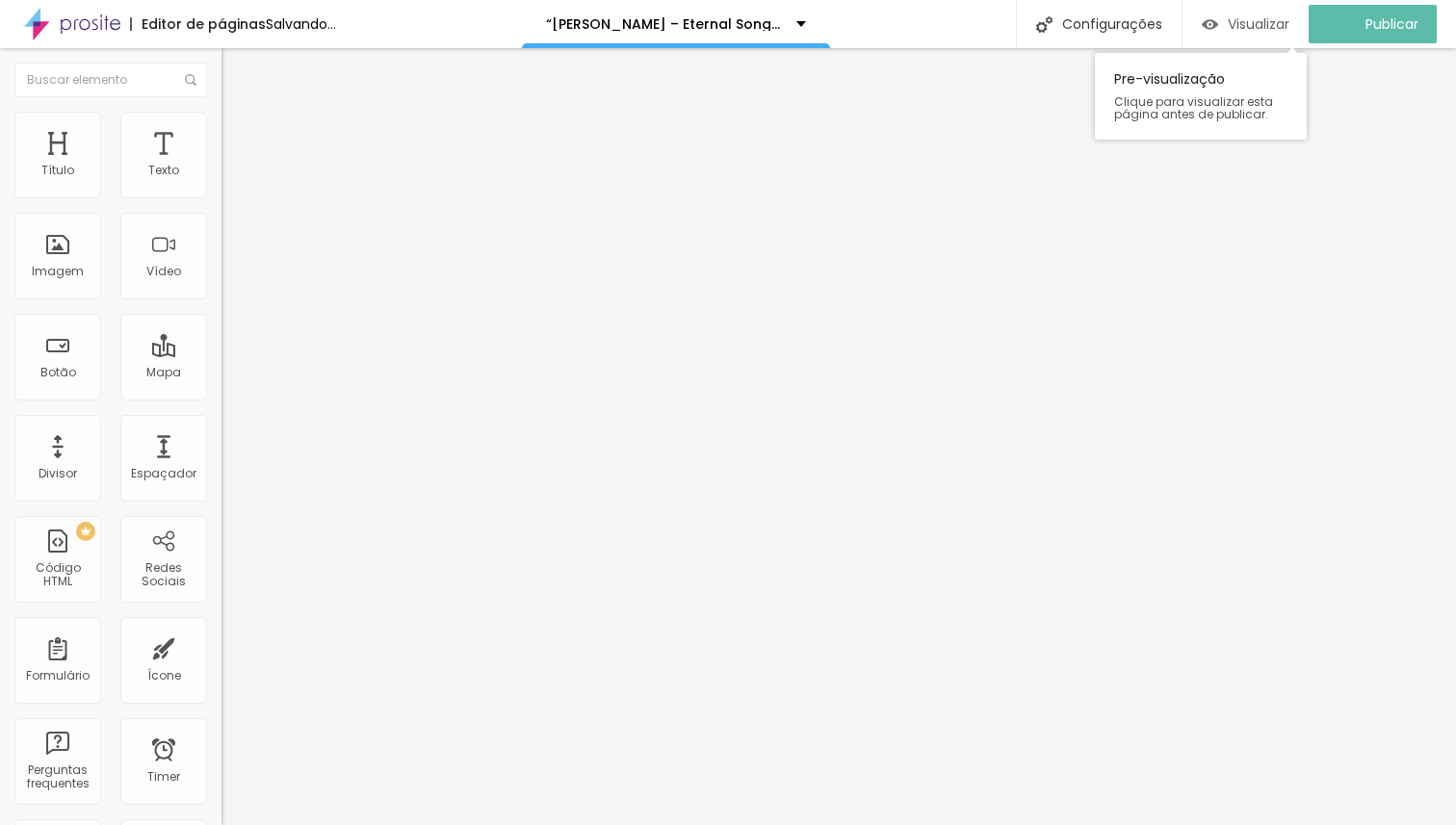
click at [1261, 36] on div "Visualizar" at bounding box center [1246, 24] width 88 height 39
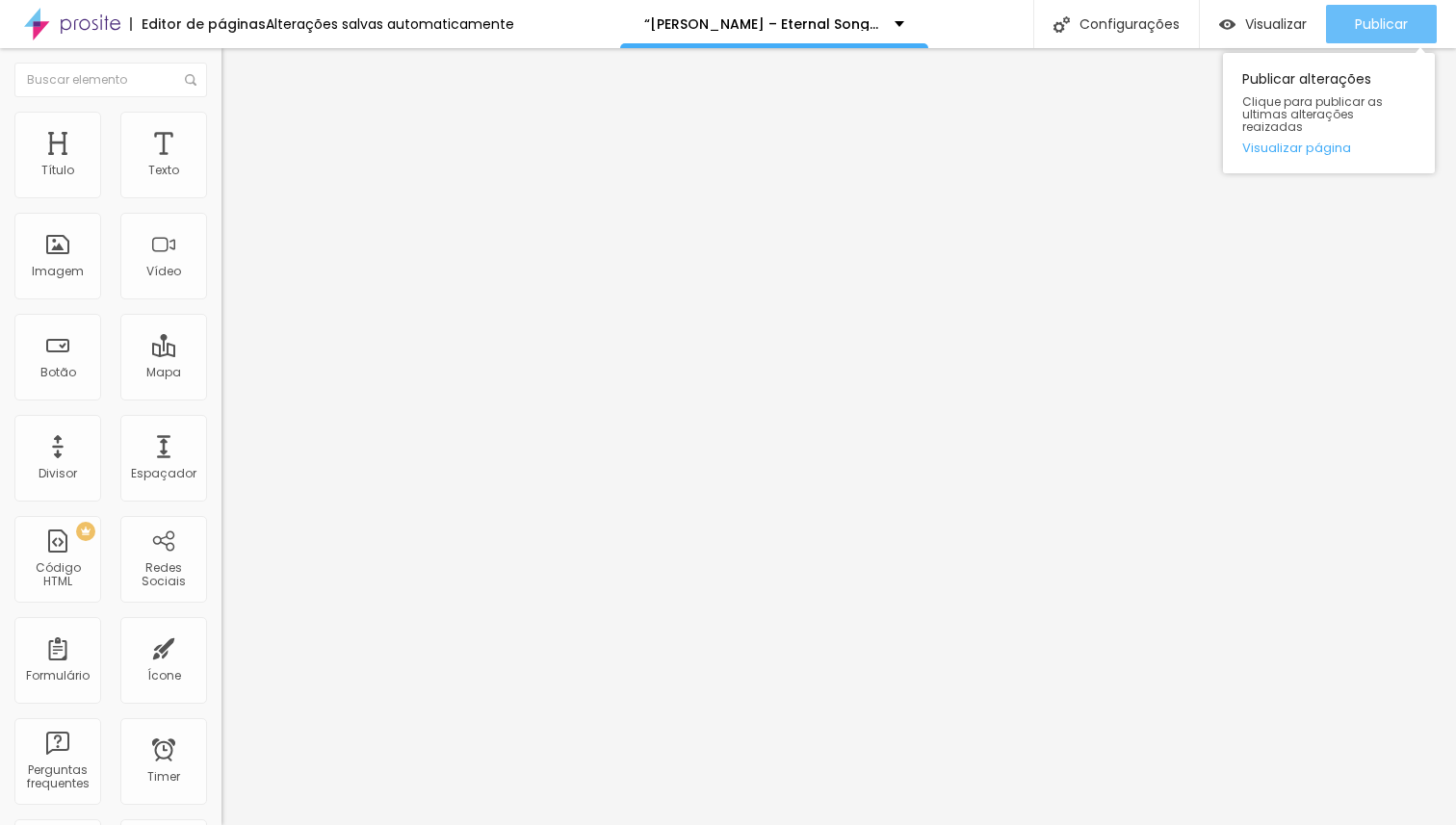
click at [1355, 31] on span "Publicar" at bounding box center [1381, 24] width 53 height 16
click at [1310, 141] on link "Visualizar página" at bounding box center [1329, 147] width 173 height 13
click at [1379, 26] on span "Publicar" at bounding box center [1381, 24] width 53 height 16
click at [1318, 141] on link "Visualizar página" at bounding box center [1329, 147] width 173 height 13
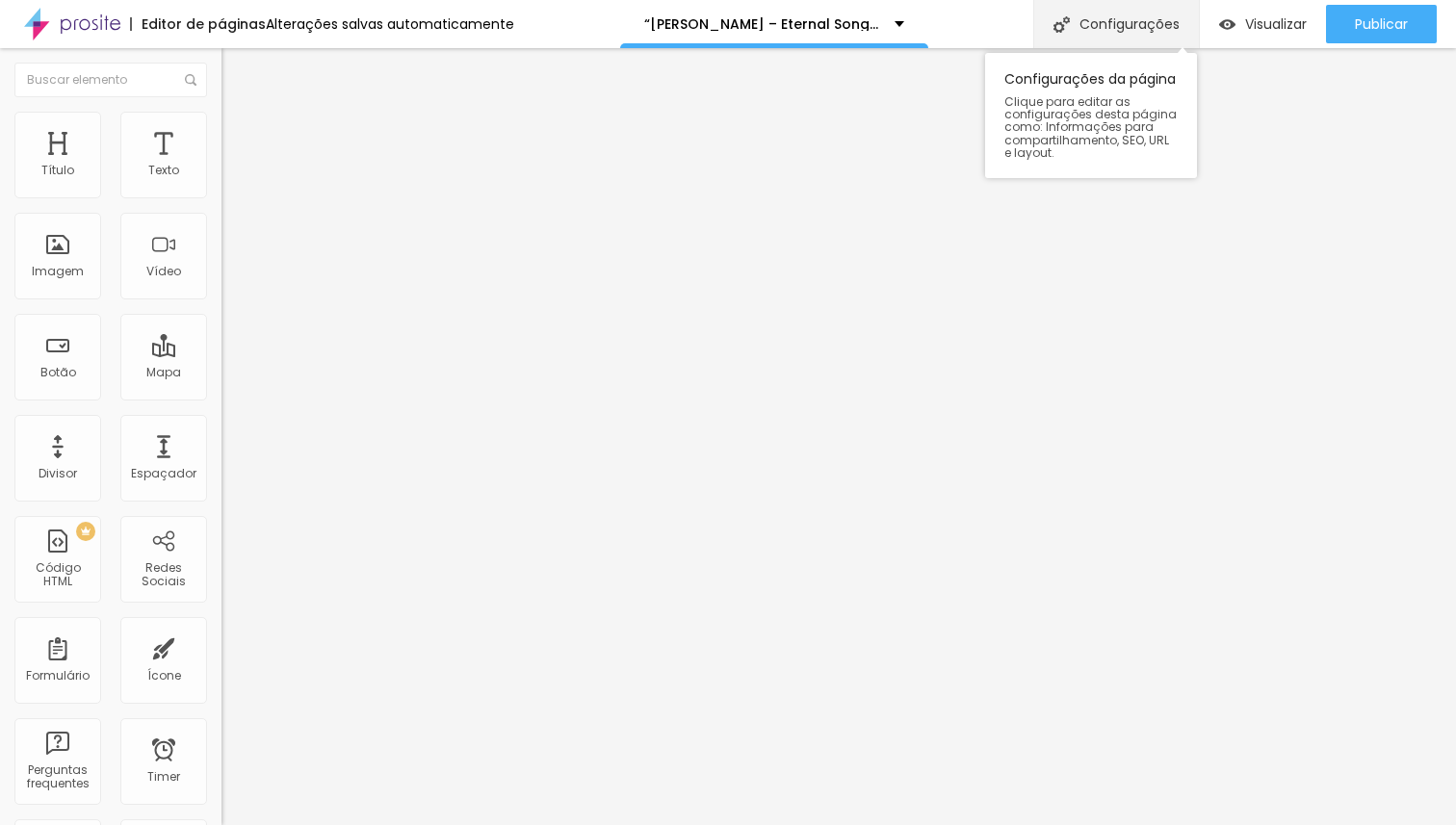
click at [1127, 31] on div "Configurações" at bounding box center [1116, 23] width 165 height 48
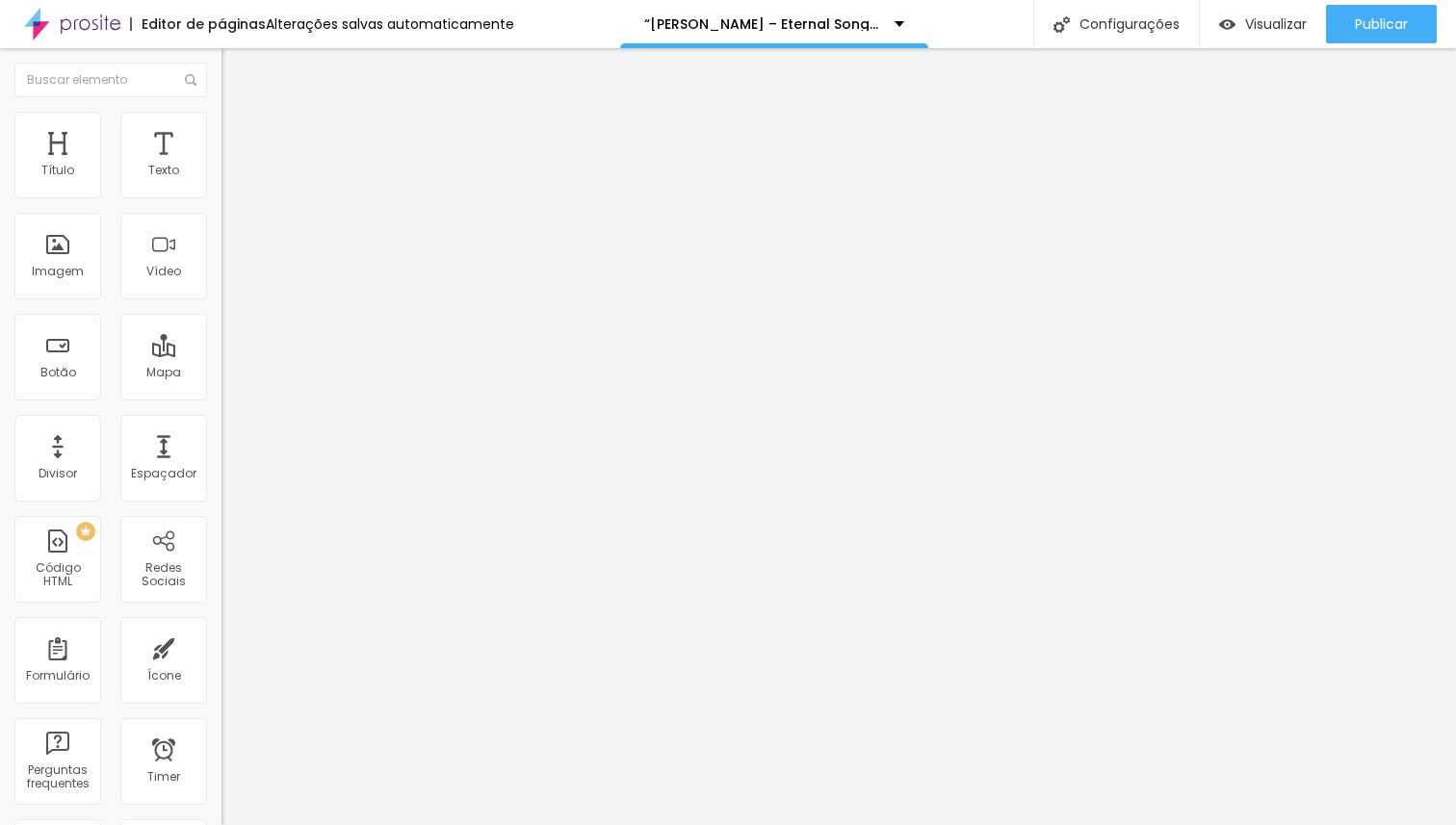
copy span "https://tonimartinoficial.alboompro.com/toni-martin-eternal-songs"
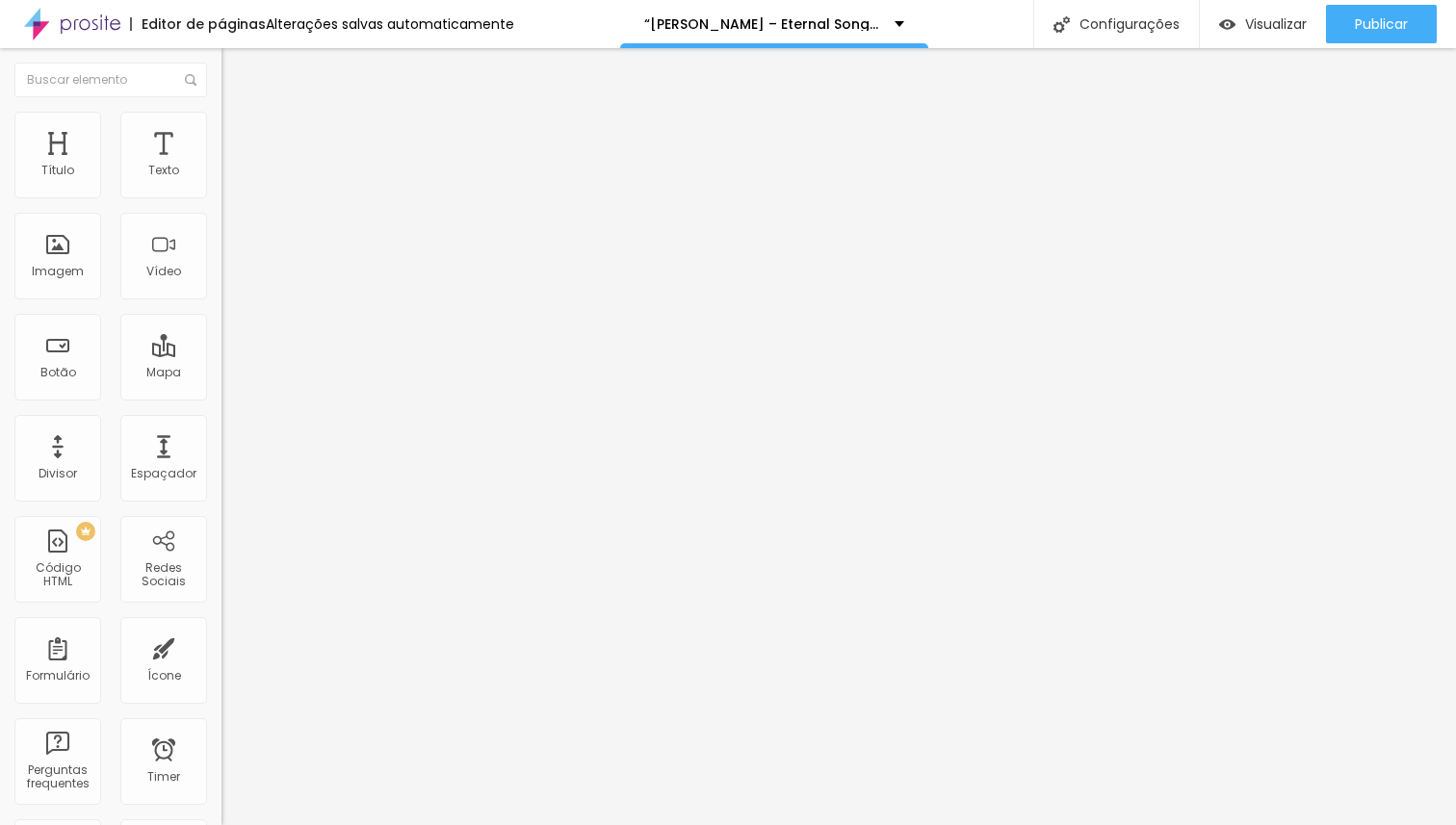
type input "35"
click at [222, 459] on input "range" at bounding box center [284, 467] width 125 height 16
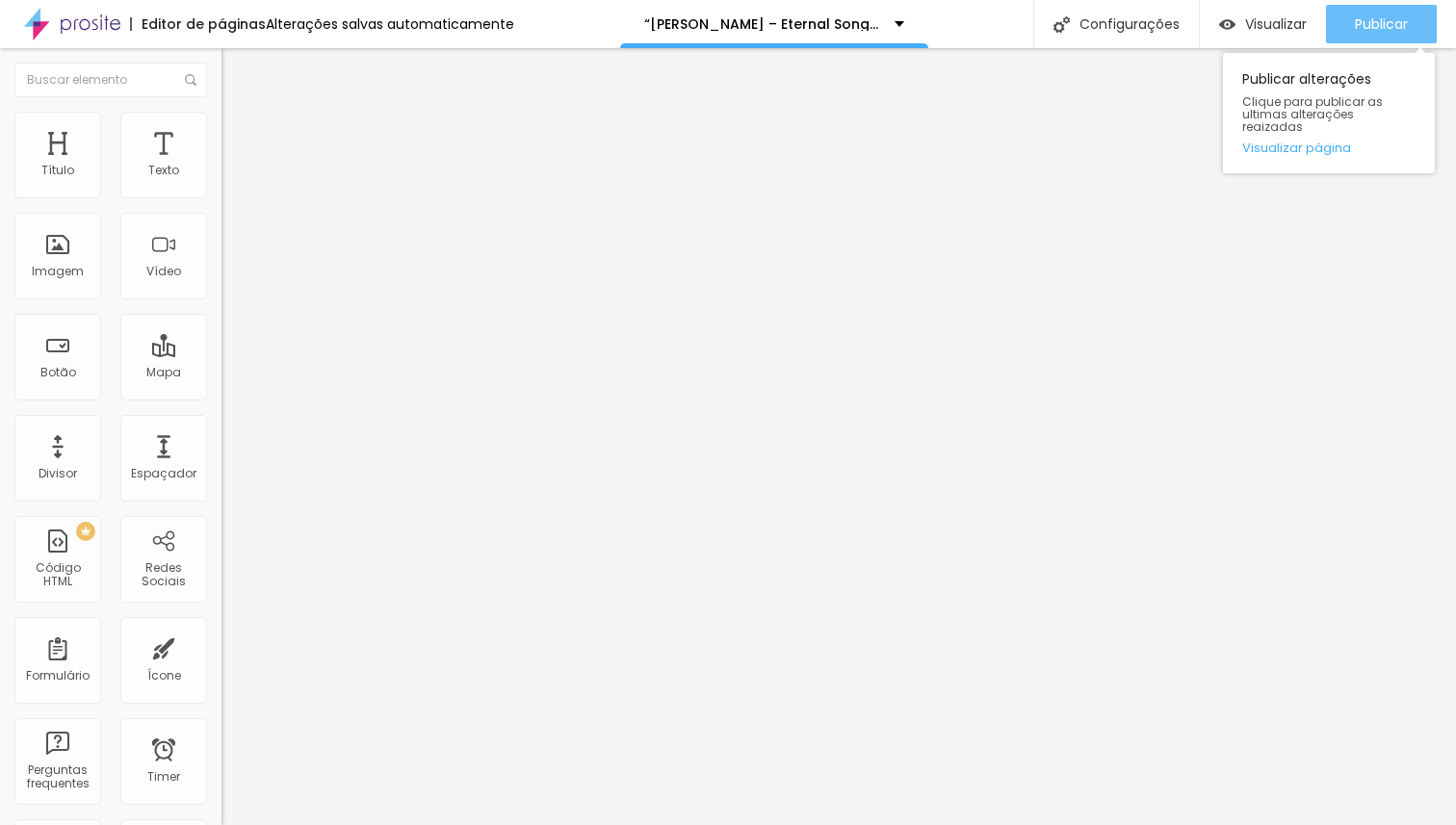
click at [1358, 27] on span "Publicar" at bounding box center [1381, 24] width 53 height 16
click at [1312, 141] on link "Visualizar página" at bounding box center [1329, 147] width 173 height 13
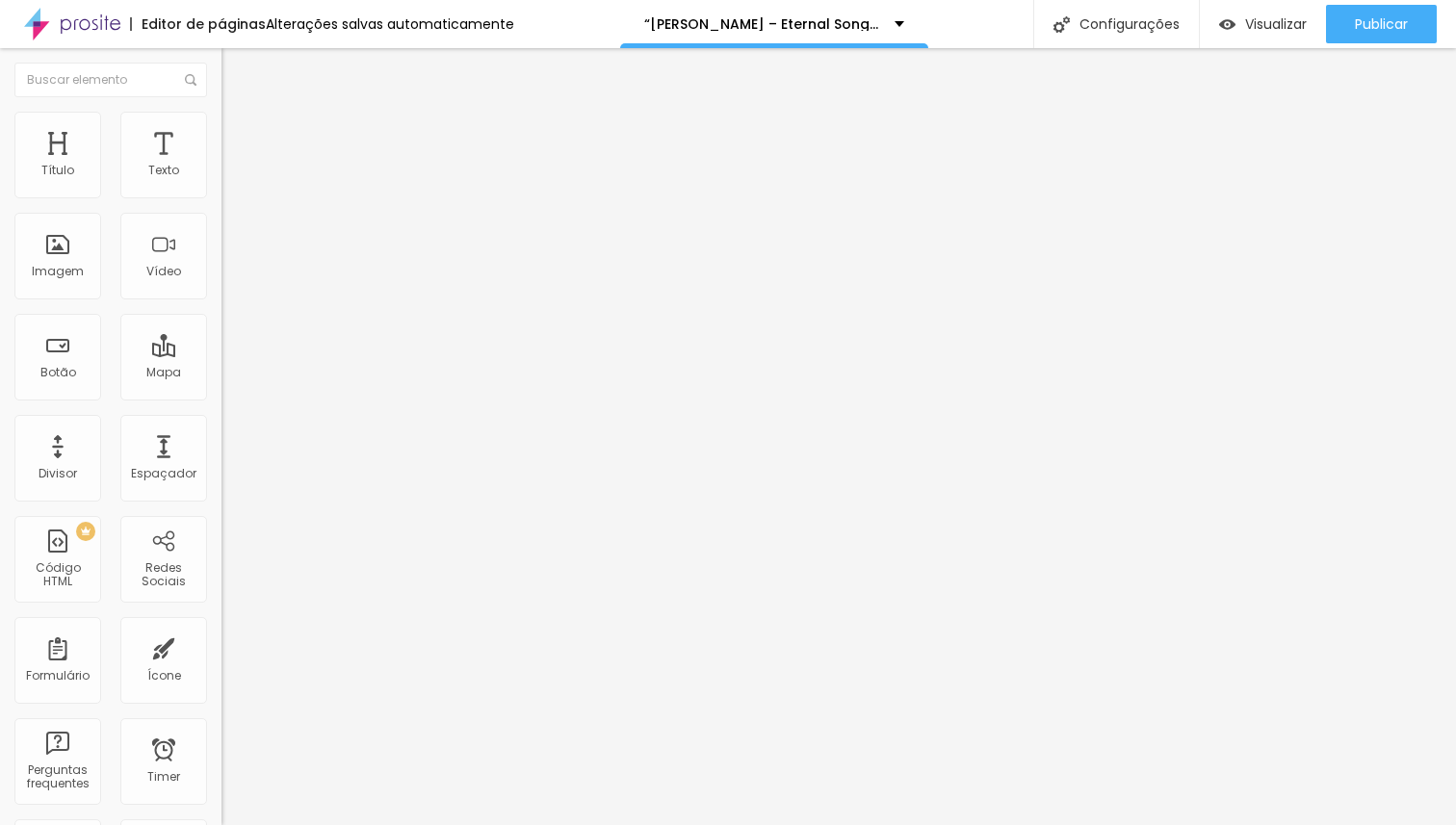
click at [222, 162] on span "Titulo 1" at bounding box center [253, 154] width 62 height 17
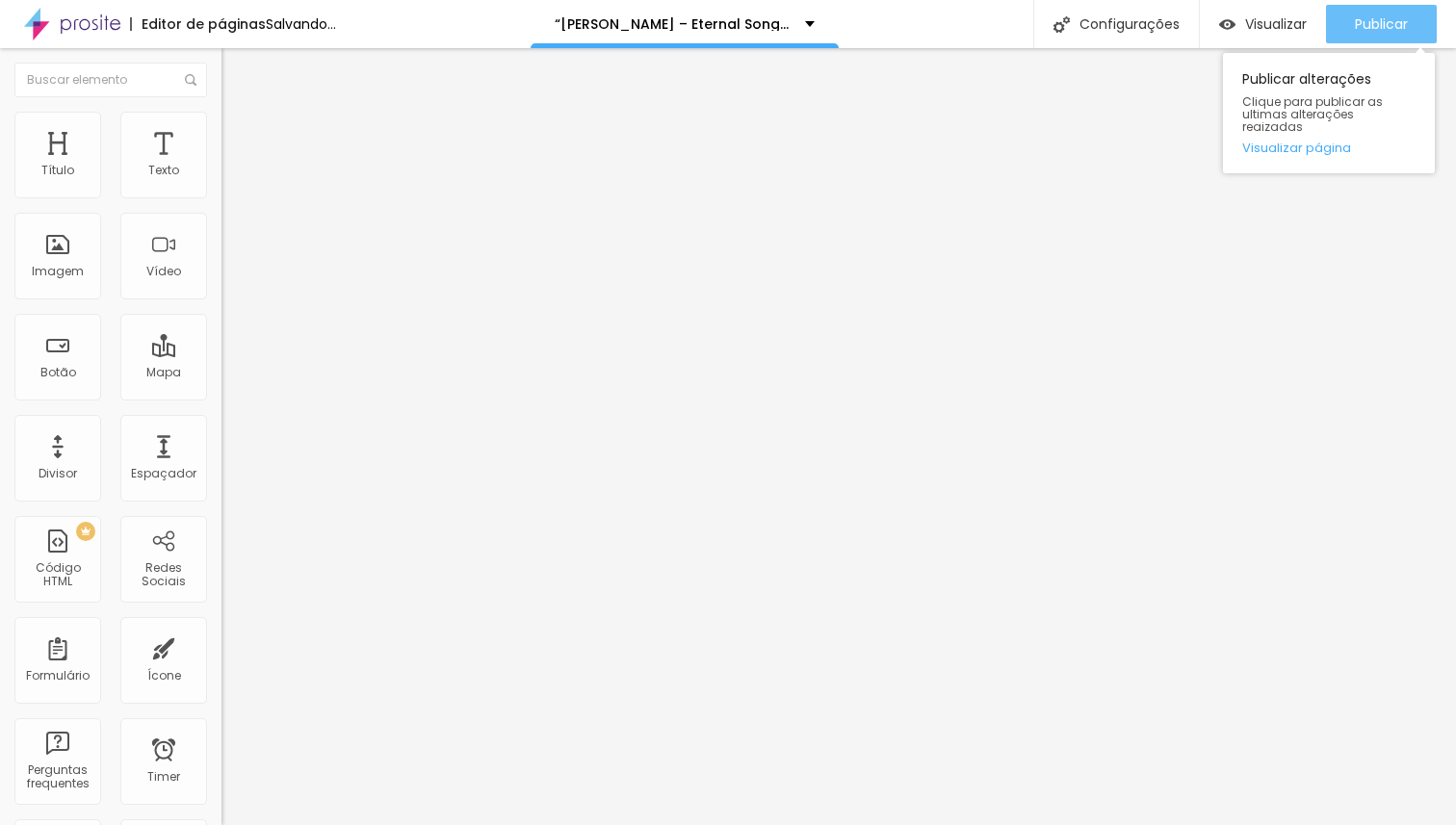
click at [1398, 18] on span "Publicar" at bounding box center [1381, 24] width 53 height 16
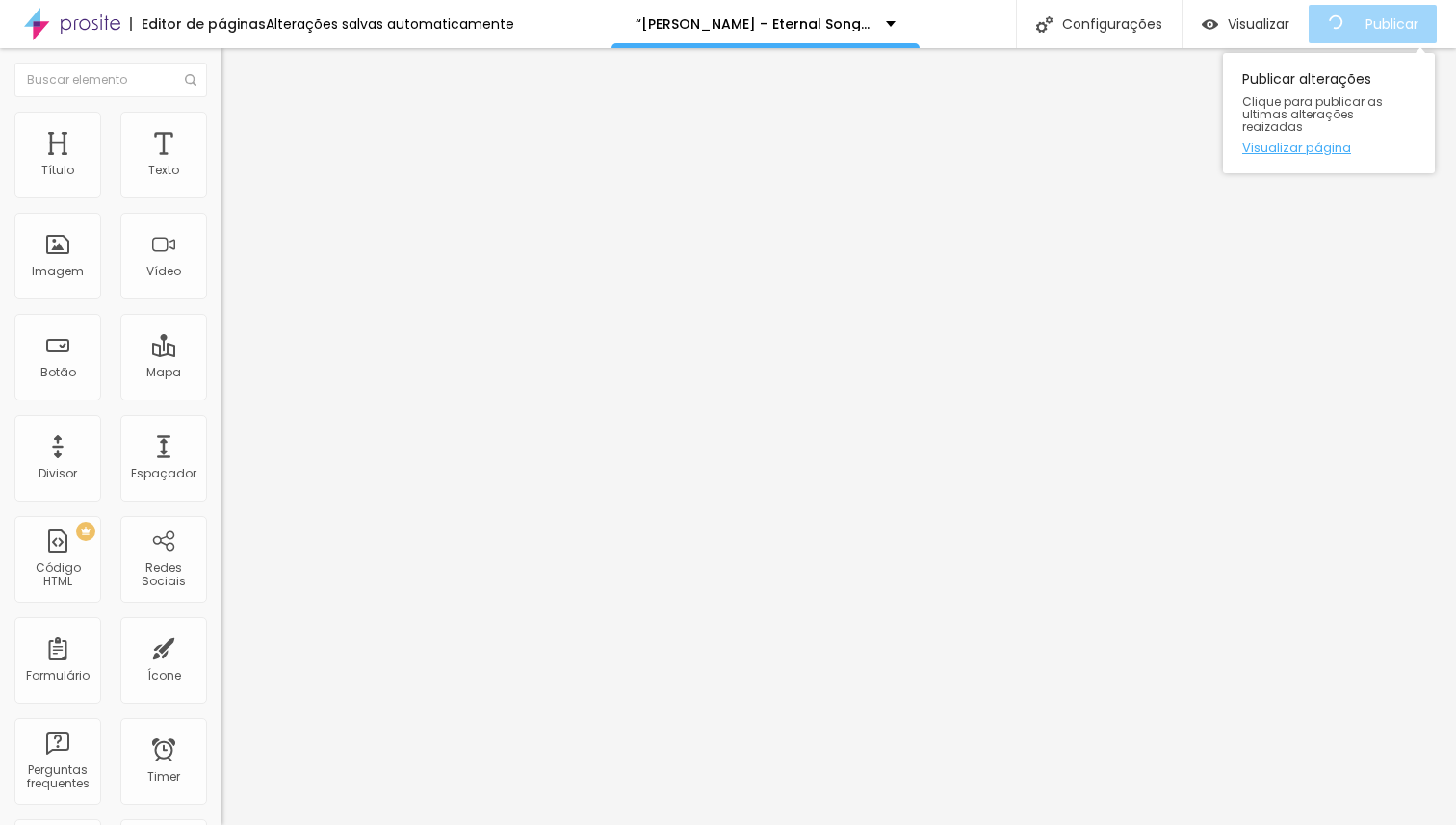
click at [1317, 141] on link "Visualizar página" at bounding box center [1329, 147] width 173 height 13
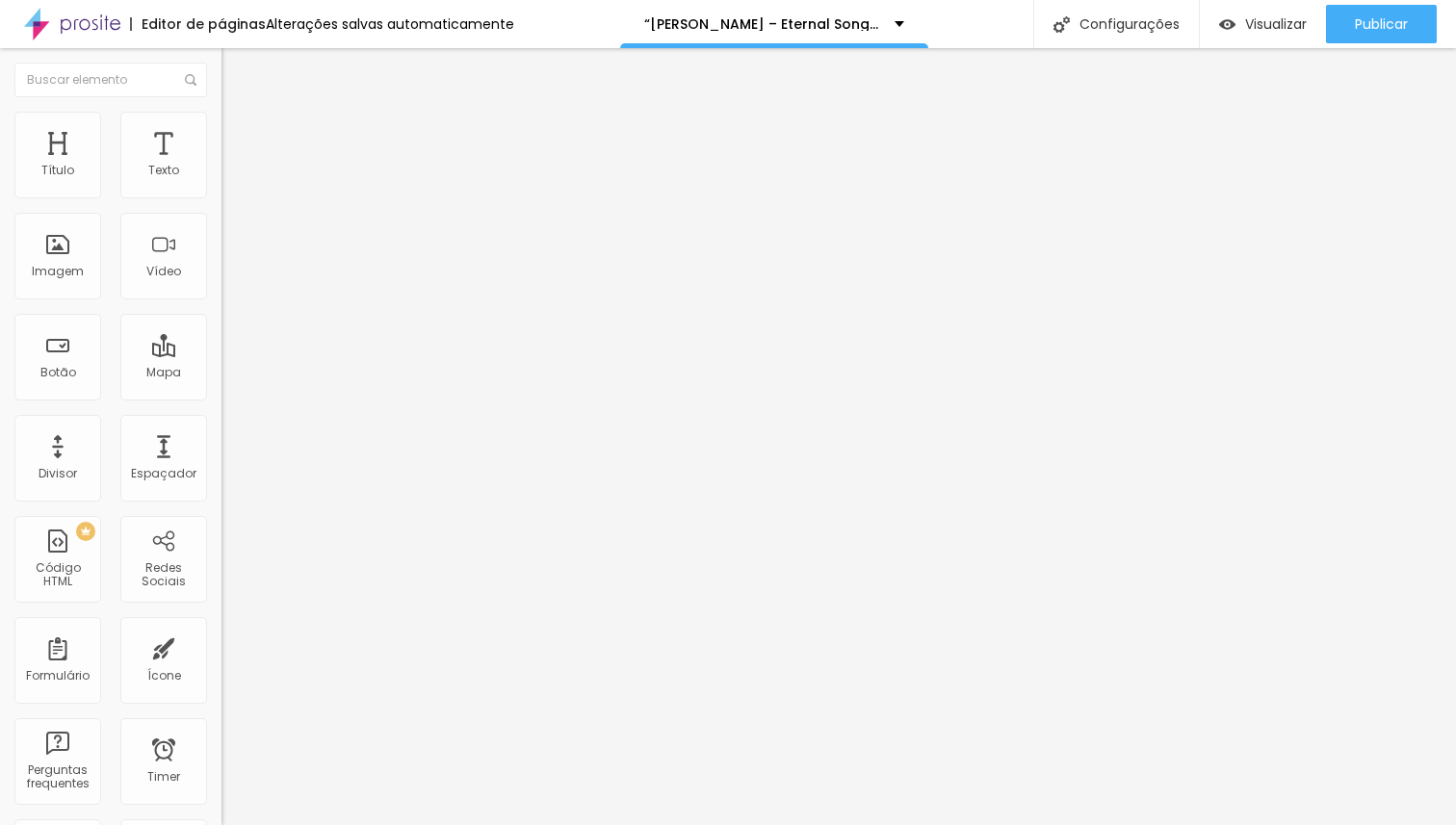
type input "6.9"
click at [222, 727] on input "range" at bounding box center [284, 735] width 125 height 16
type input "6.6"
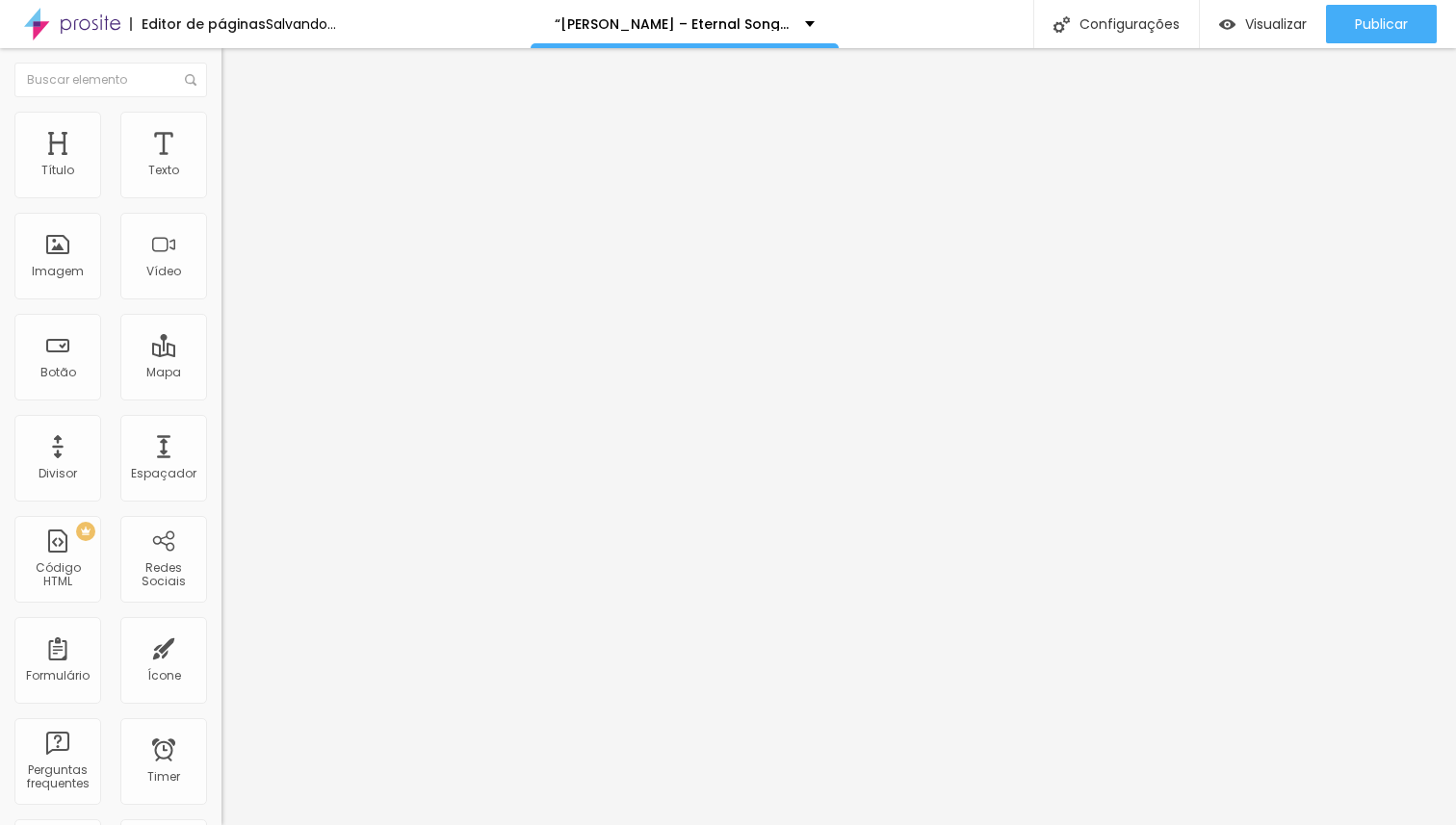
type input "6.3"
type input "6"
type input "5.7"
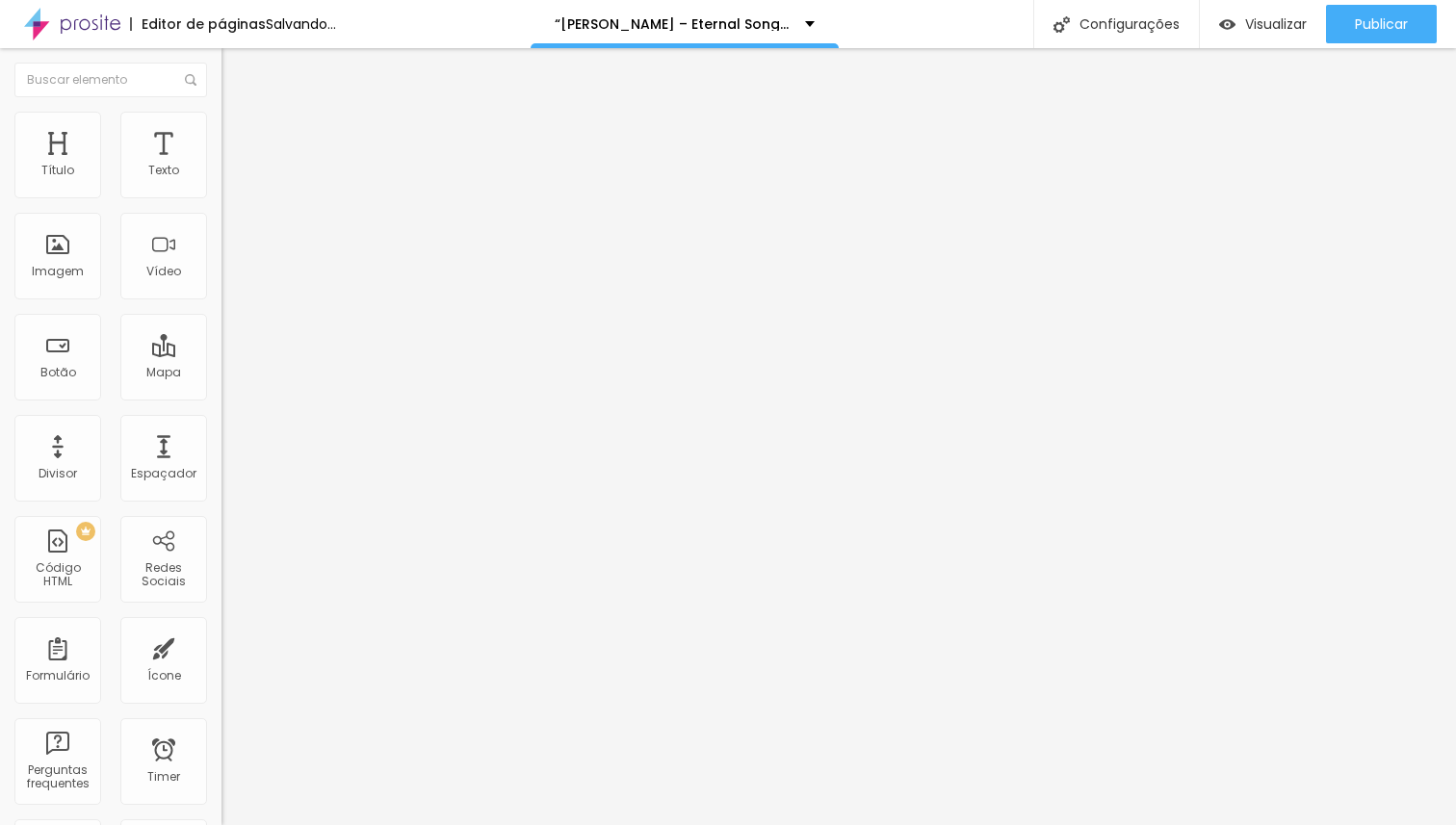
type input "5.7"
type input "5.5"
type input "5.4"
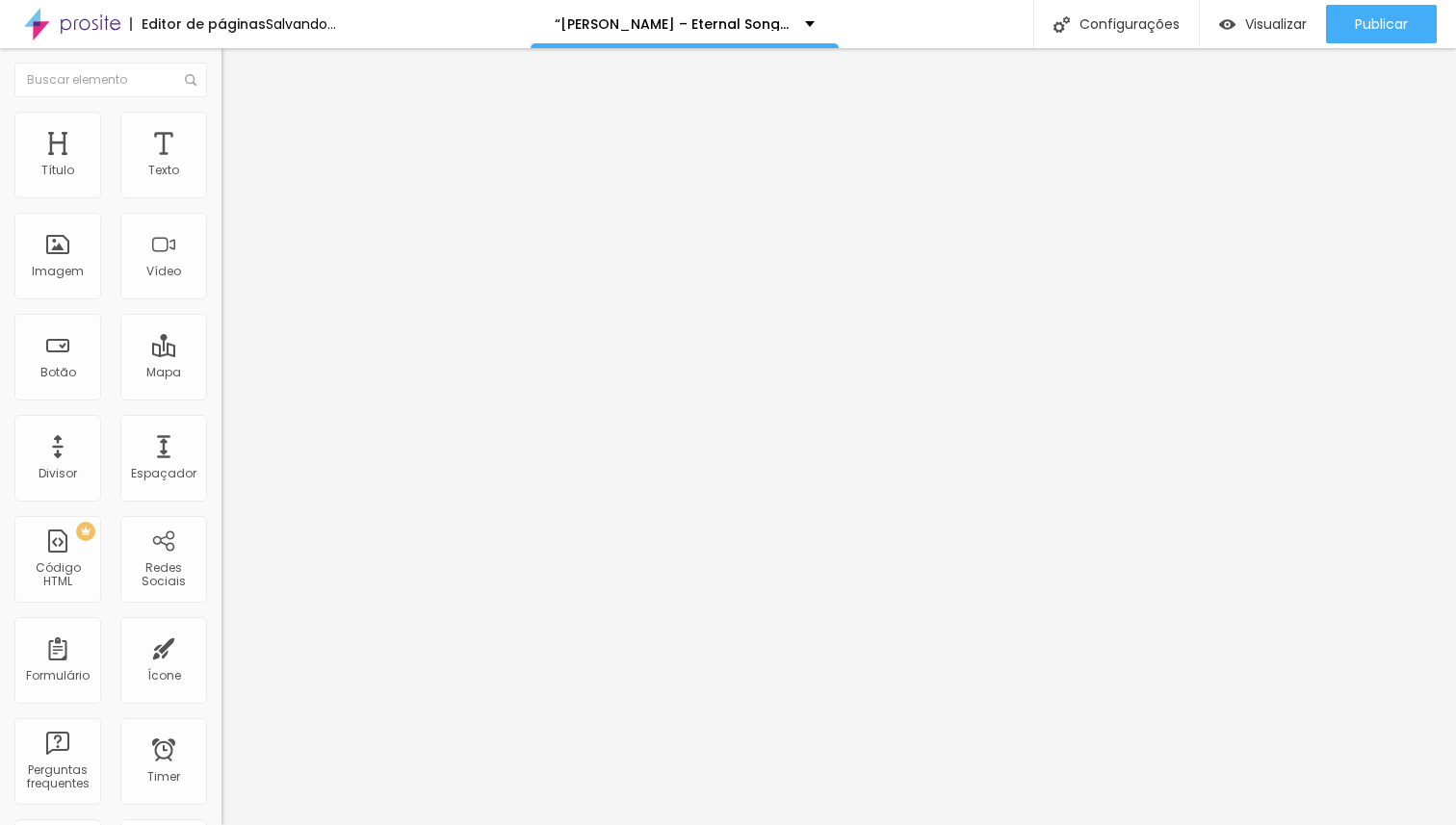
type input "5.2"
type input "4.9"
type input "4.8"
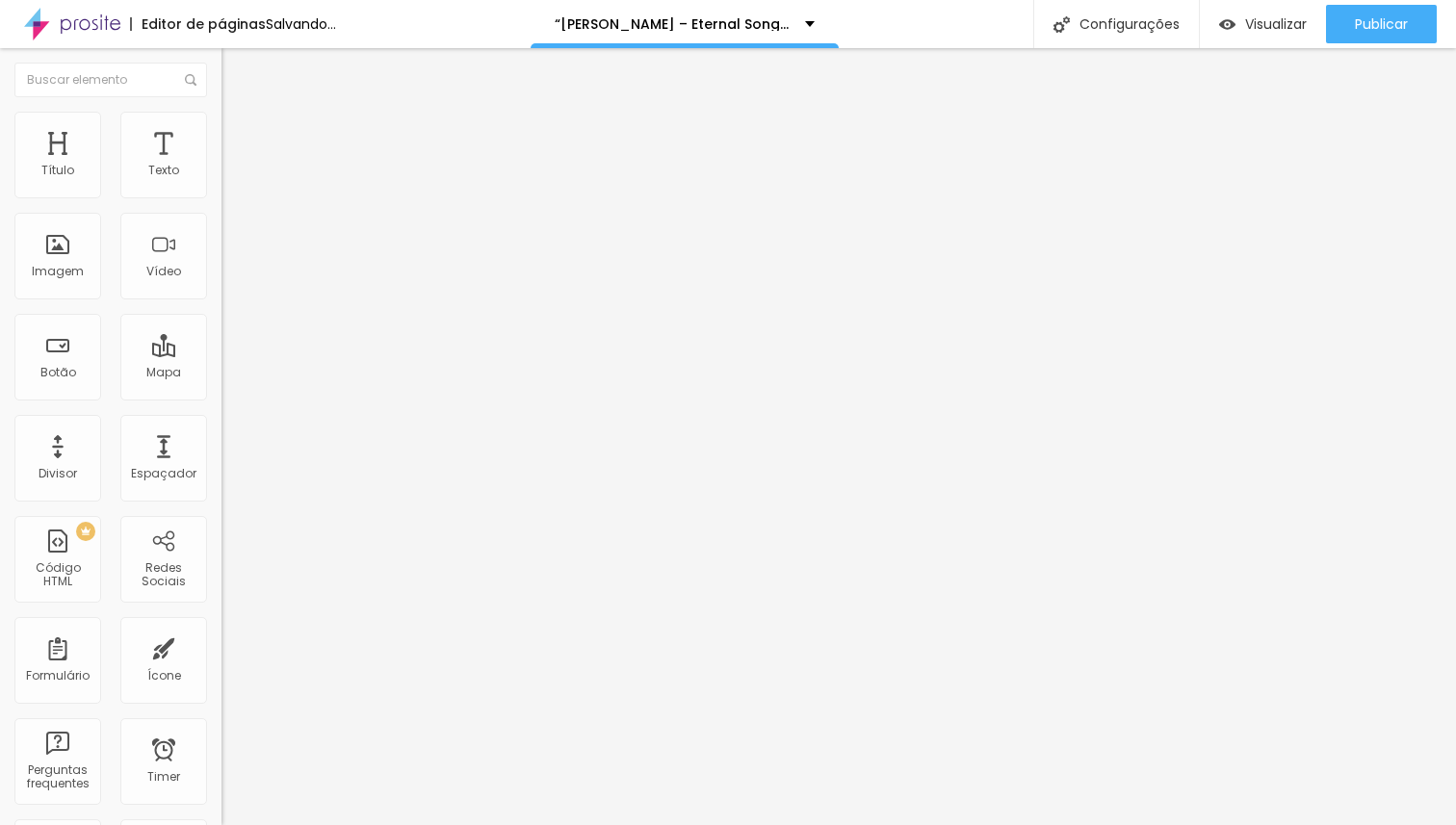
type input "4.8"
type input "4.6"
type input "4.5"
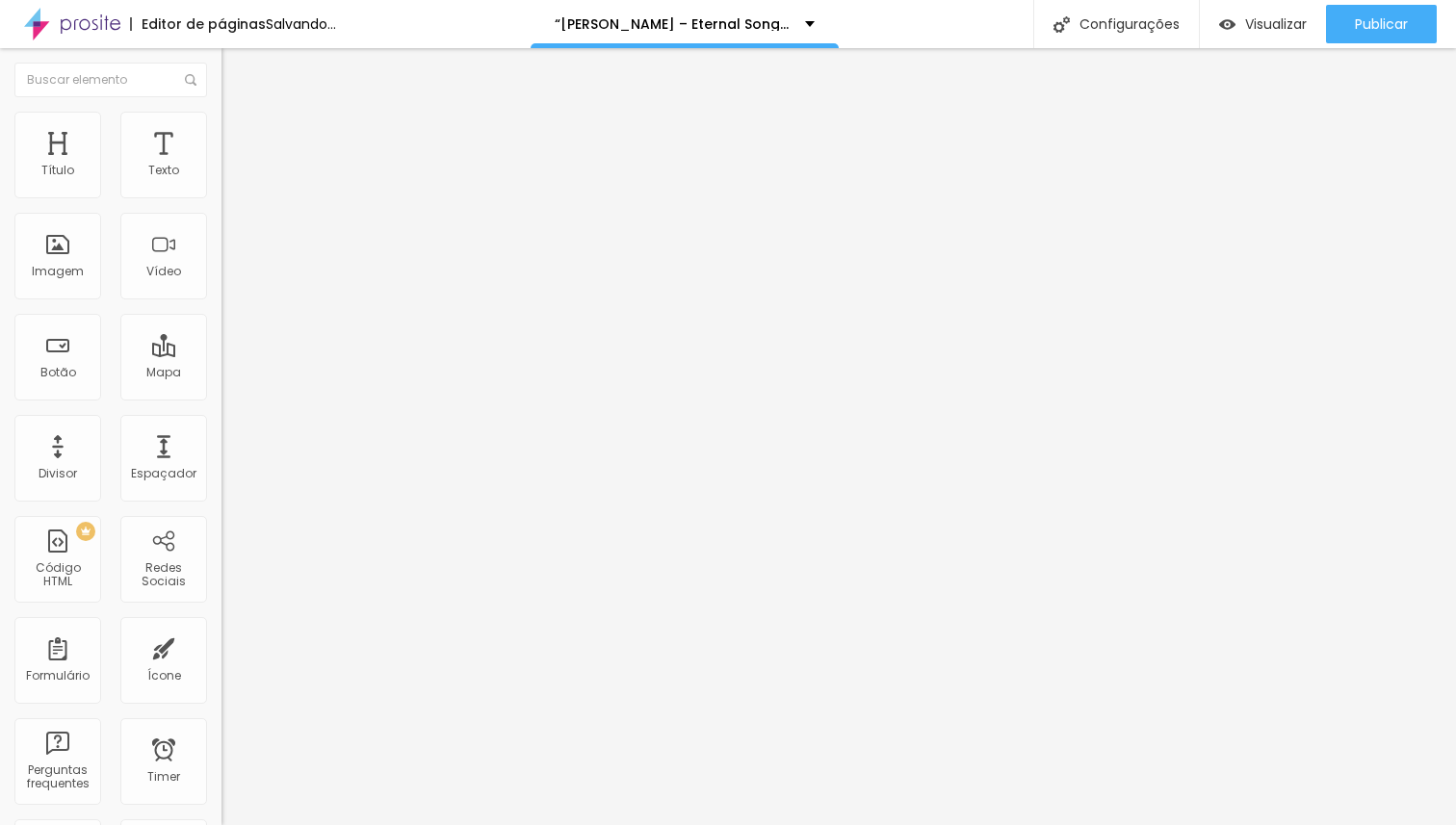
type input "4.4"
type input "4.2"
type input "4.1"
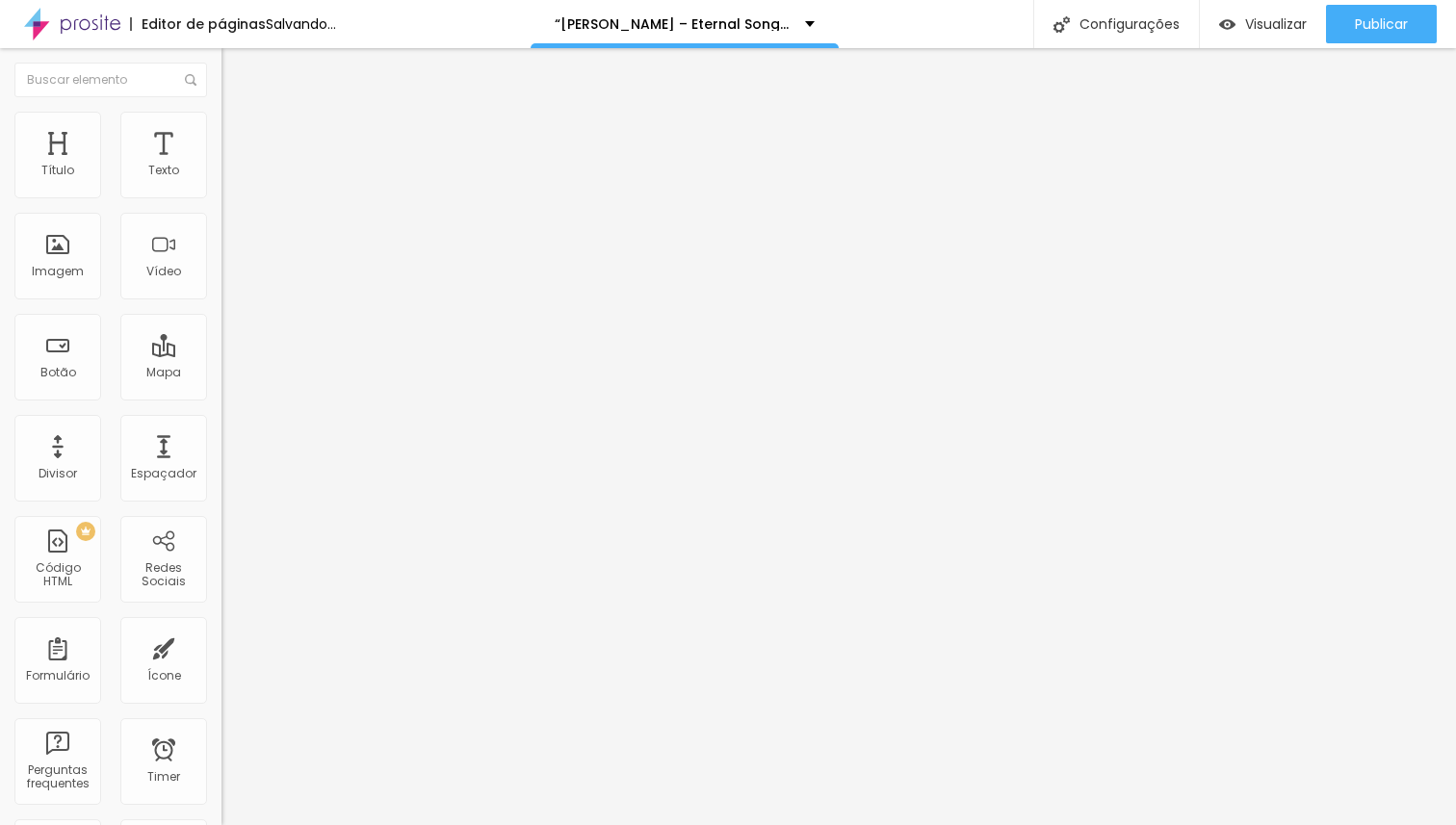
type input "4.1"
type input "4"
type input "3.8"
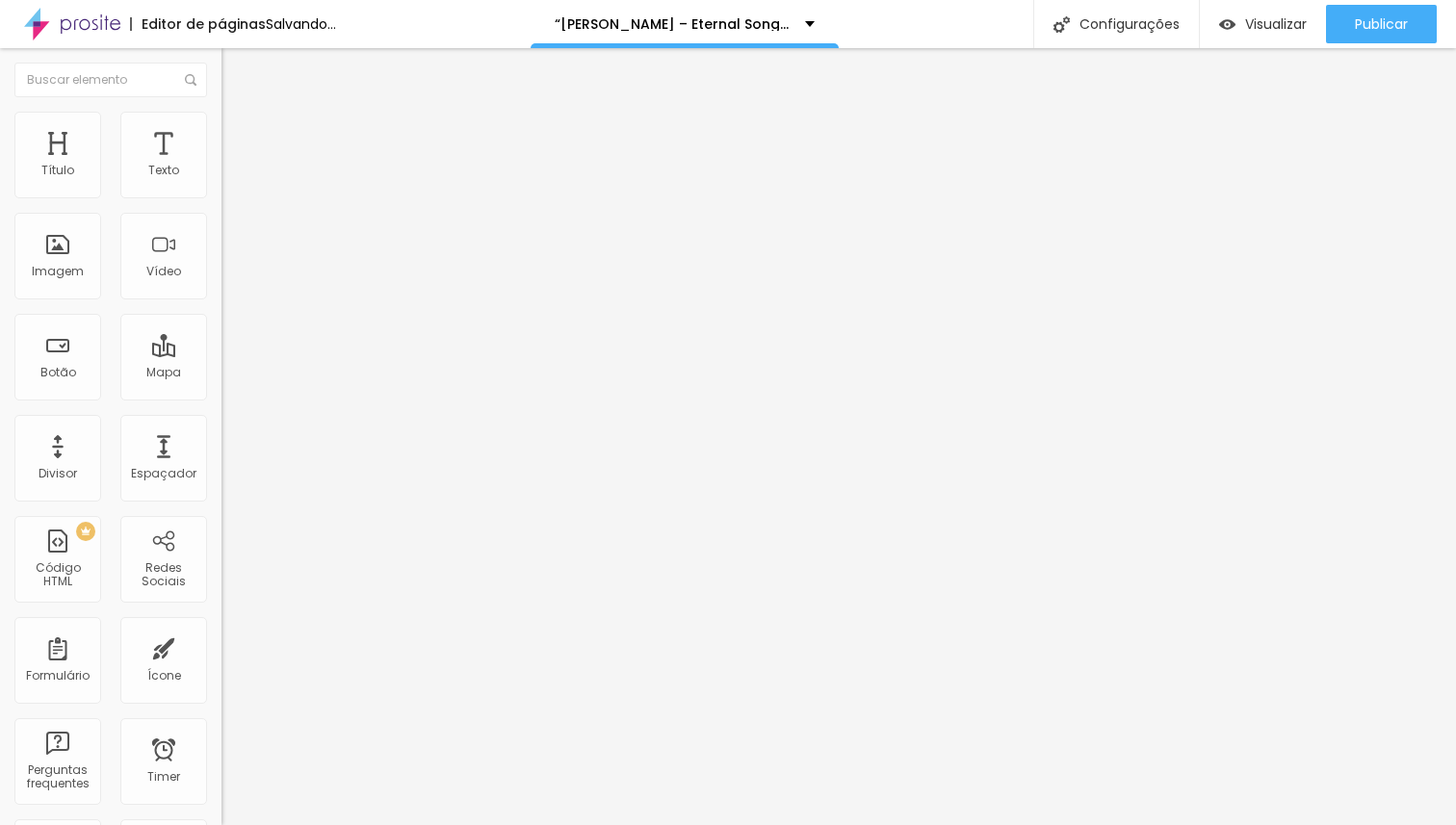
type input "3.7"
type input "3.6"
type input "3.4"
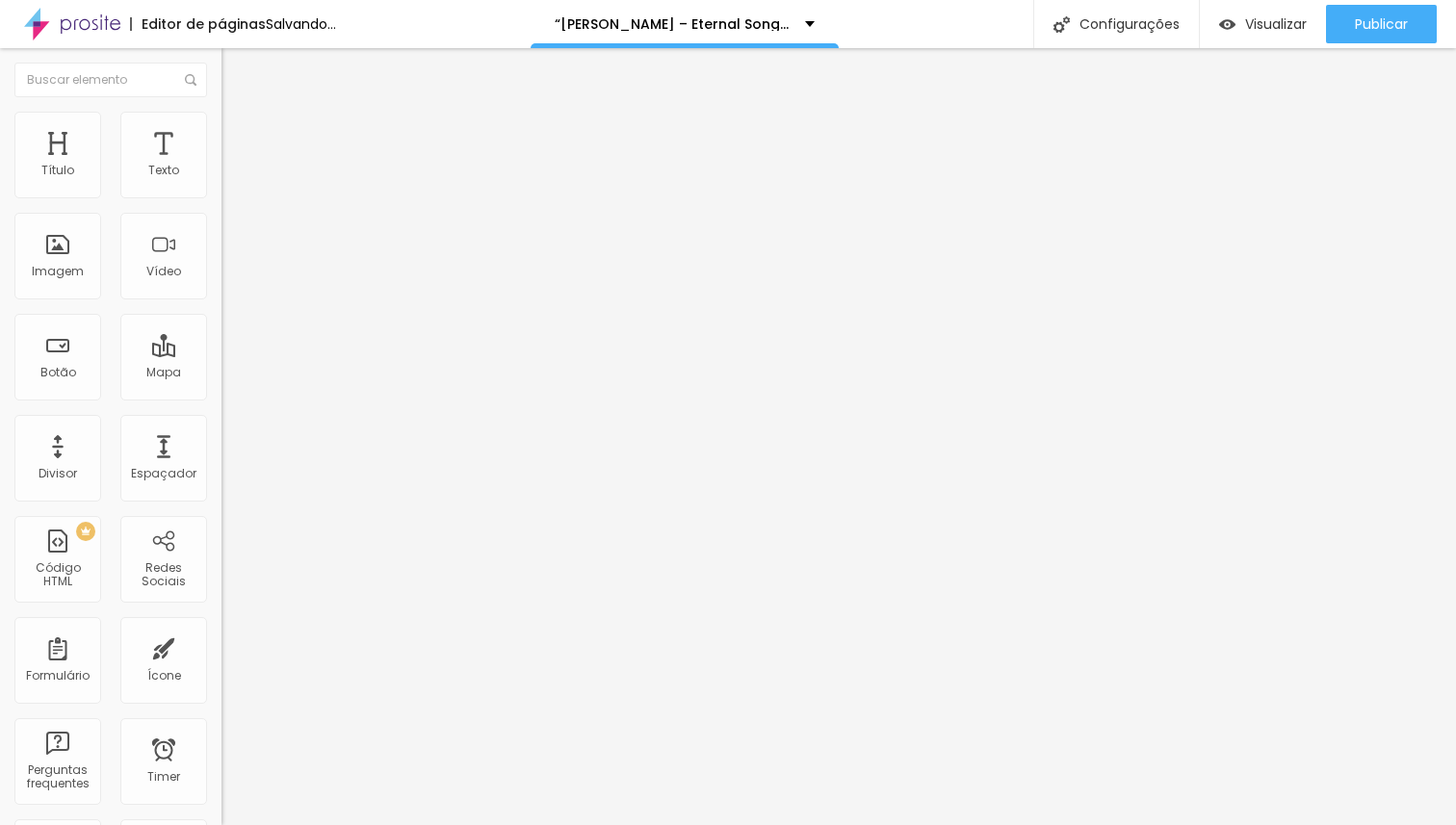
type input "3.4"
type input "3.3"
type input "3.2"
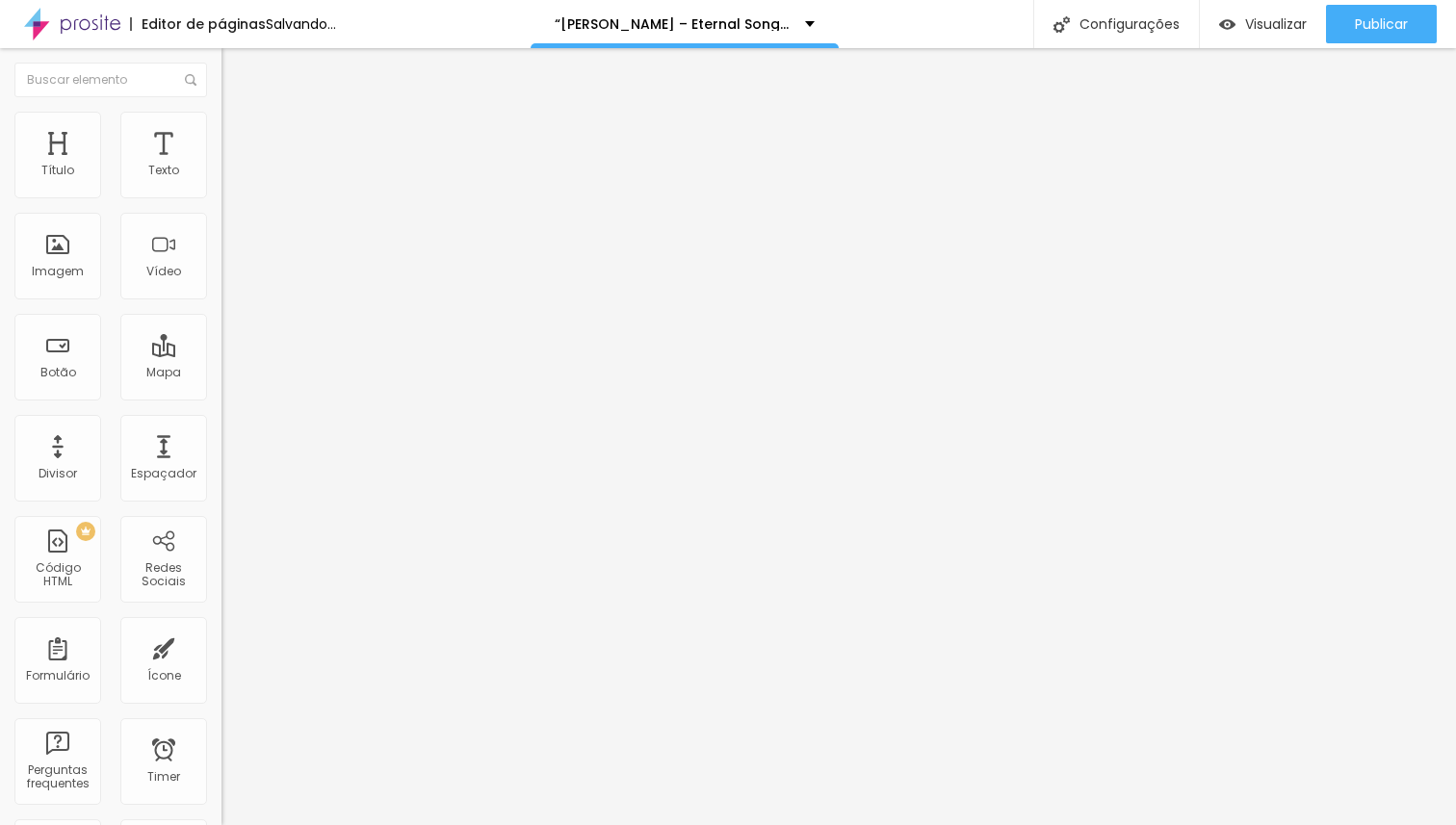
type input "2.9"
type input "2.8"
type input "2.7"
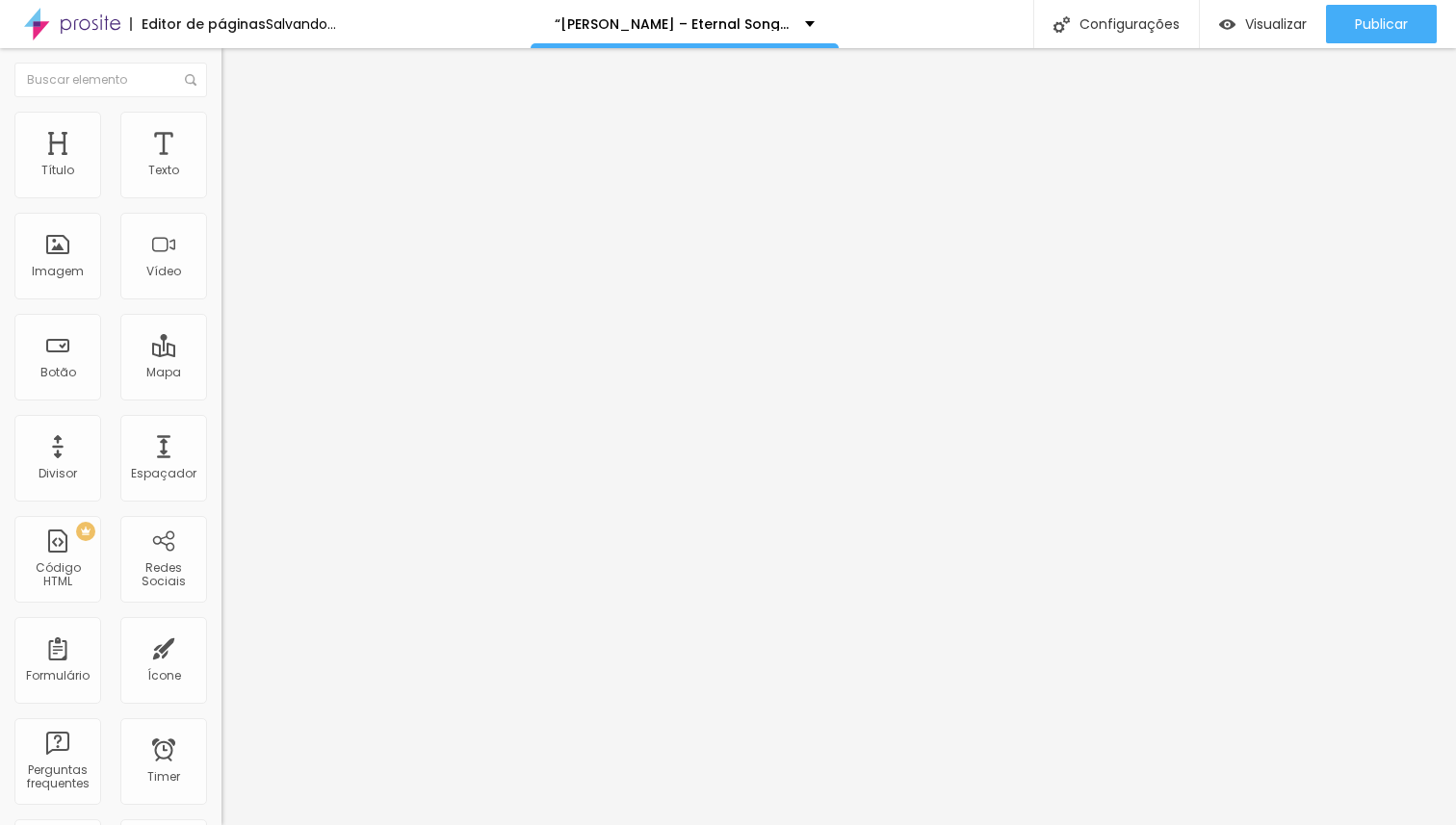
type input "2.7"
type input "2.6"
type input "2.4"
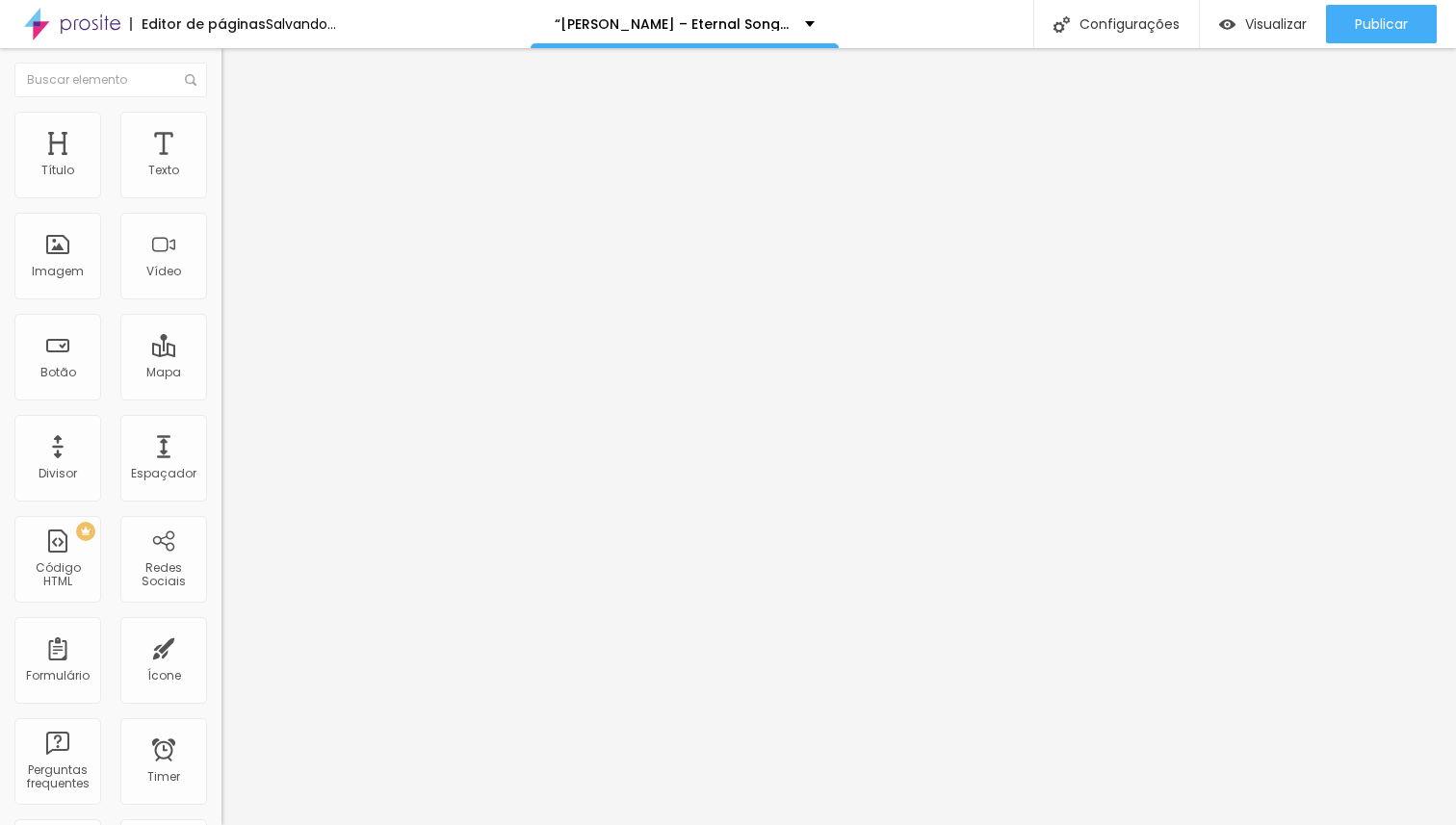
type input "2.3"
type input "2.1"
type input "2"
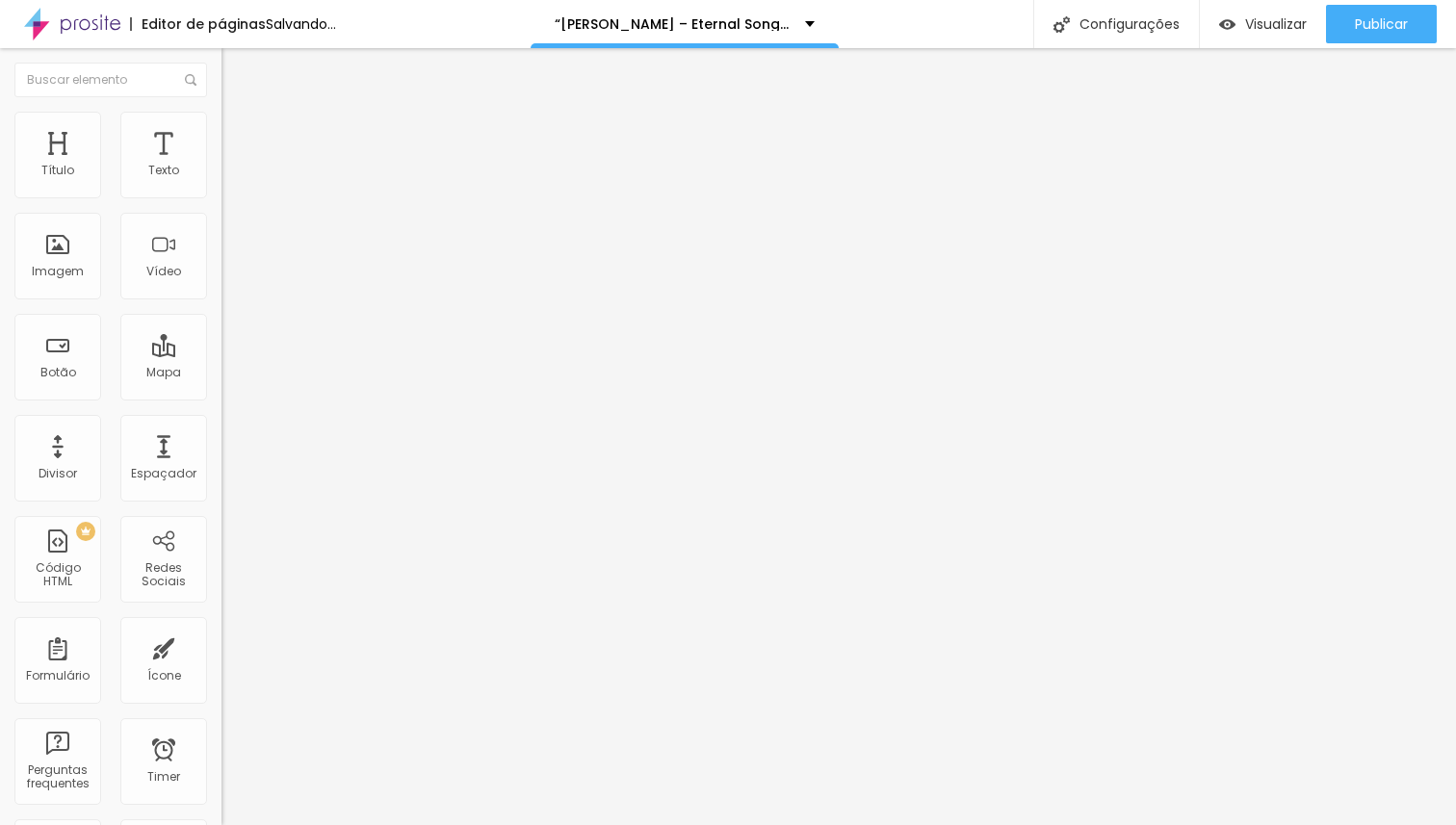
type input "2"
type input "1.8"
type input "1.7"
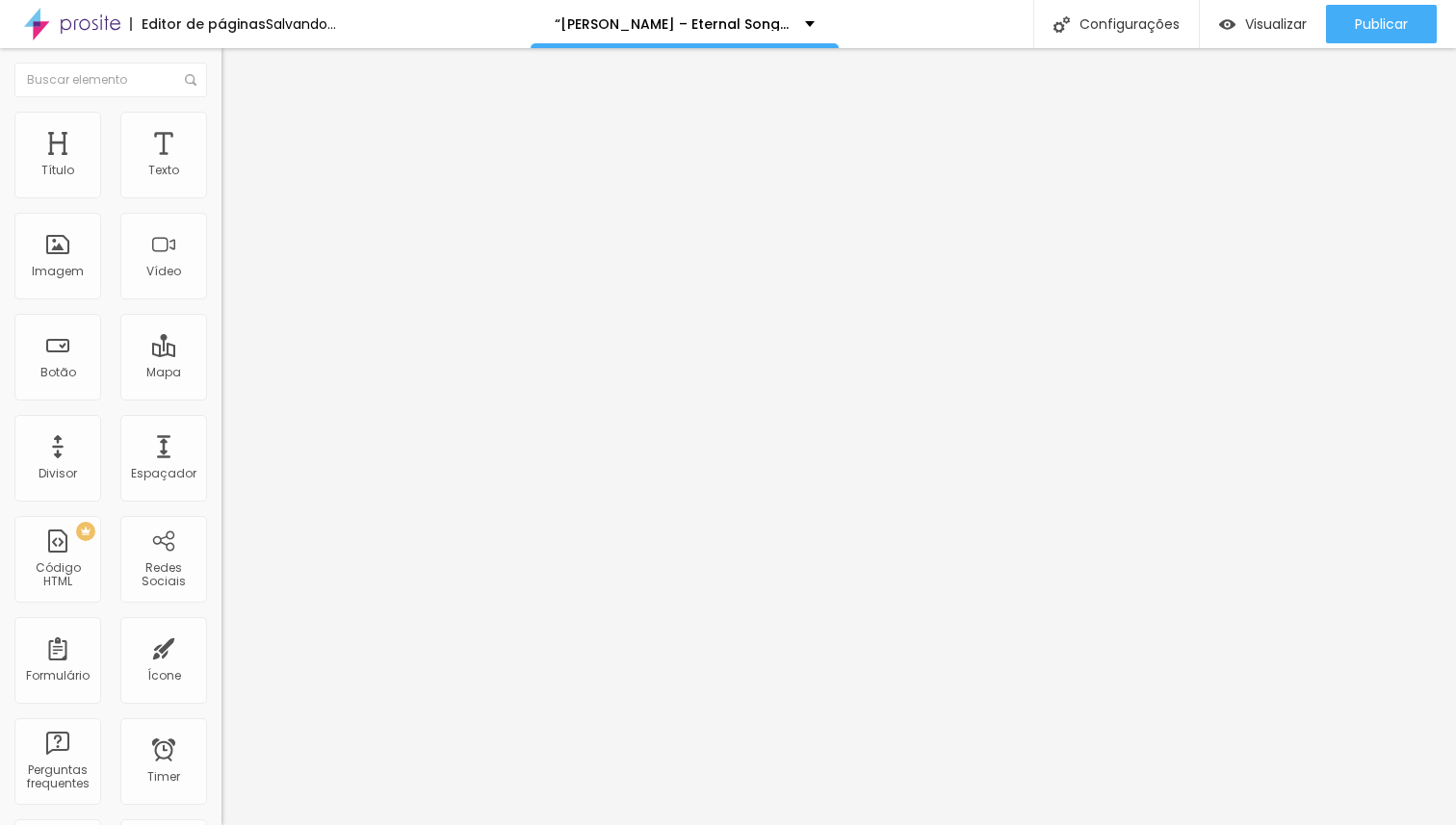
type input "1.6"
type input "1.5"
type input "1.3"
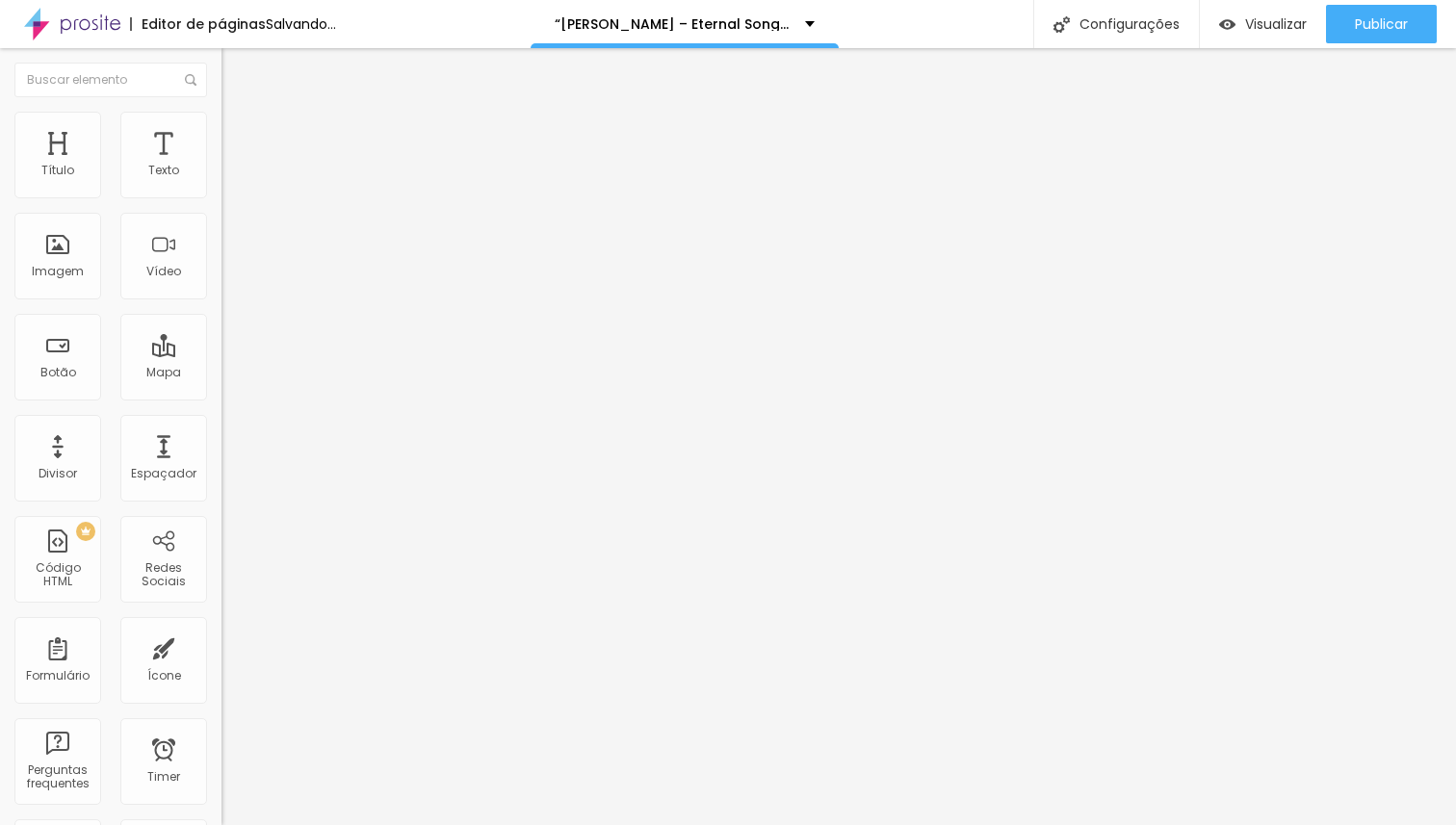
type input "1.3"
type input "1.2"
type input "1"
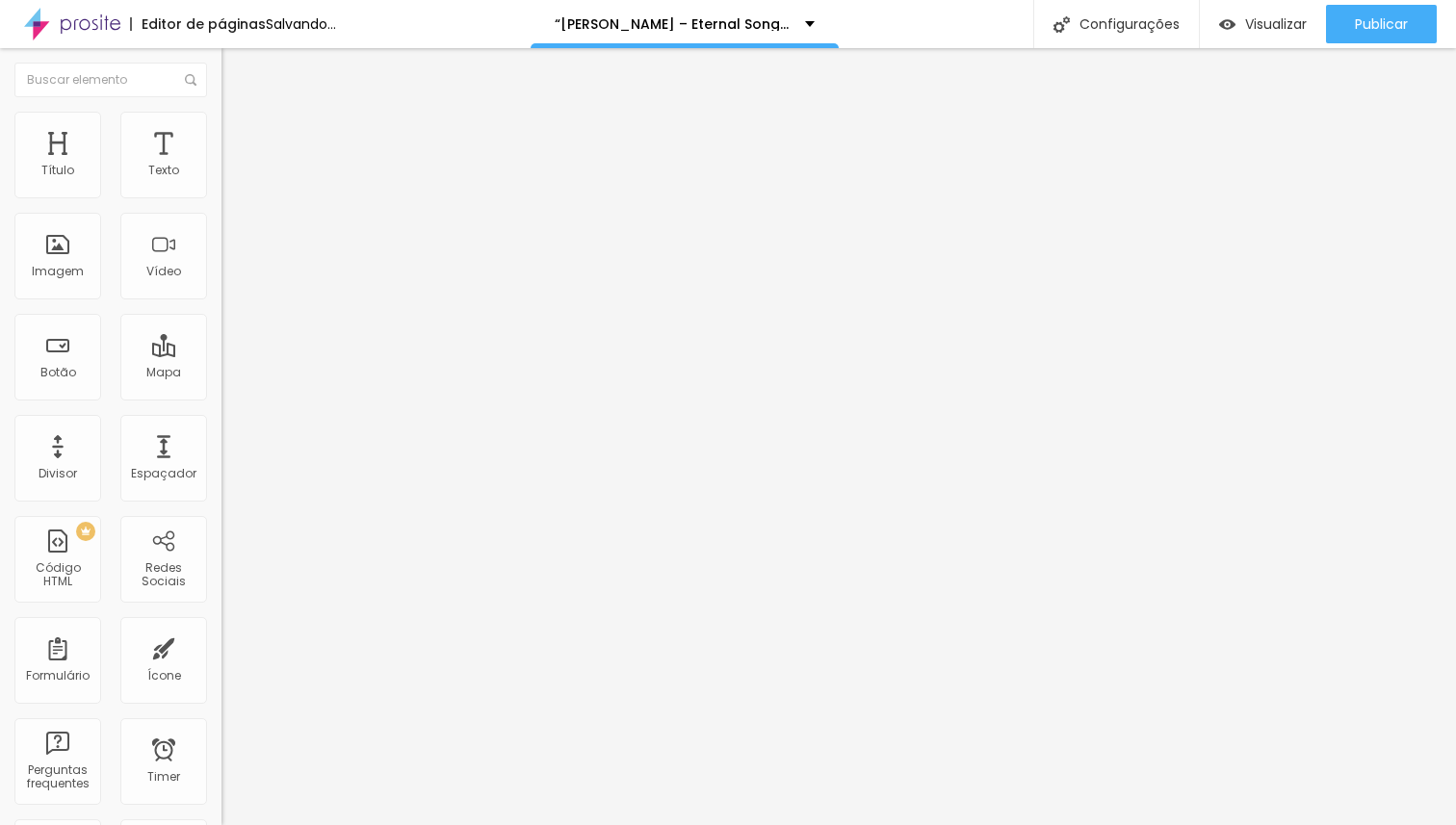
type input "0.9"
type input "0.8"
type input "0.7"
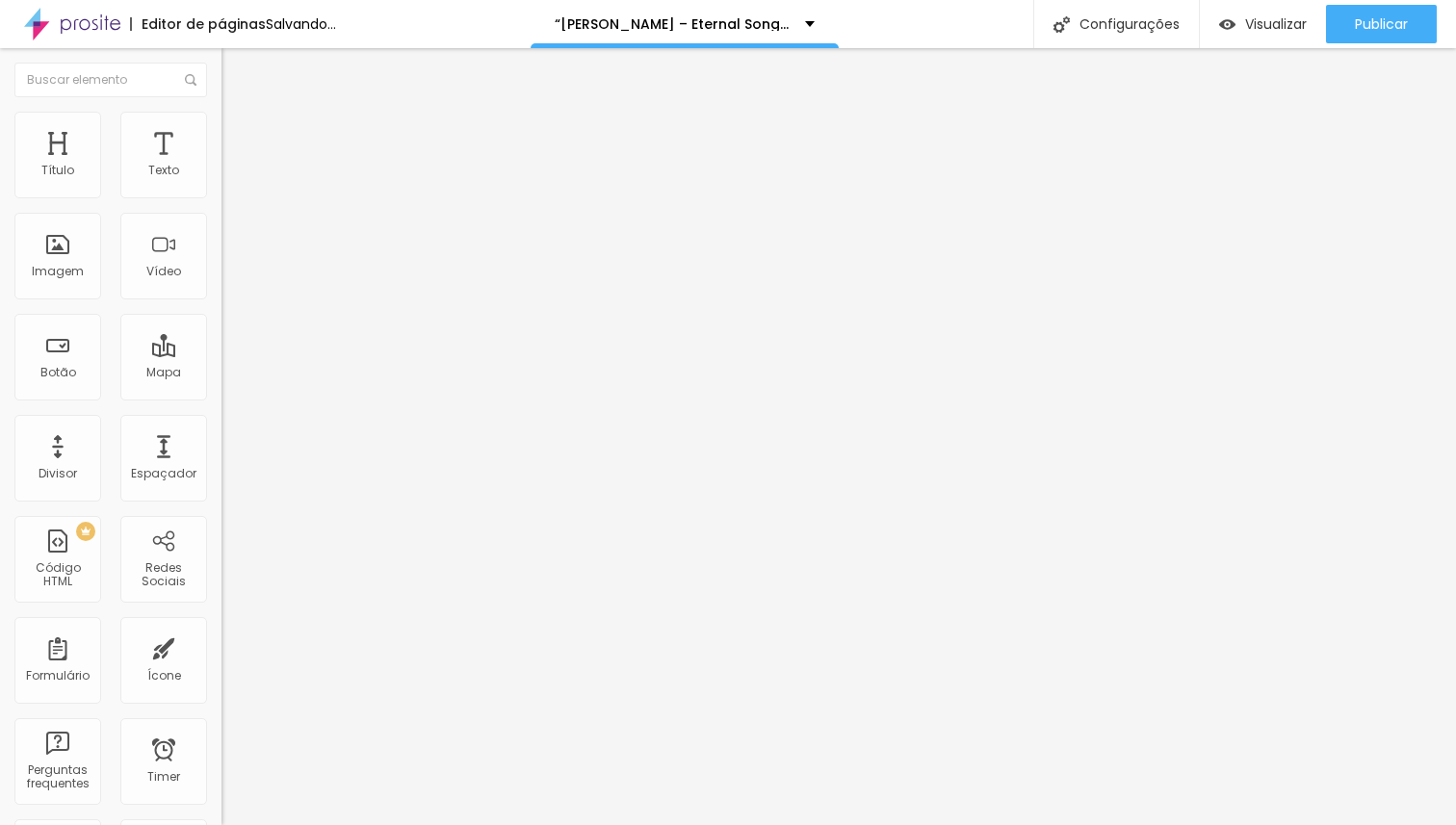
type input "0.7"
type input "0.6"
type input "0.5"
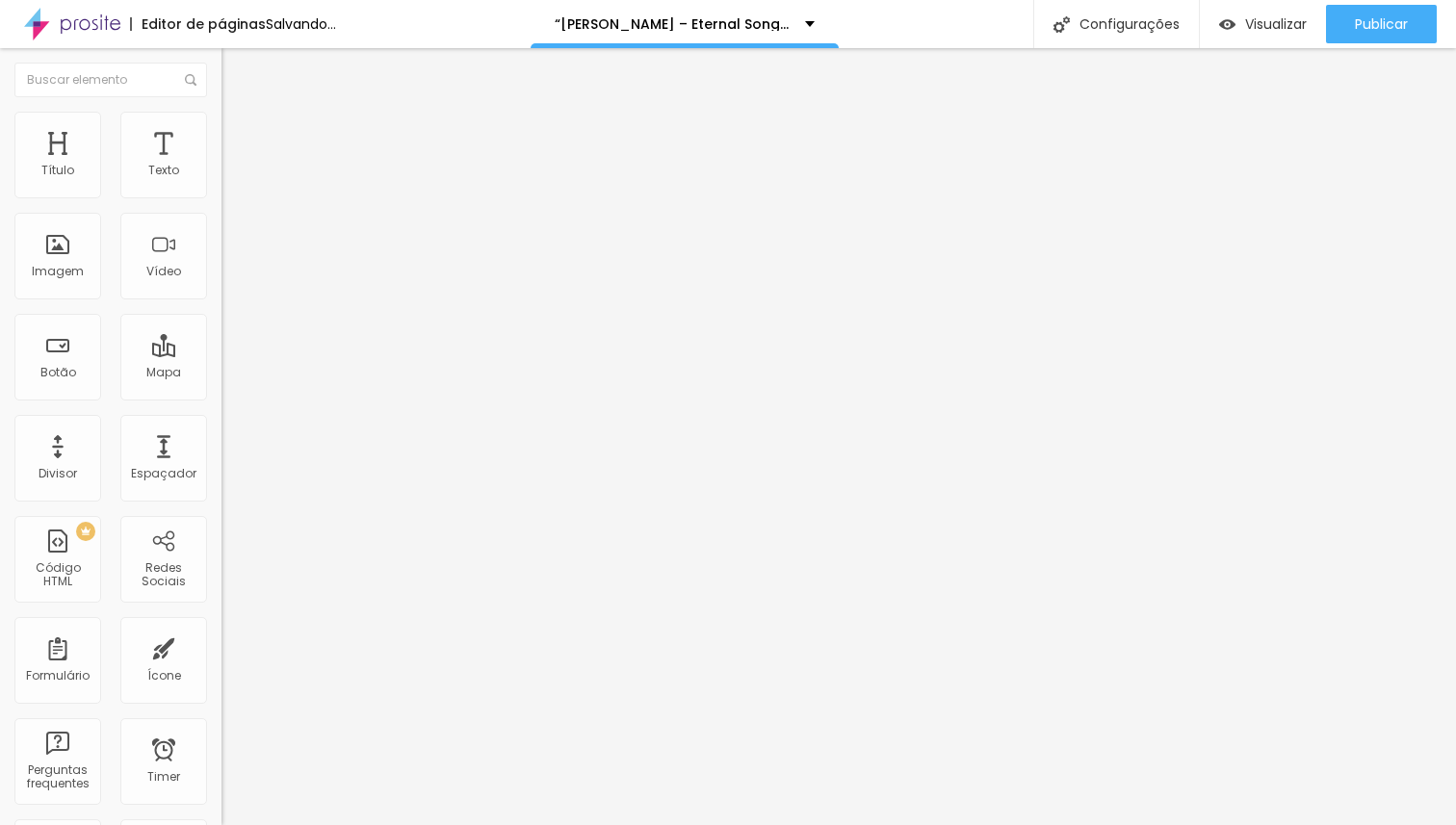
type input "0.4"
type input "0.3"
type input "0.2"
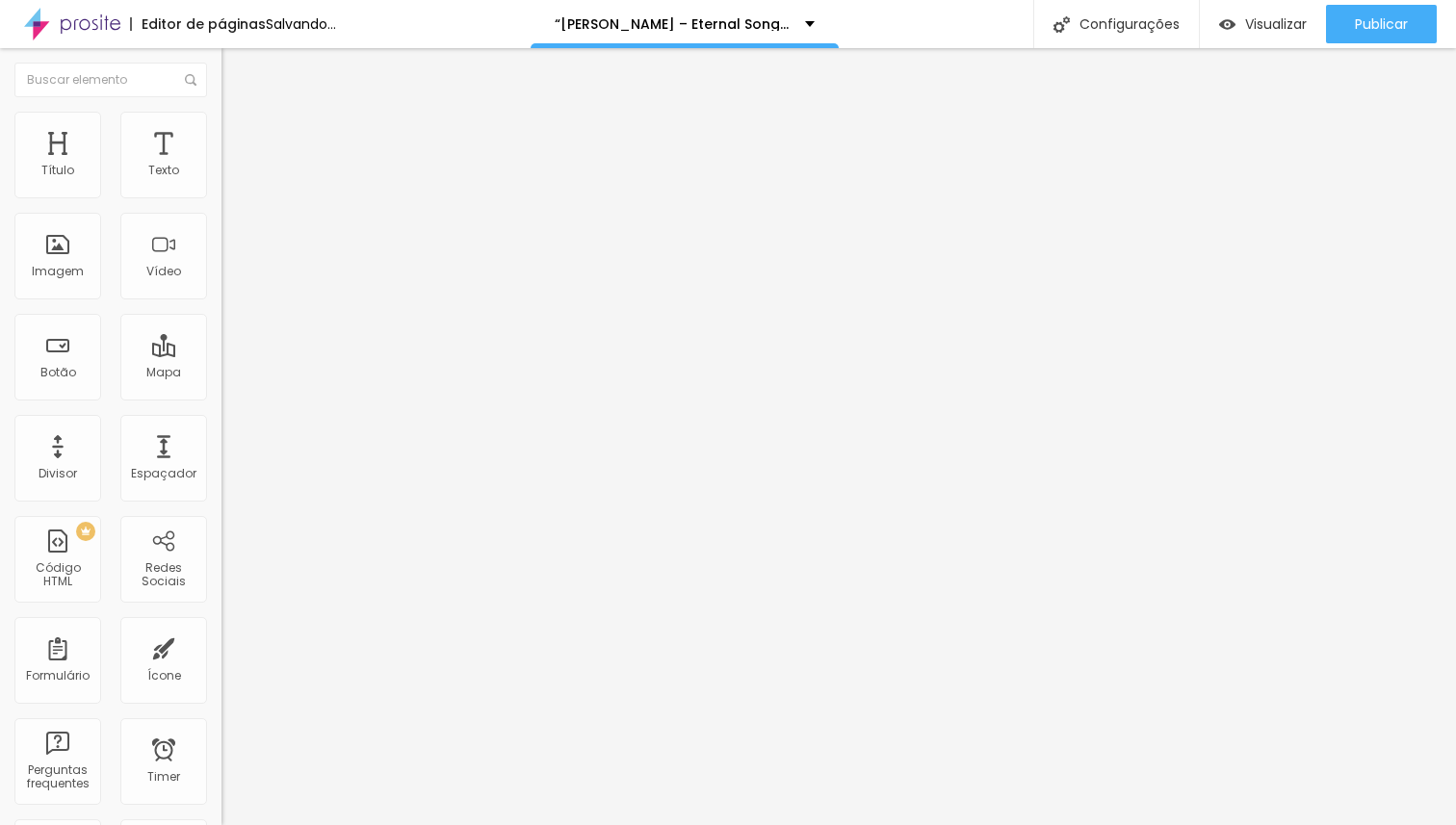
type input "0.2"
type input "0"
drag, startPoint x: 85, startPoint y: 441, endPoint x: 39, endPoint y: 443, distance: 46.0
type input "0"
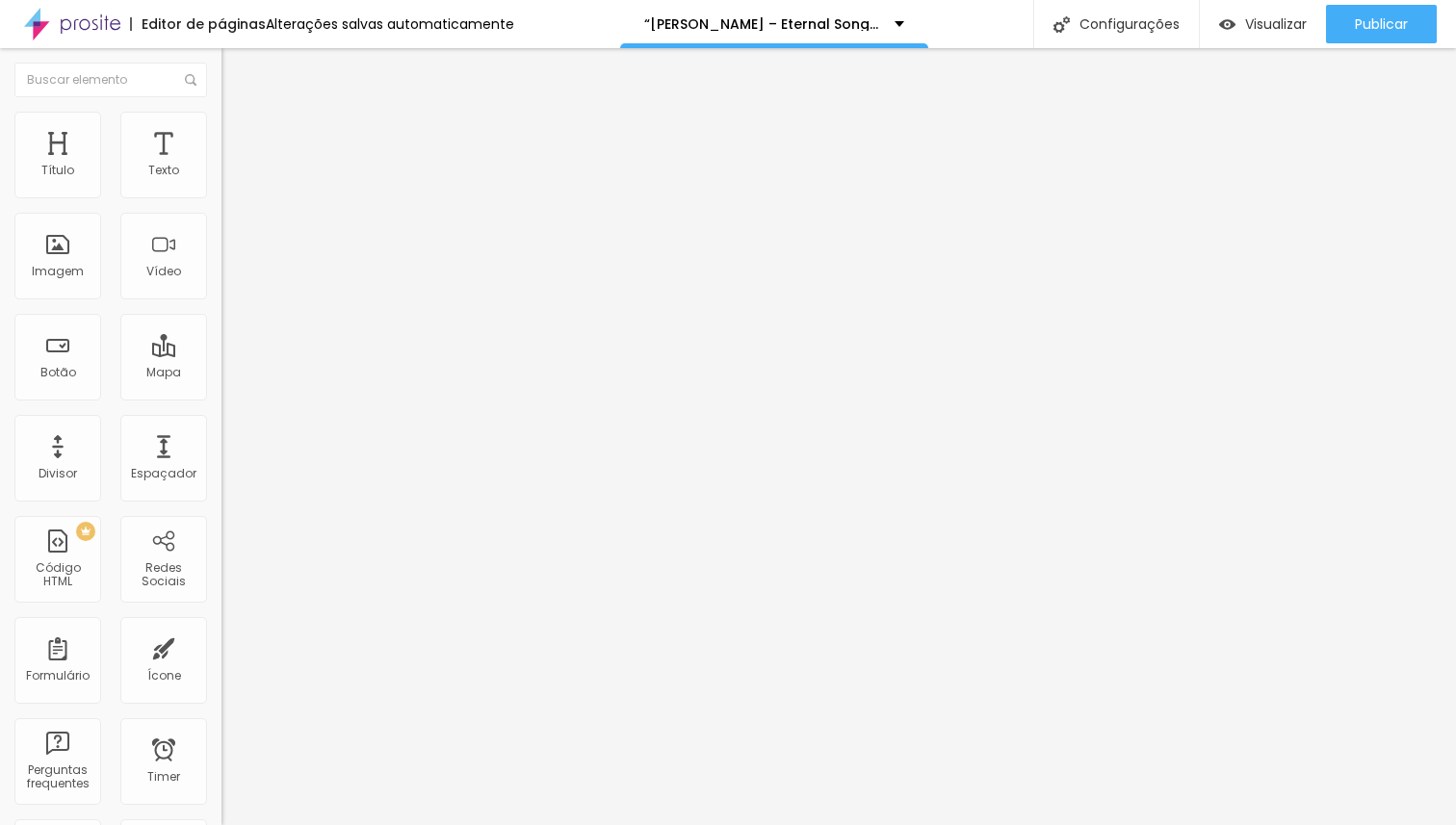
click at [222, 727] on input "range" at bounding box center [284, 735] width 125 height 16
type input "36"
type input "37"
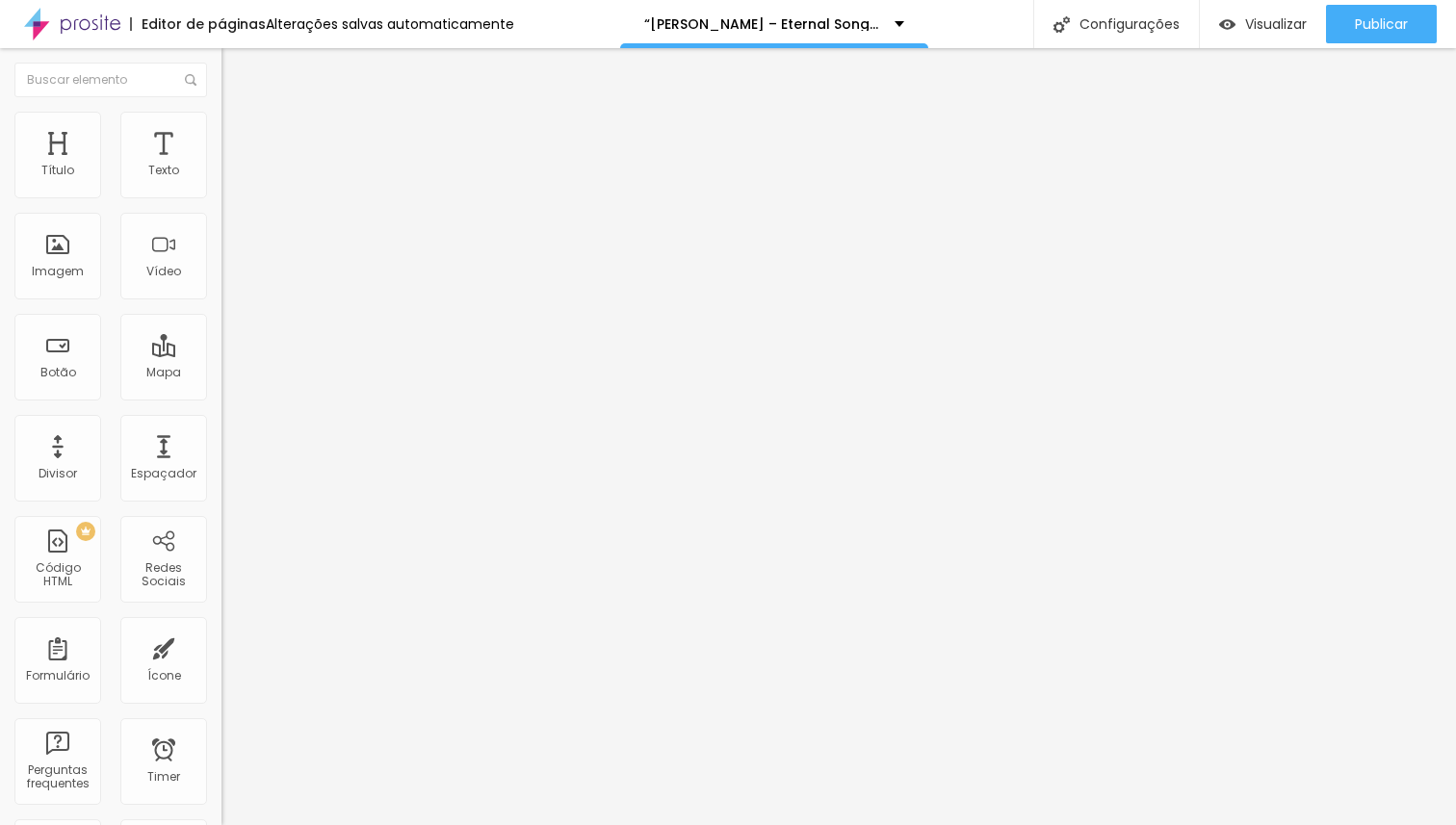
type input "38"
type input "39"
type input "40"
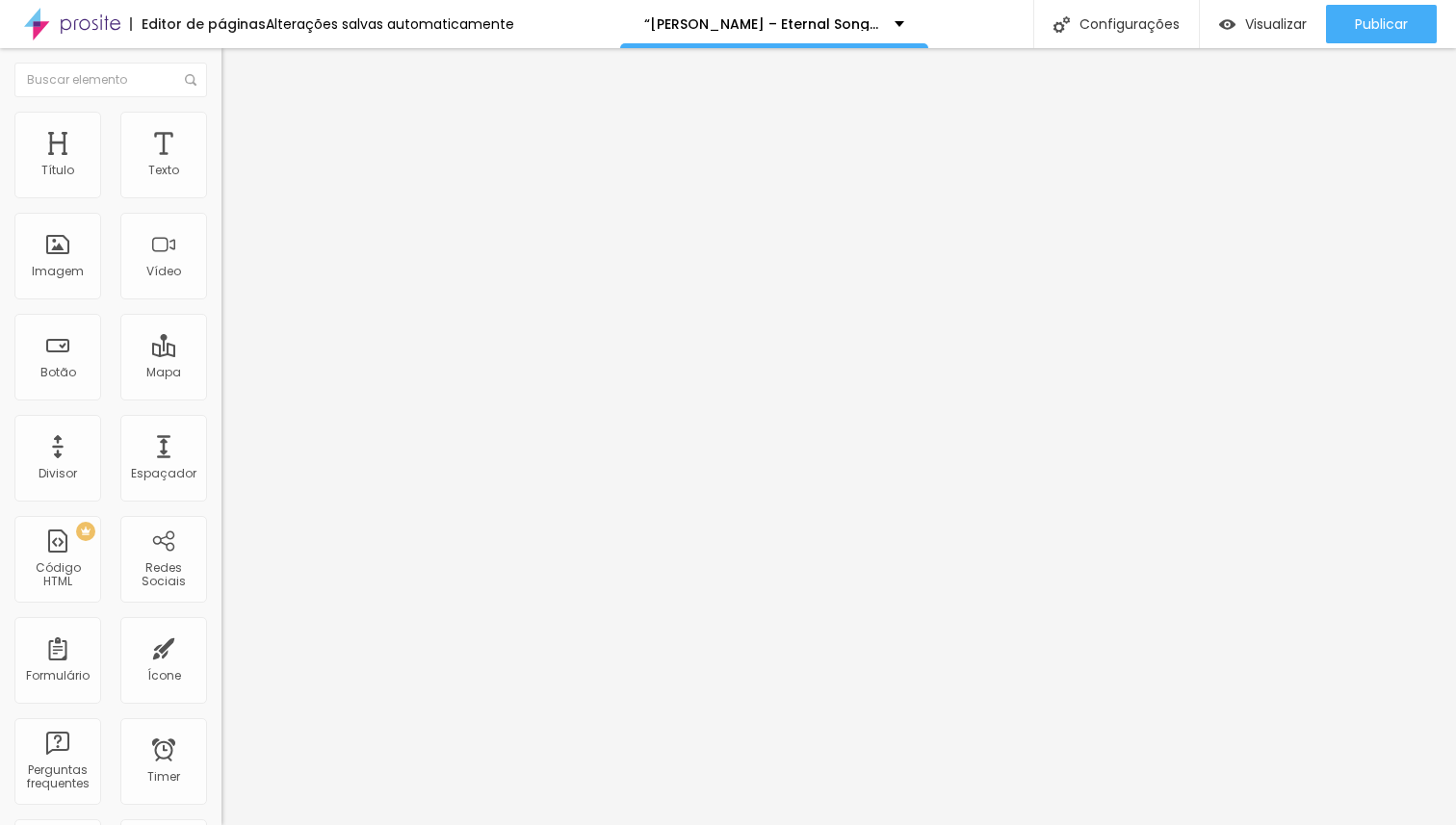
type input "40"
type input "41"
type input "42"
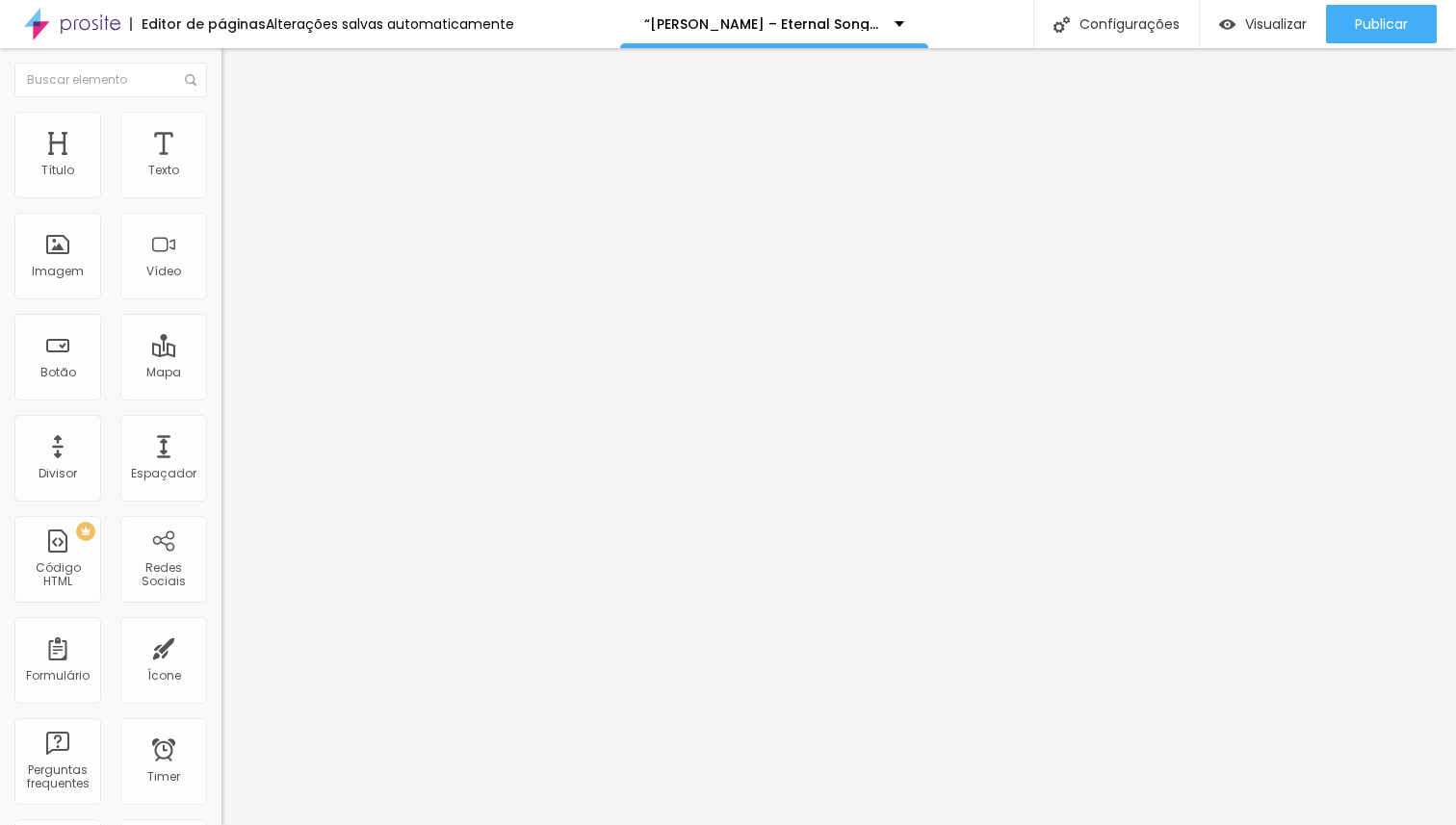
type input "43"
type input "44"
type input "45"
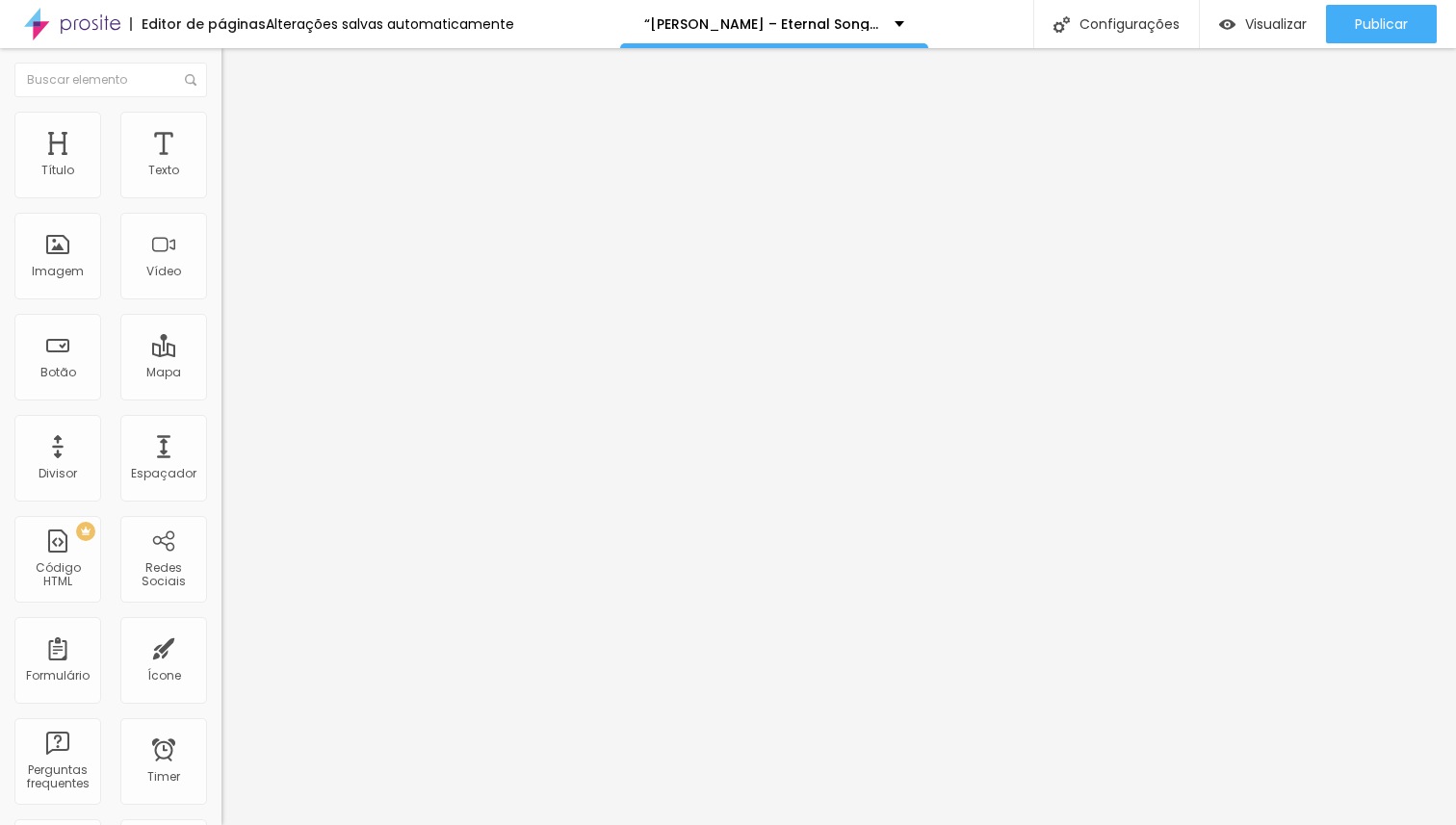
type input "45"
type input "46"
drag, startPoint x: 72, startPoint y: 398, endPoint x: 89, endPoint y: 397, distance: 17.0
type input "46"
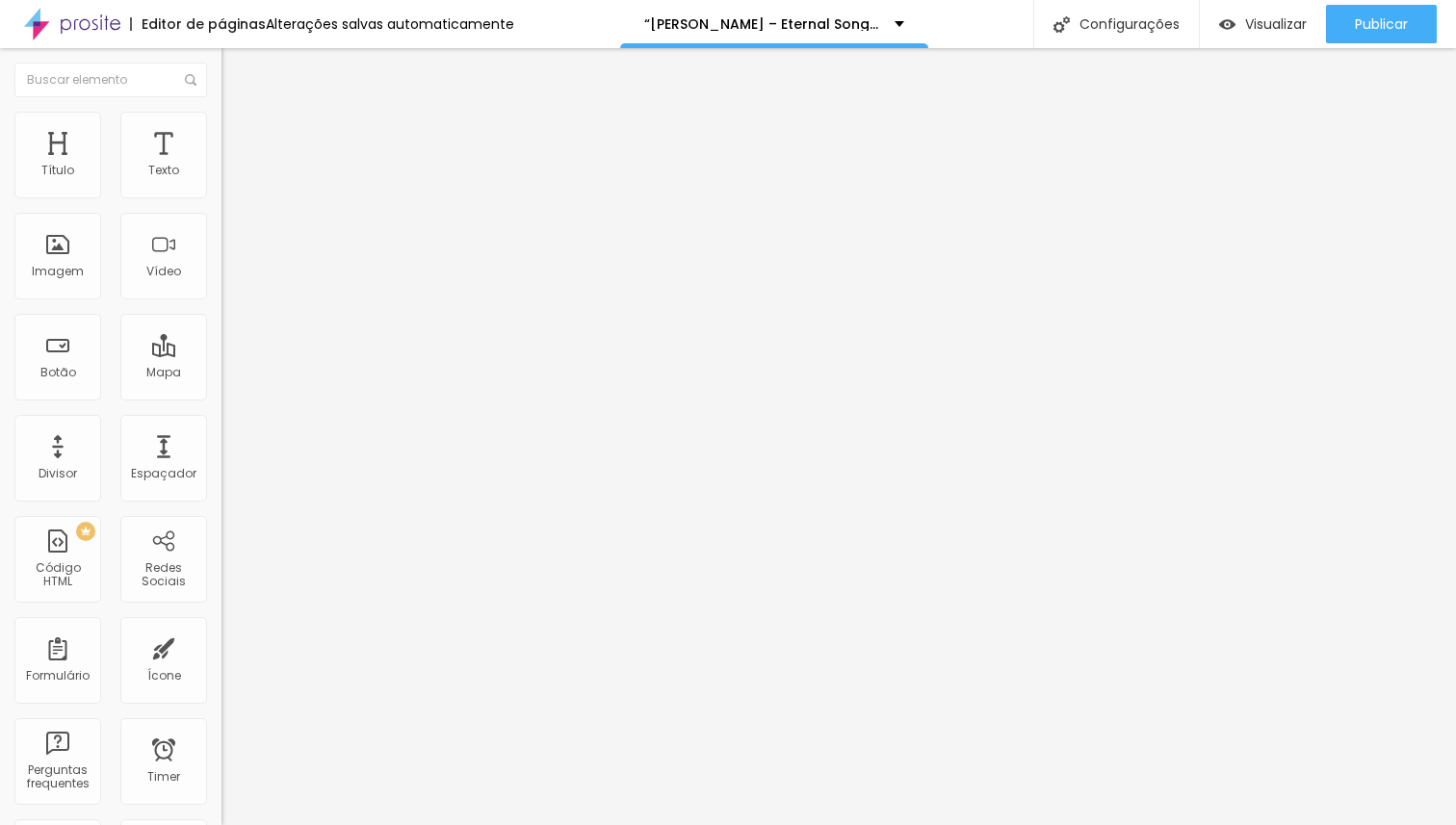
click at [222, 454] on input "range" at bounding box center [284, 462] width 125 height 16
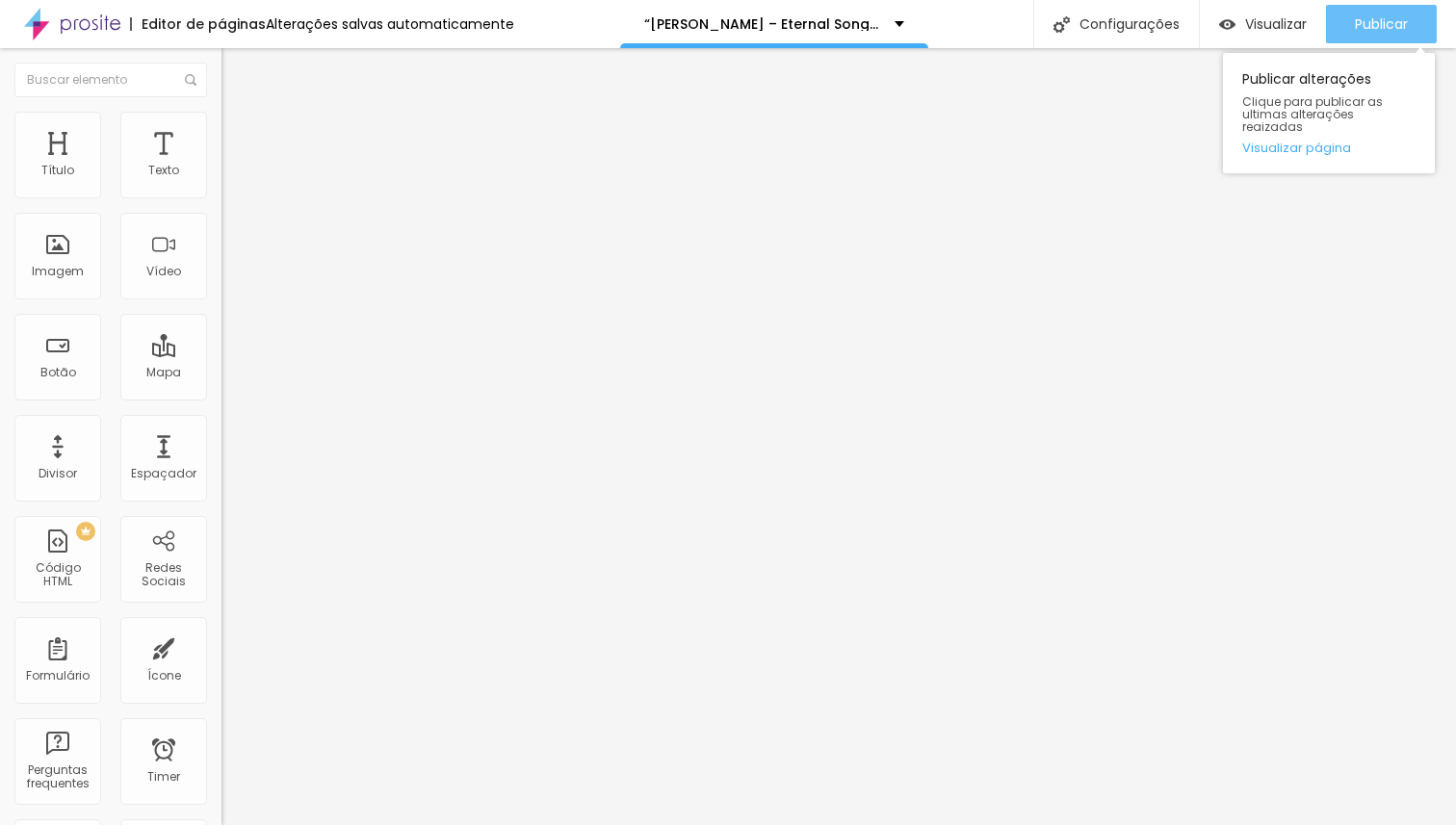
click at [1357, 21] on span "Publicar" at bounding box center [1381, 24] width 53 height 16
click at [1322, 141] on link "Visualizar página" at bounding box center [1329, 147] width 173 height 13
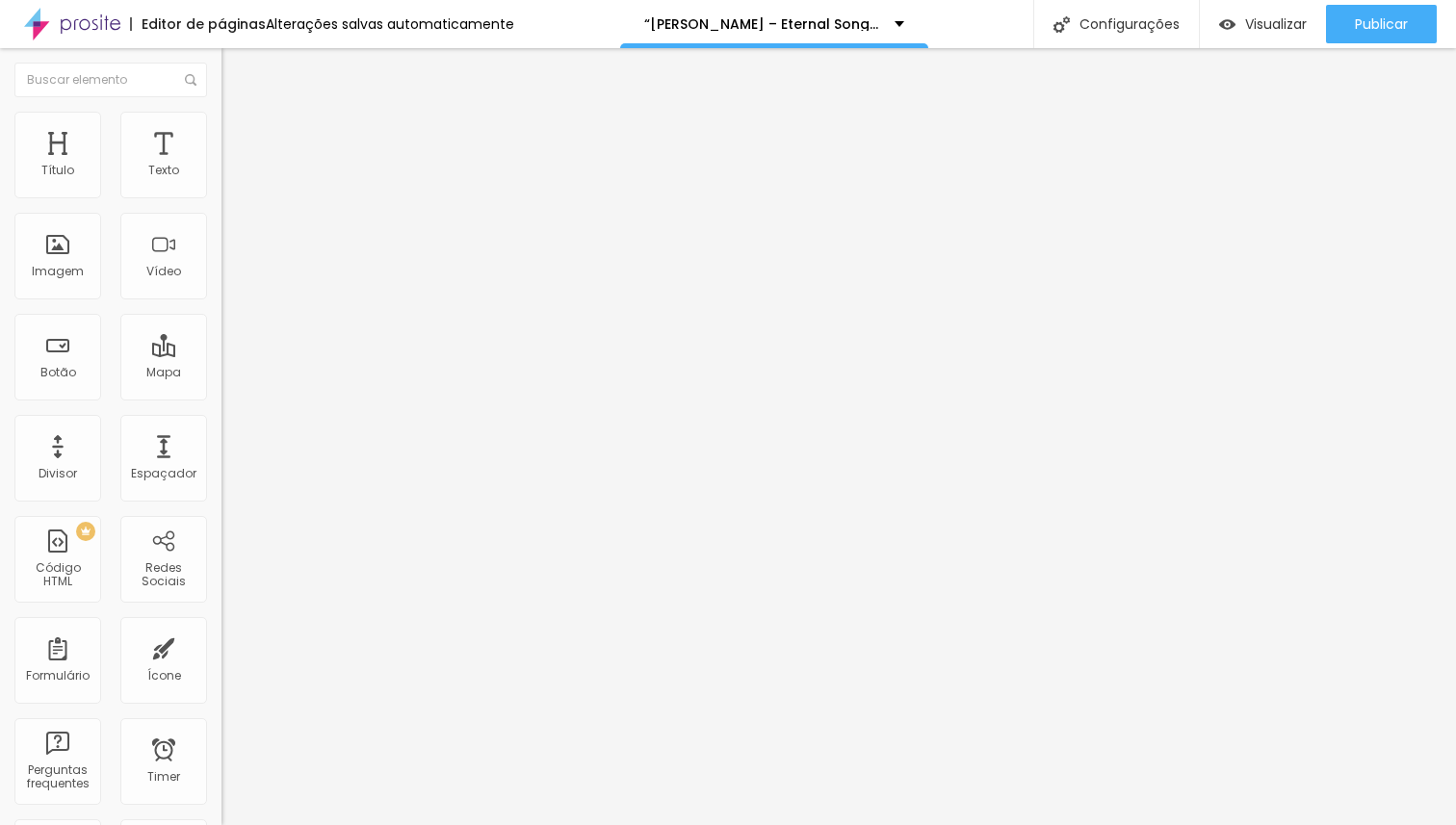
click at [222, 129] on li "Avançado" at bounding box center [333, 122] width 222 height 19
click at [222, 110] on img at bounding box center [231, 101] width 18 height 18
click at [222, 182] on span "Titulo 2" at bounding box center [253, 169] width 62 height 24
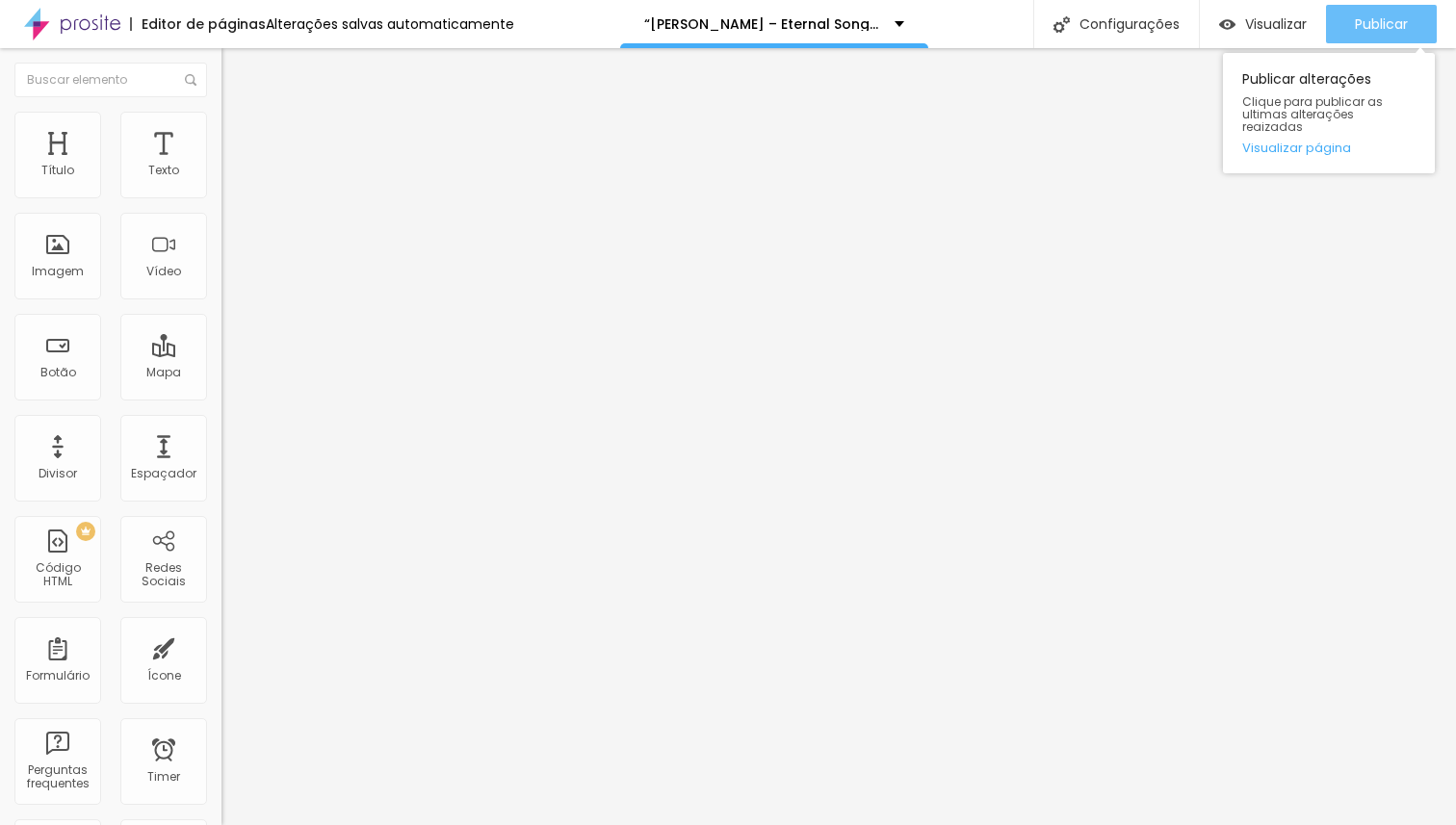
click at [1358, 23] on span "Publicar" at bounding box center [1381, 24] width 53 height 16
click at [1326, 141] on link "Visualizar página" at bounding box center [1329, 147] width 173 height 13
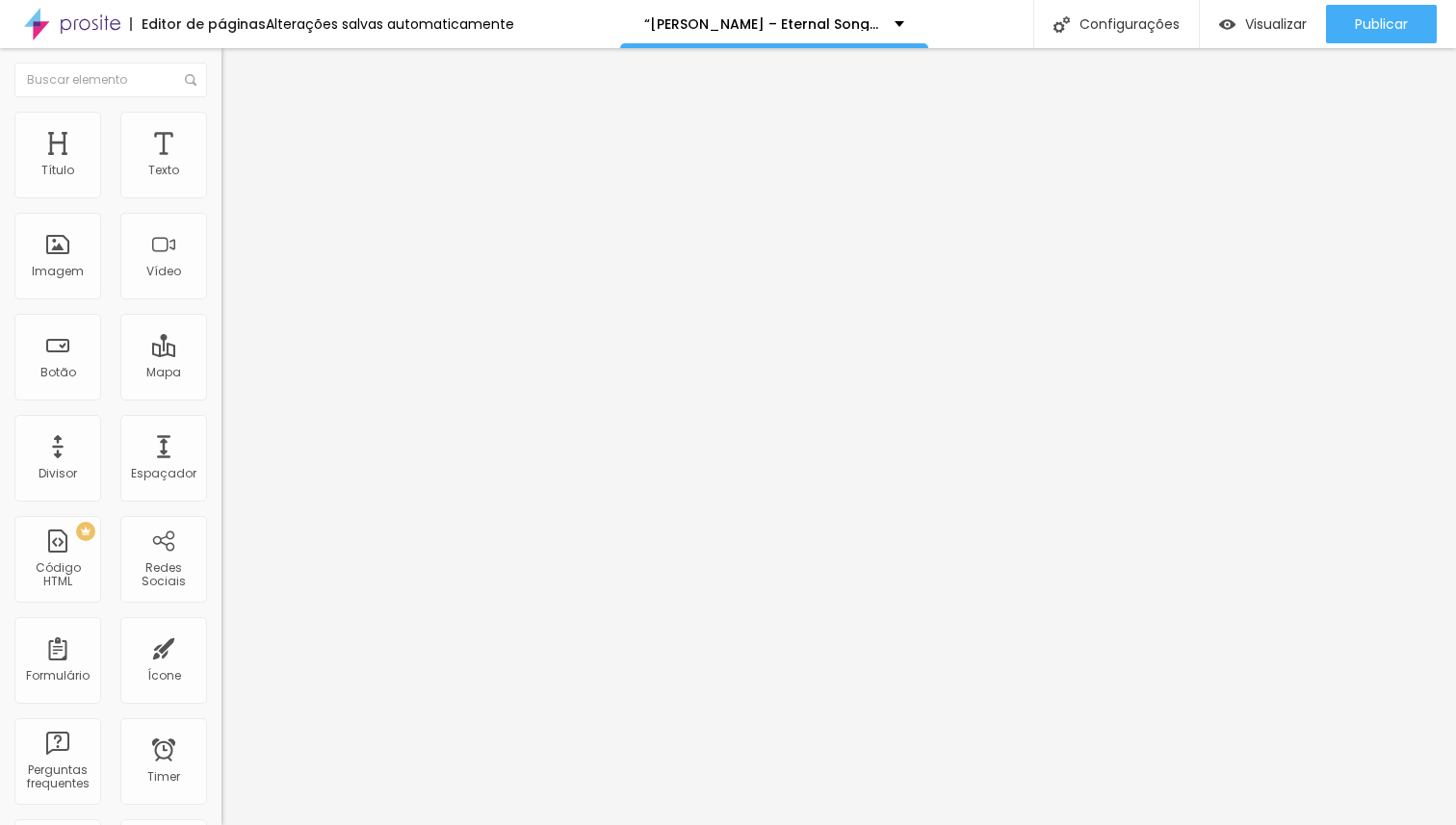
click at [236, 75] on img "button" at bounding box center [243, 70] width 16 height 16
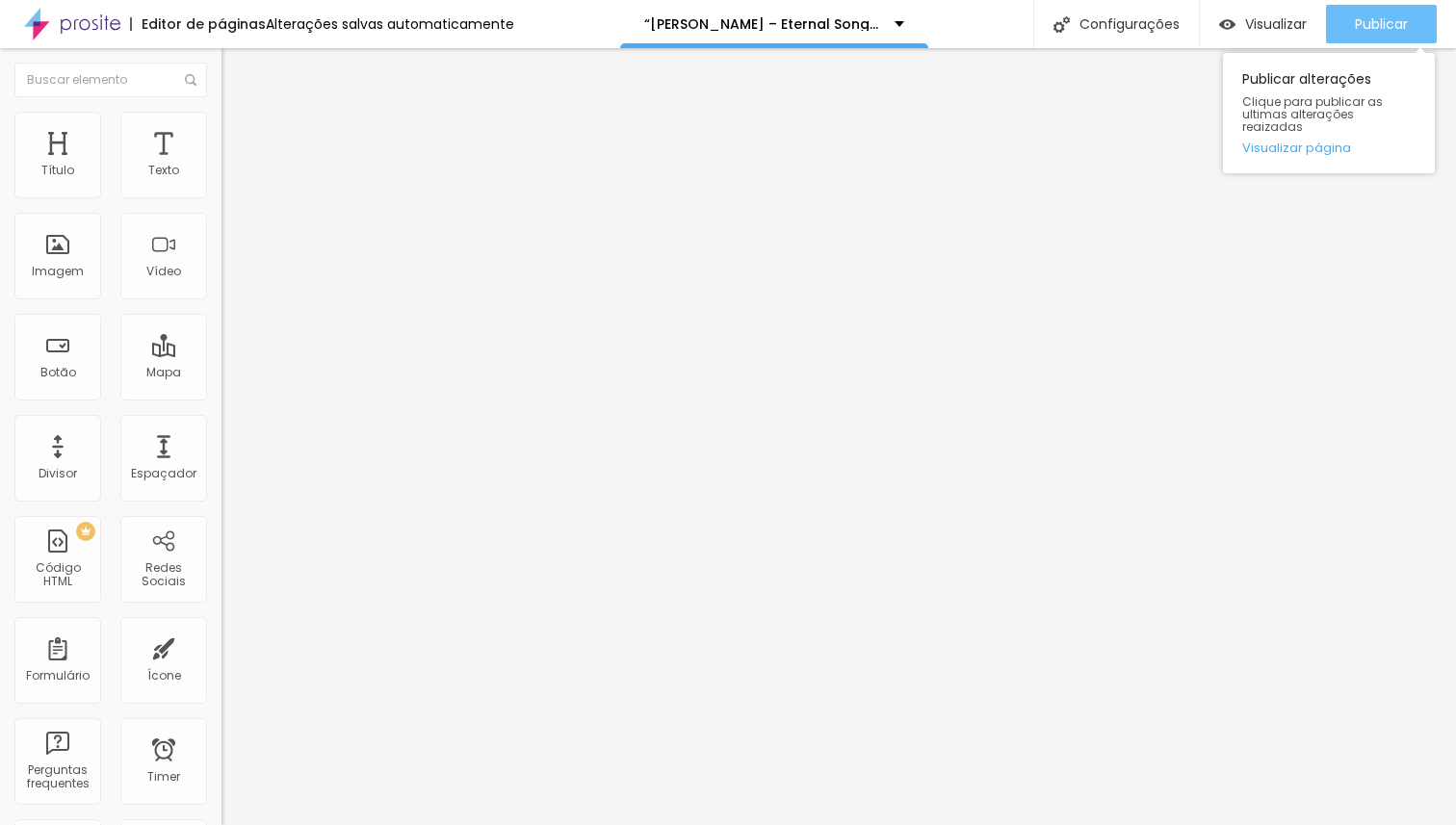
click at [1363, 17] on span "Publicar" at bounding box center [1381, 24] width 53 height 16
click at [1310, 141] on link "Visualizar página" at bounding box center [1329, 147] width 173 height 13
click at [1397, 27] on span "Publicar" at bounding box center [1381, 24] width 53 height 16
click at [1324, 141] on link "Visualizar página" at bounding box center [1329, 147] width 173 height 13
click at [1362, 24] on span "Publicar" at bounding box center [1381, 24] width 53 height 16
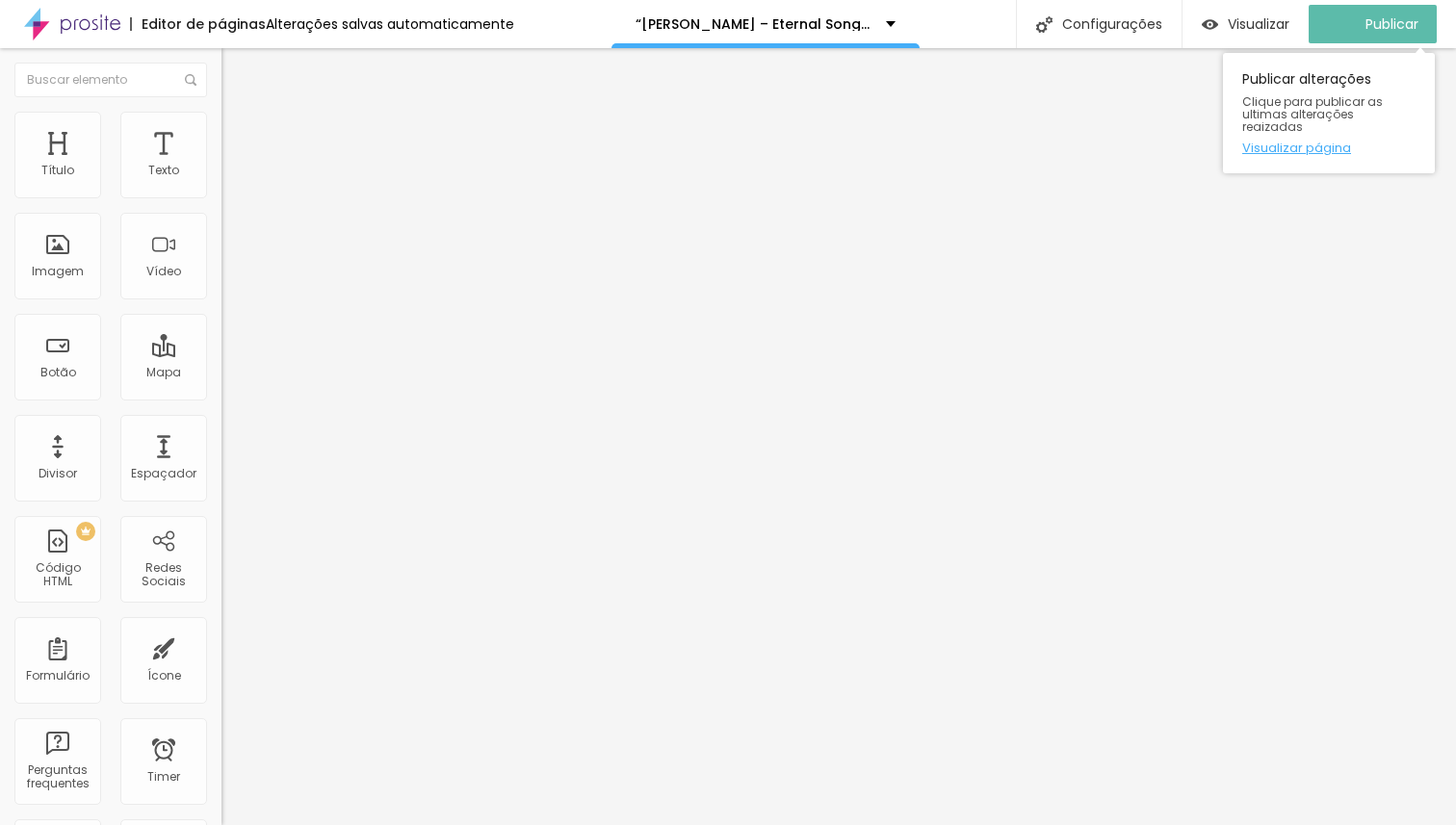
click at [1330, 141] on link "Visualizar página" at bounding box center [1329, 147] width 173 height 13
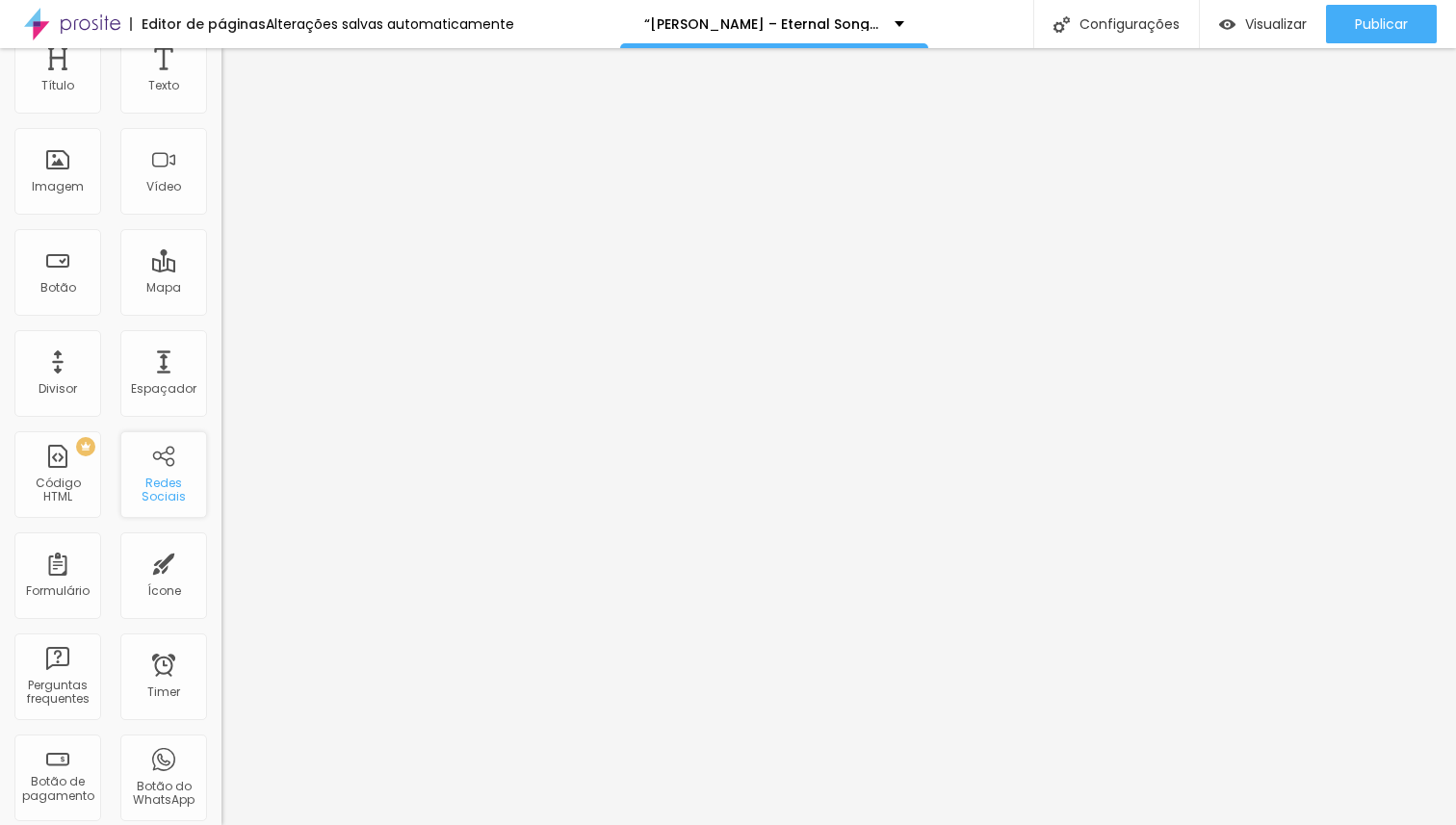
scroll to position [108, 0]
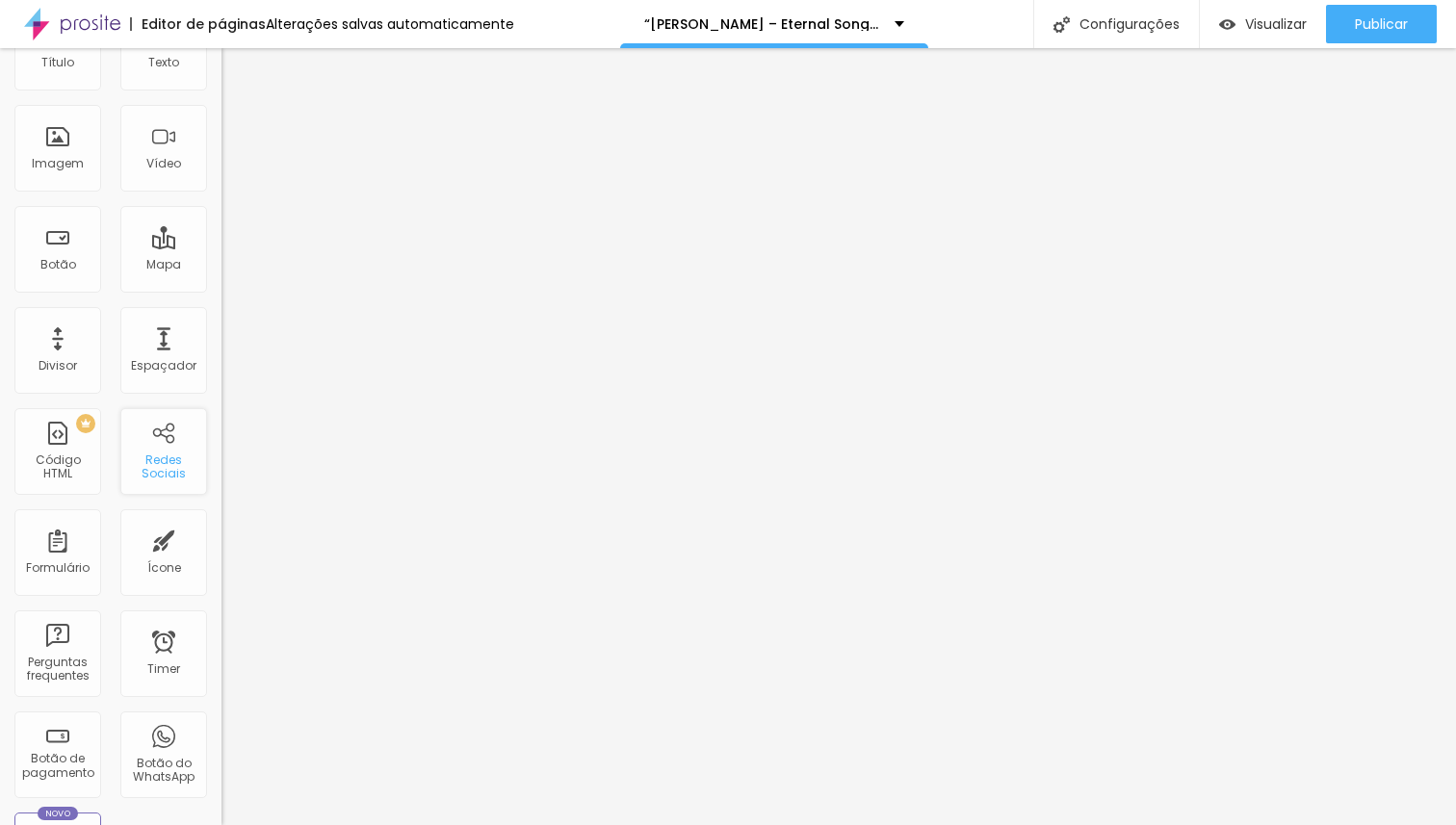
click at [155, 456] on div "Redes Sociais" at bounding box center [164, 467] width 76 height 28
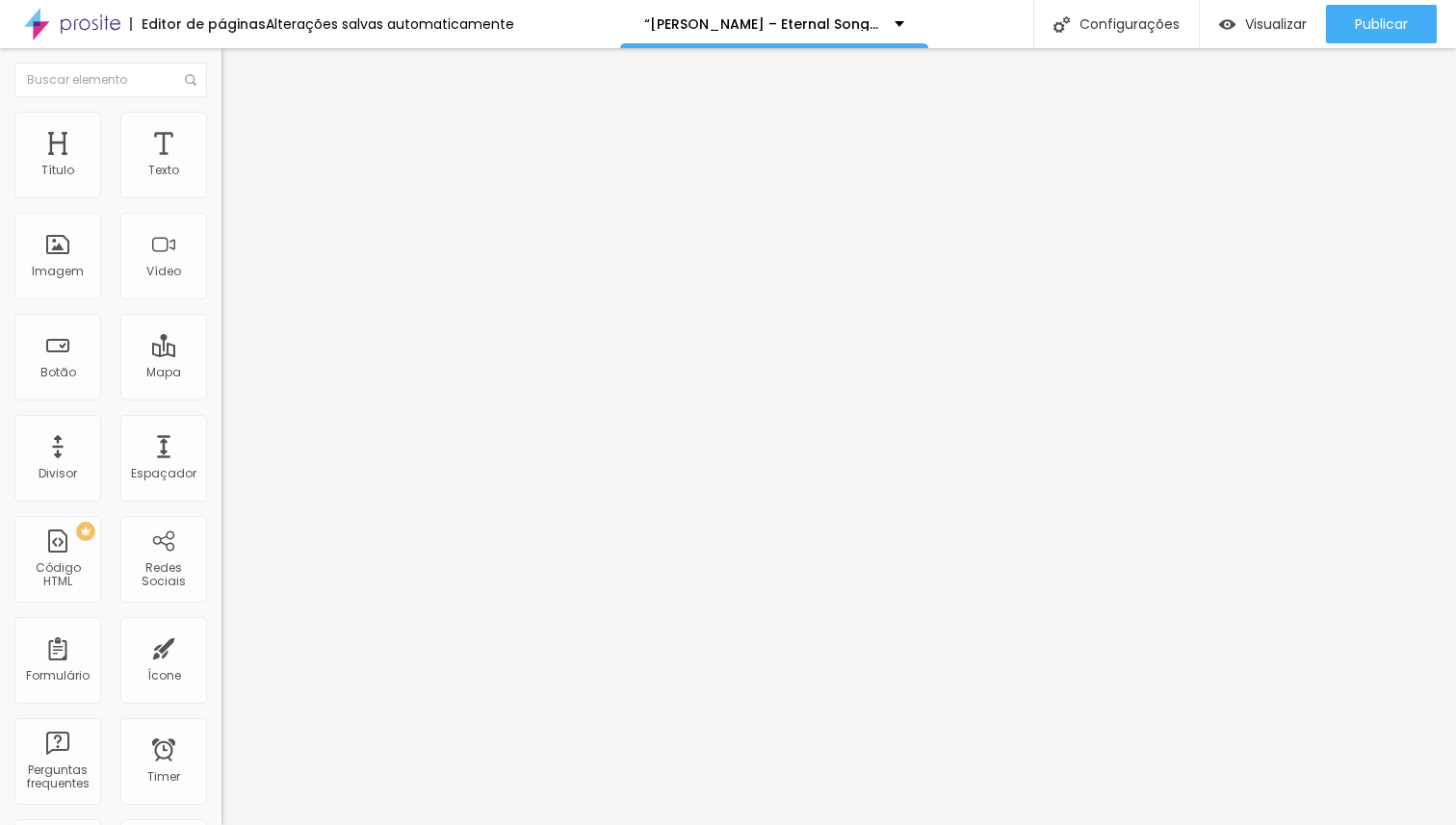
click at [250, 200] on div "Conectar" at bounding box center [284, 192] width 69 height 17
click at [222, 195] on img at bounding box center [229, 201] width 14 height 14
click at [222, 389] on div "Instagram" at bounding box center [333, 395] width 222 height 12
click at [222, 655] on input "https://" at bounding box center [337, 664] width 231 height 19
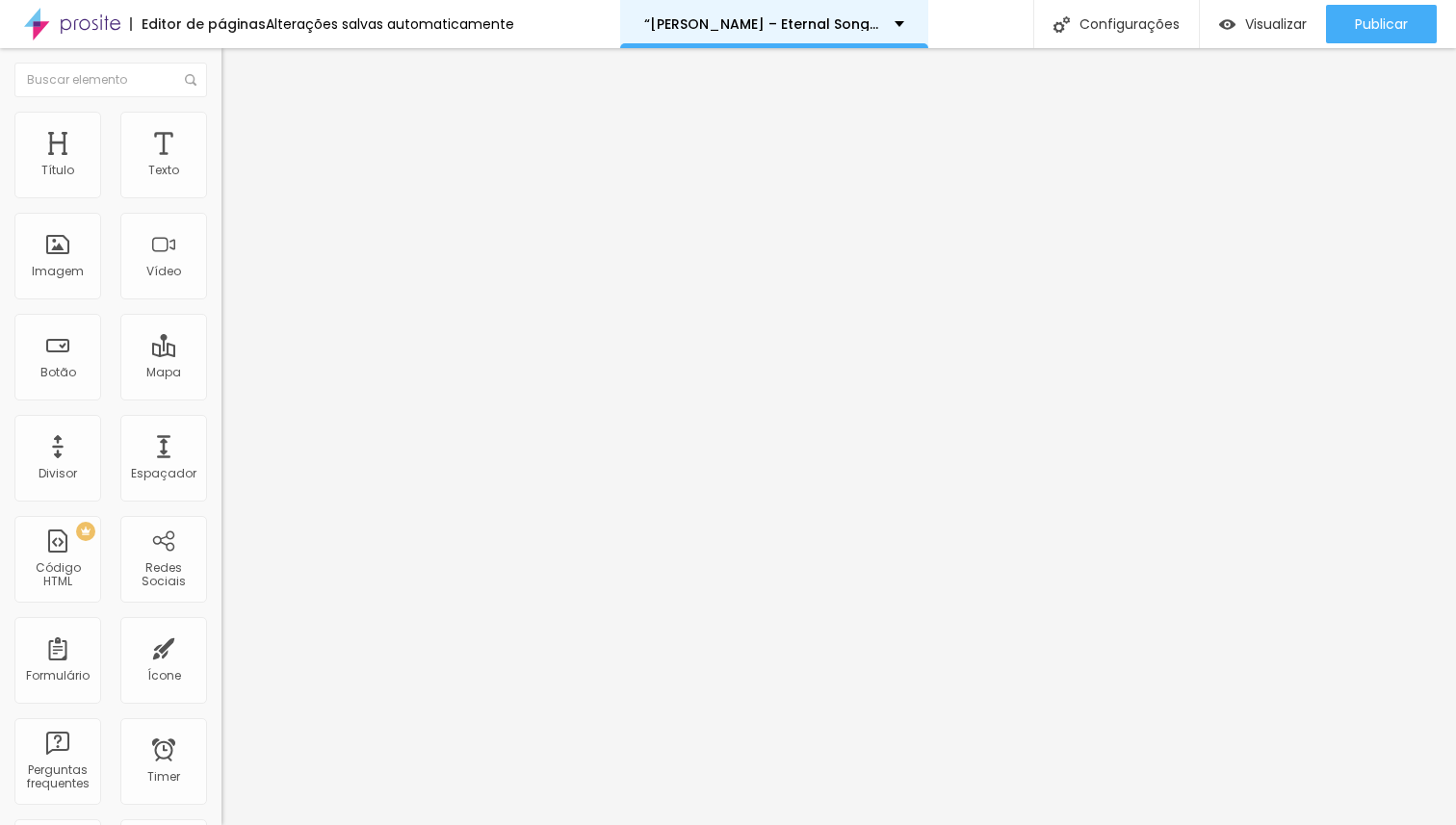
type input "h"
paste input "[URL][DOMAIN_NAME]"
type input "[URL][DOMAIN_NAME]"
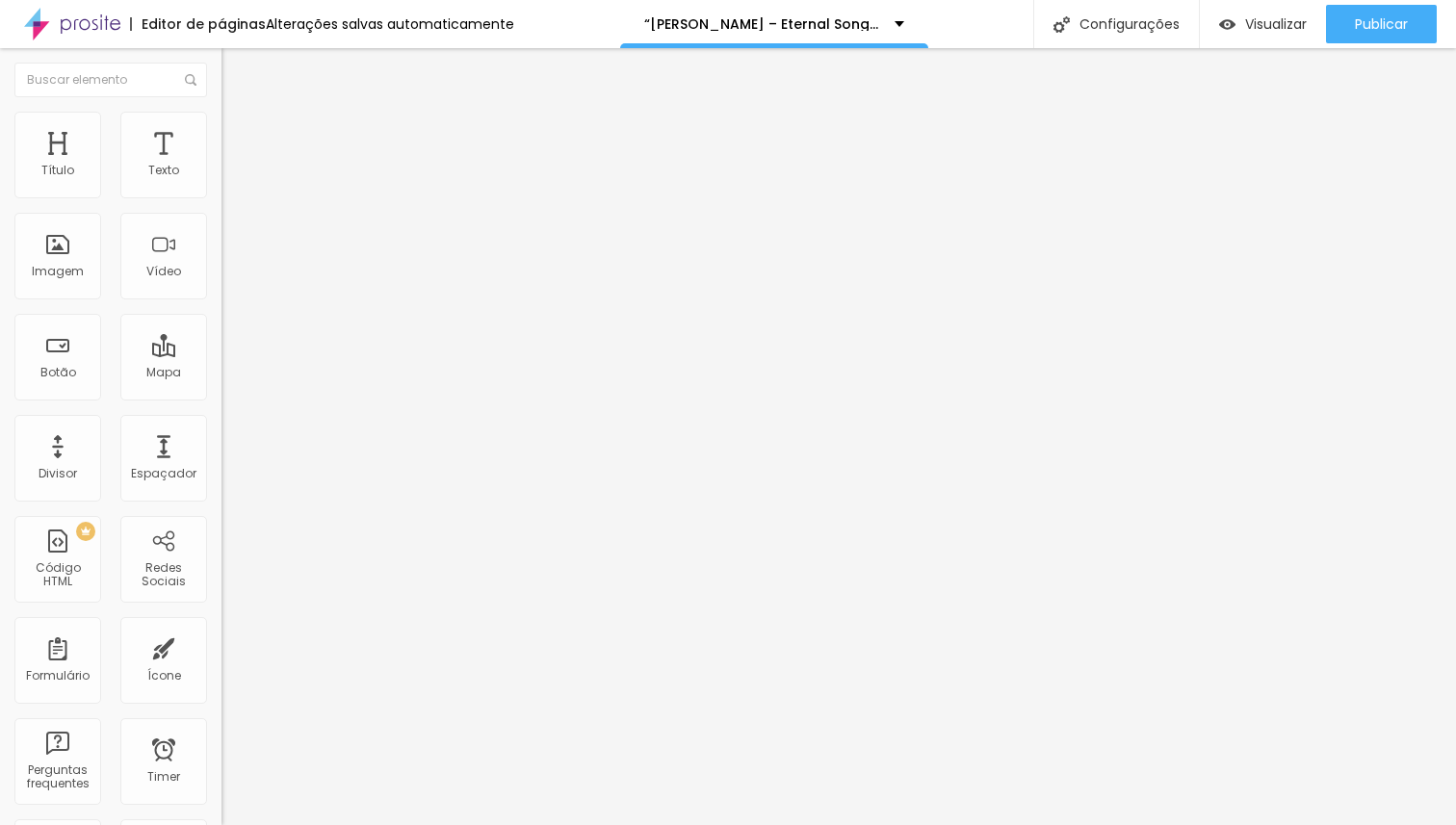
click at [222, 512] on div "Editar Redes Sociais Conteúdo Estilo Avançado Instagram Rede social Instagram E…" at bounding box center [333, 436] width 222 height 776
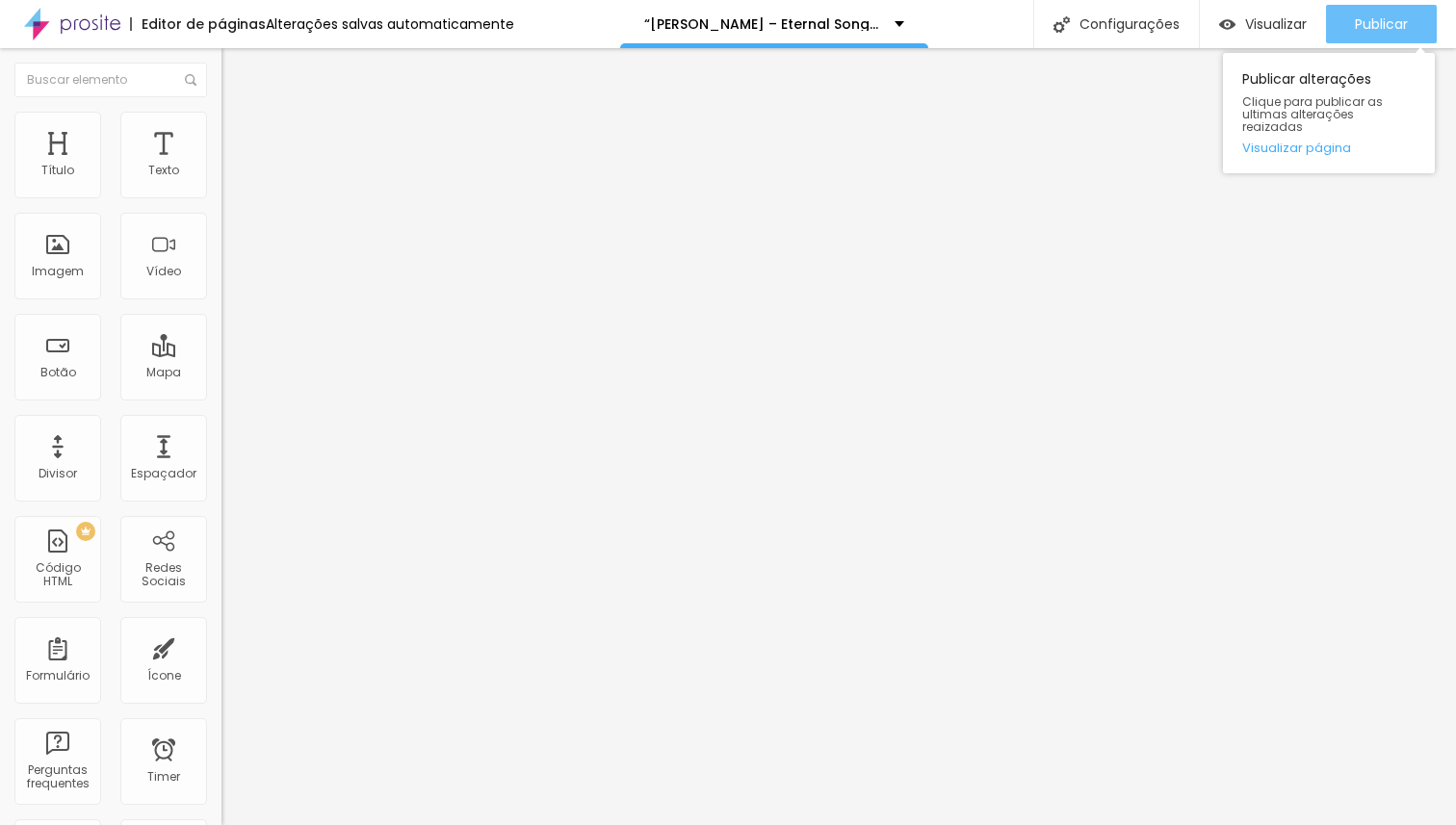
click at [1391, 21] on span "Publicar" at bounding box center [1381, 24] width 53 height 16
click at [1338, 141] on link "Visualizar página" at bounding box center [1329, 147] width 173 height 13
